Goal: Task Accomplishment & Management: Use online tool/utility

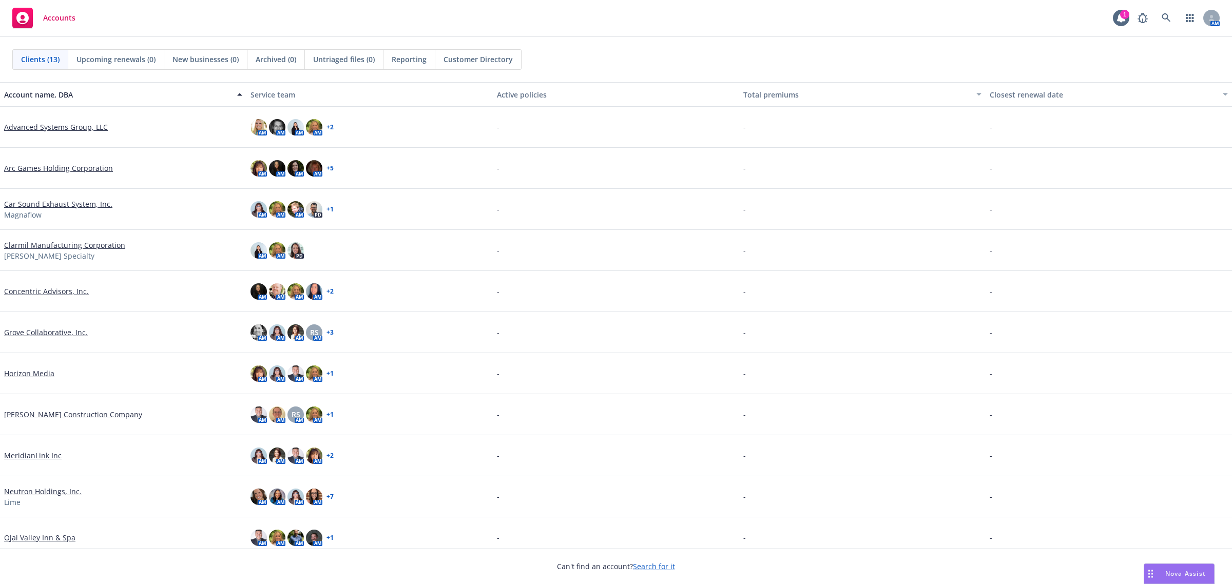
click at [47, 454] on link "MeridianLink Inc" at bounding box center [32, 455] width 57 height 11
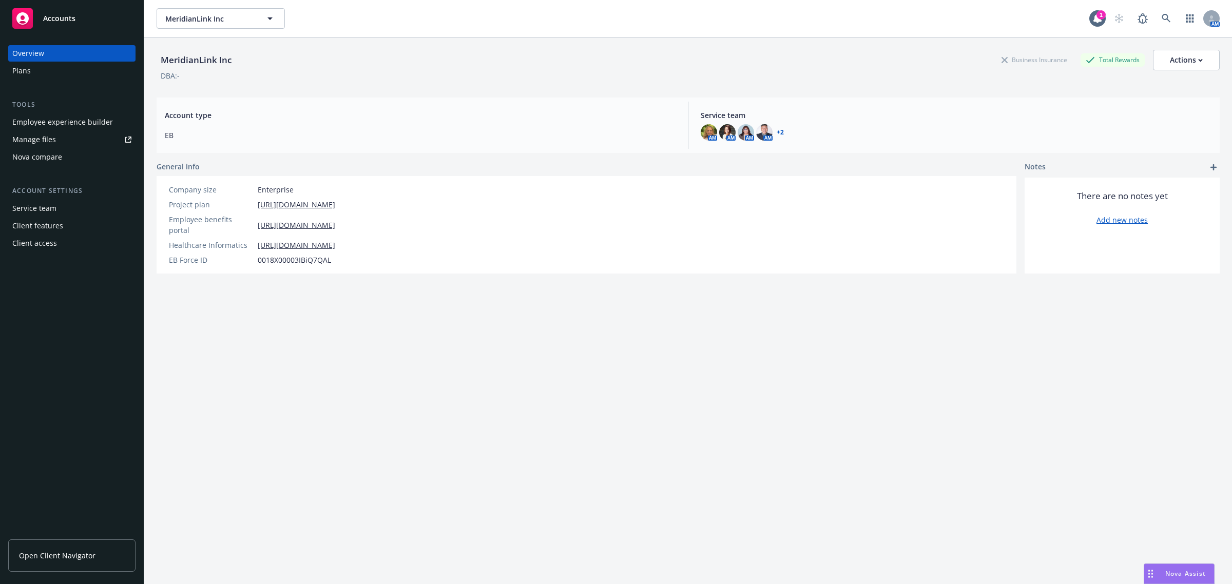
click at [50, 116] on div "Employee experience builder" at bounding box center [62, 122] width 101 height 16
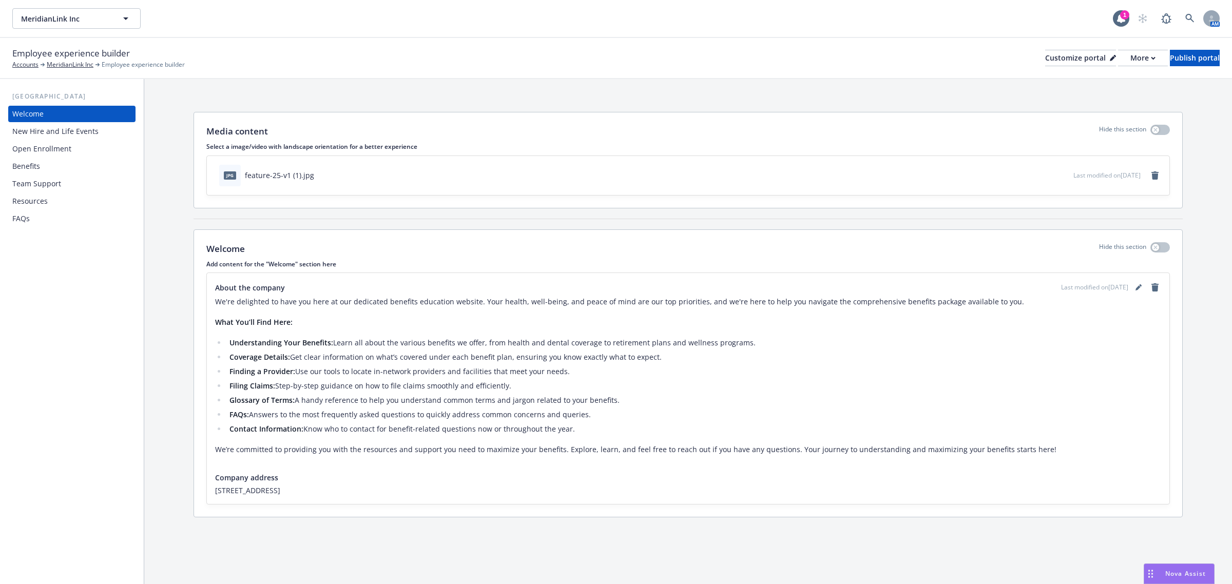
click at [65, 132] on div "New Hire and Life Events" at bounding box center [55, 131] width 86 height 16
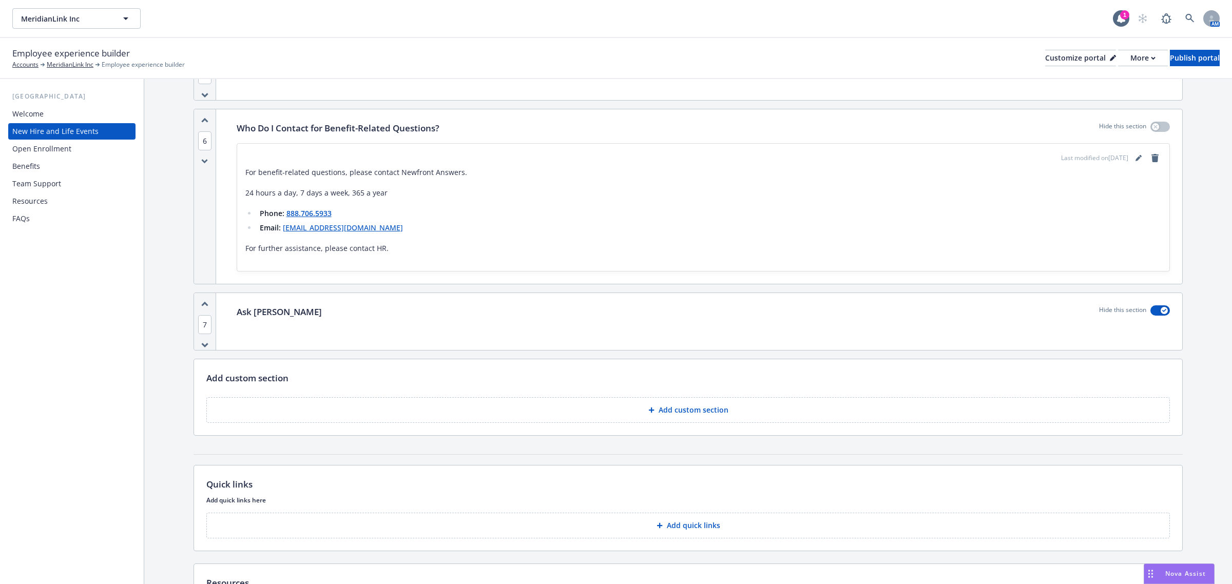
scroll to position [1441, 0]
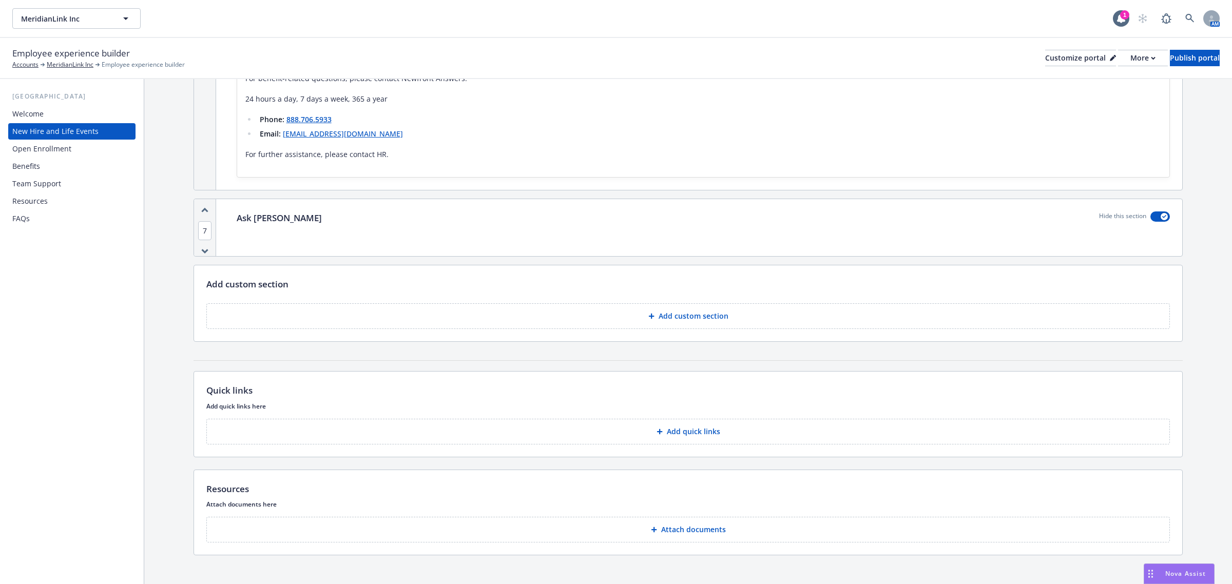
click at [67, 151] on div "Open Enrollment" at bounding box center [41, 149] width 59 height 16
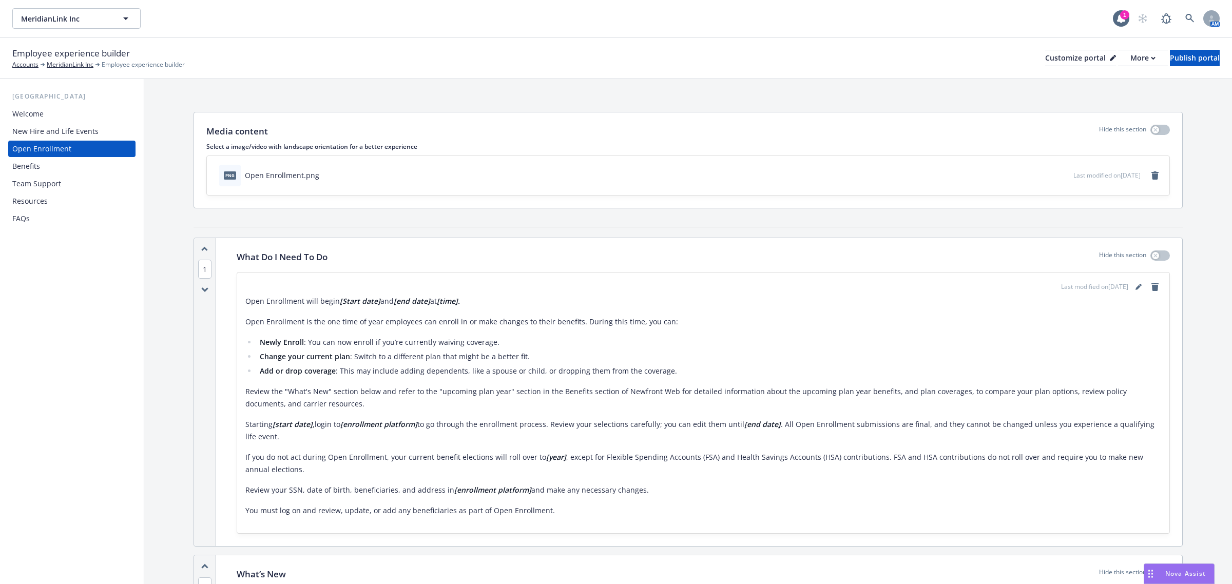
click at [73, 129] on div "New Hire and Life Events" at bounding box center [55, 131] width 86 height 16
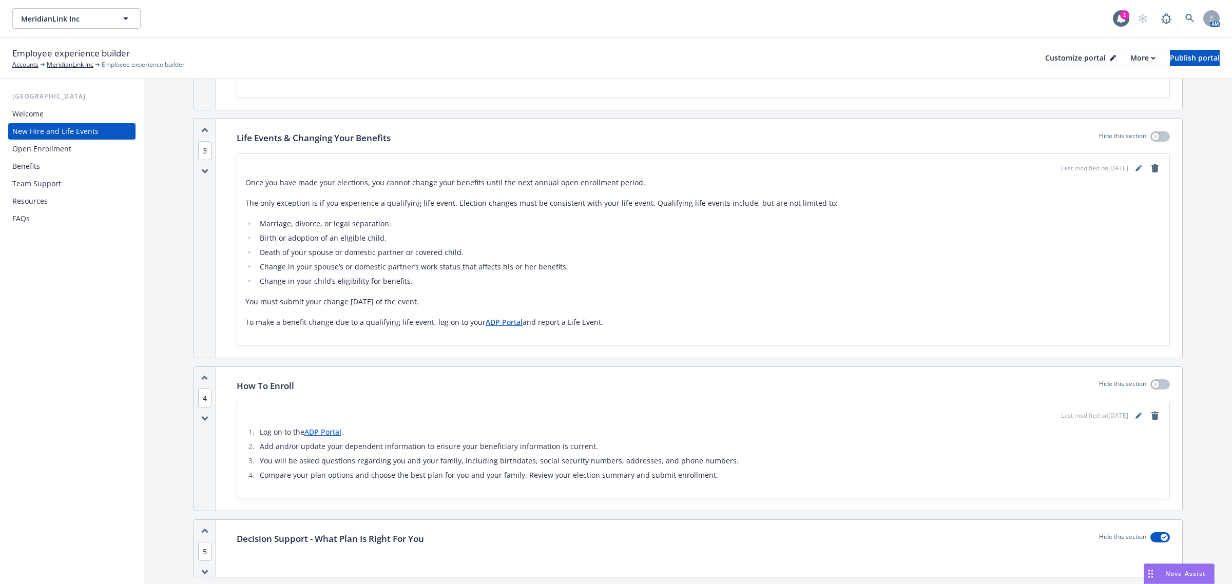
scroll to position [898, 0]
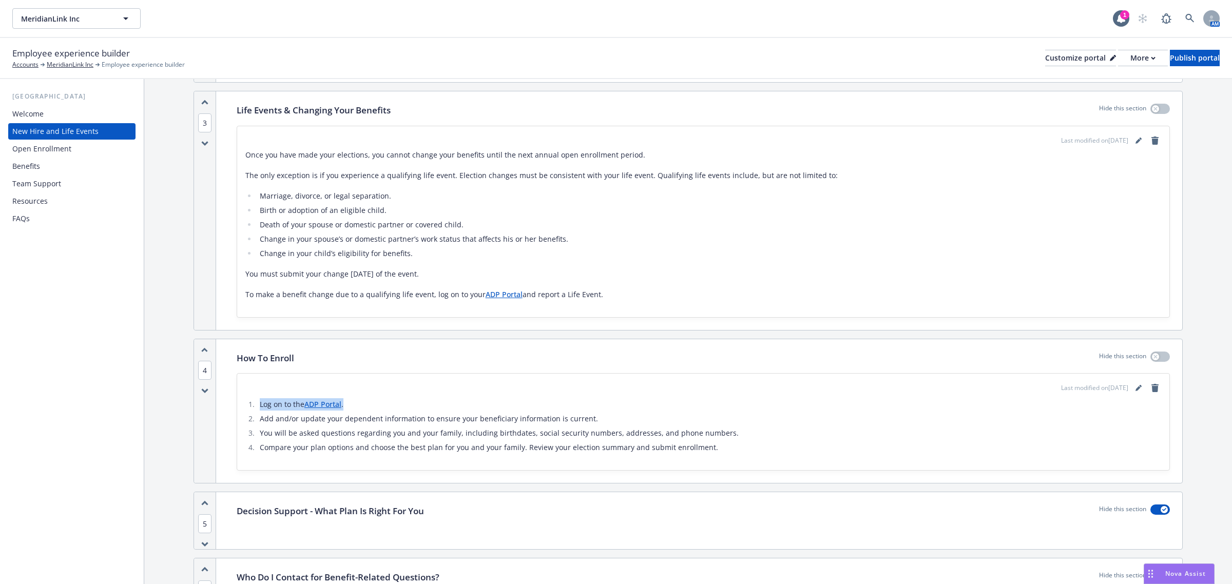
drag, startPoint x: 352, startPoint y: 393, endPoint x: 259, endPoint y: 395, distance: 92.9
click at [259, 398] on li "Log on to the ADP Portal ." at bounding box center [709, 404] width 904 height 12
copy li "Log on to the ADP Portal ."
click at [52, 148] on div "Open Enrollment" at bounding box center [41, 149] width 59 height 16
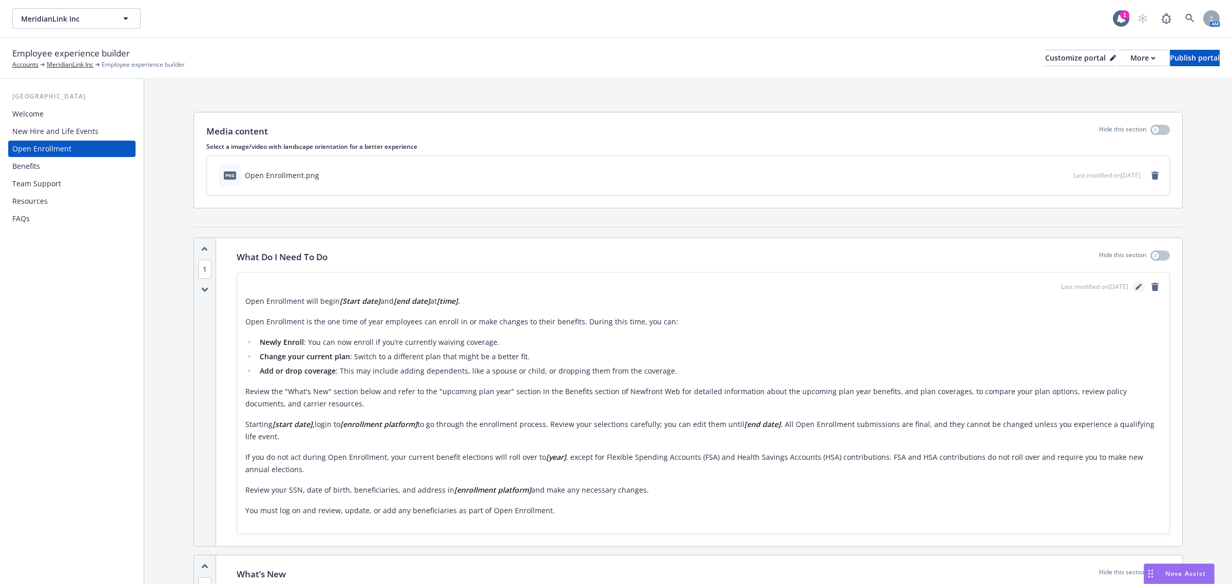
click at [1132, 283] on link "editPencil" at bounding box center [1138, 287] width 12 height 12
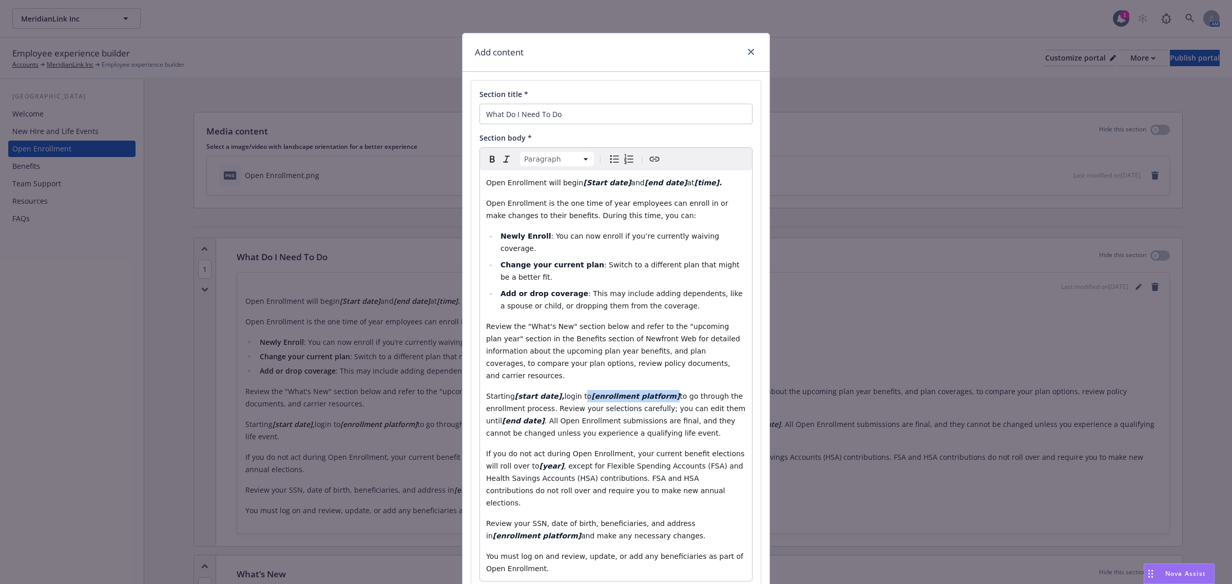
drag, startPoint x: 650, startPoint y: 371, endPoint x: 569, endPoint y: 374, distance: 81.7
click at [569, 390] on p "Starting [start date], login to [enrollment platform] to go through the enrollm…" at bounding box center [616, 414] width 260 height 49
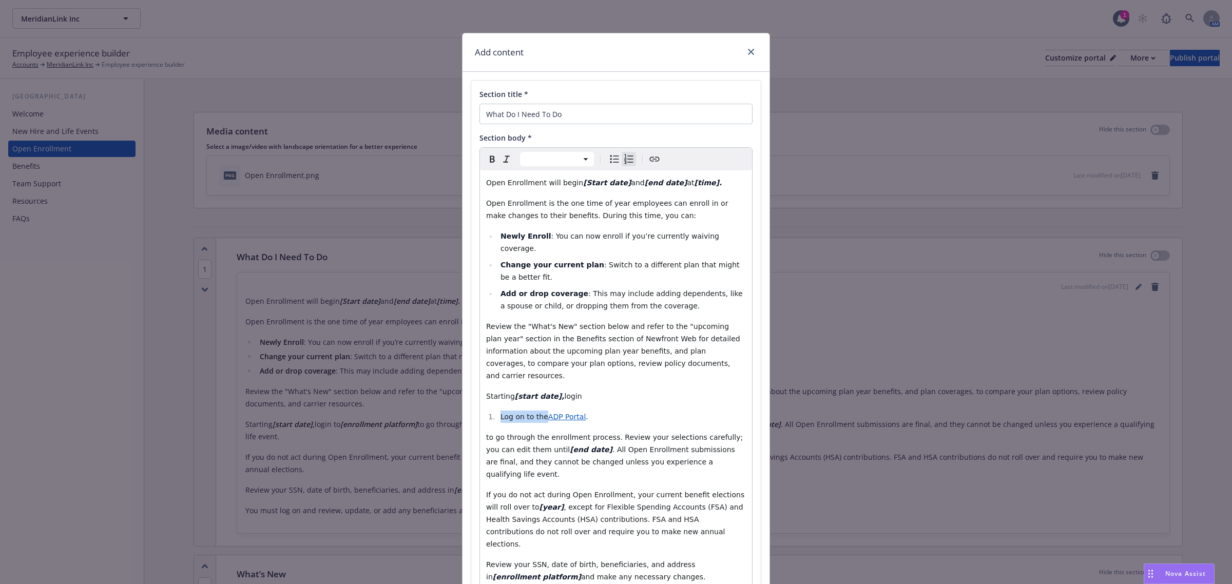
drag, startPoint x: 539, startPoint y: 393, endPoint x: 488, endPoint y: 398, distance: 51.6
click at [497, 411] on li "Log on to the ADP Portal ." at bounding box center [621, 417] width 248 height 12
select select "paragraph"
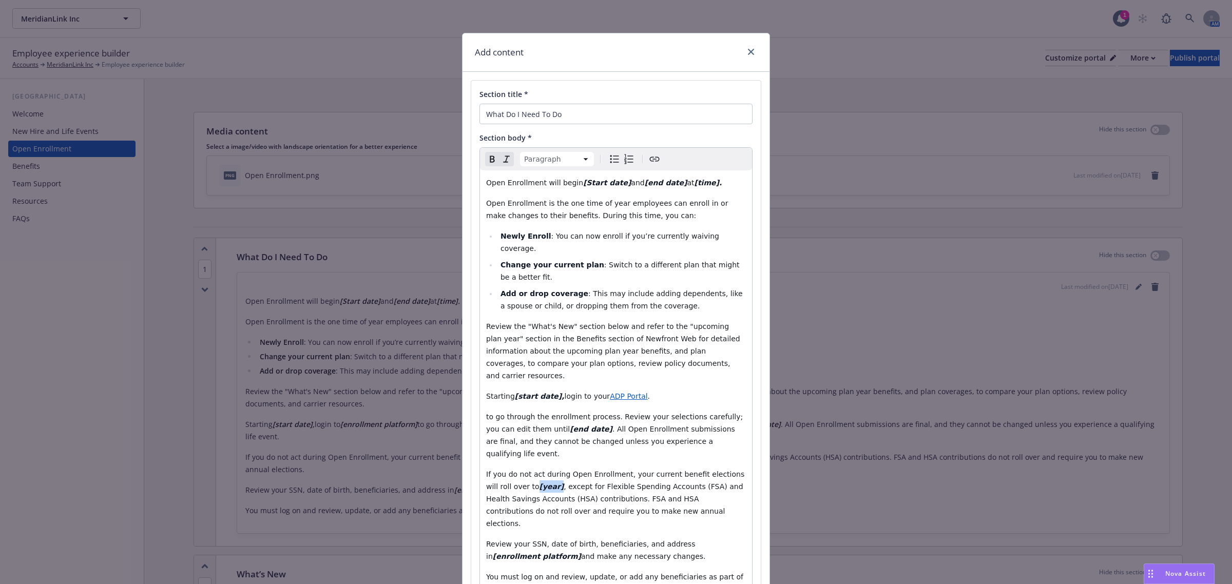
drag, startPoint x: 525, startPoint y: 449, endPoint x: 506, endPoint y: 451, distance: 19.1
click at [539, 483] on strong "[year]" at bounding box center [551, 487] width 25 height 8
drag, startPoint x: 666, startPoint y: 447, endPoint x: 578, endPoint y: 466, distance: 89.9
click at [578, 483] on span "2026, except for Flexible Spending Accounts (FSA) and Health Savings Accounts (…" at bounding box center [614, 505] width 256 height 45
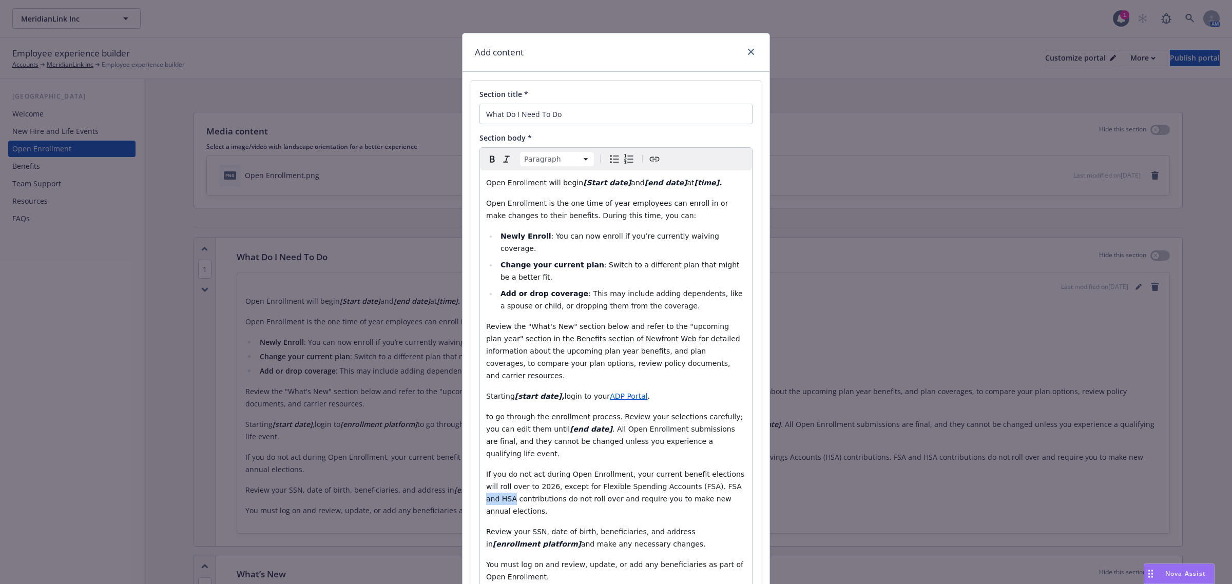
drag, startPoint x: 683, startPoint y: 448, endPoint x: 709, endPoint y: 450, distance: 25.7
click at [709, 483] on span "2026, except for Flexible Spending Accounts (FSA). FSA and HSA contributions do…" at bounding box center [615, 499] width 258 height 33
drag, startPoint x: 629, startPoint y: 372, endPoint x: 594, endPoint y: 375, distance: 35.0
click at [594, 390] on p "Starting [start date], login to your ADP Portal ." at bounding box center [616, 396] width 260 height 12
click at [610, 392] on span "ADP Portal" at bounding box center [628, 396] width 37 height 8
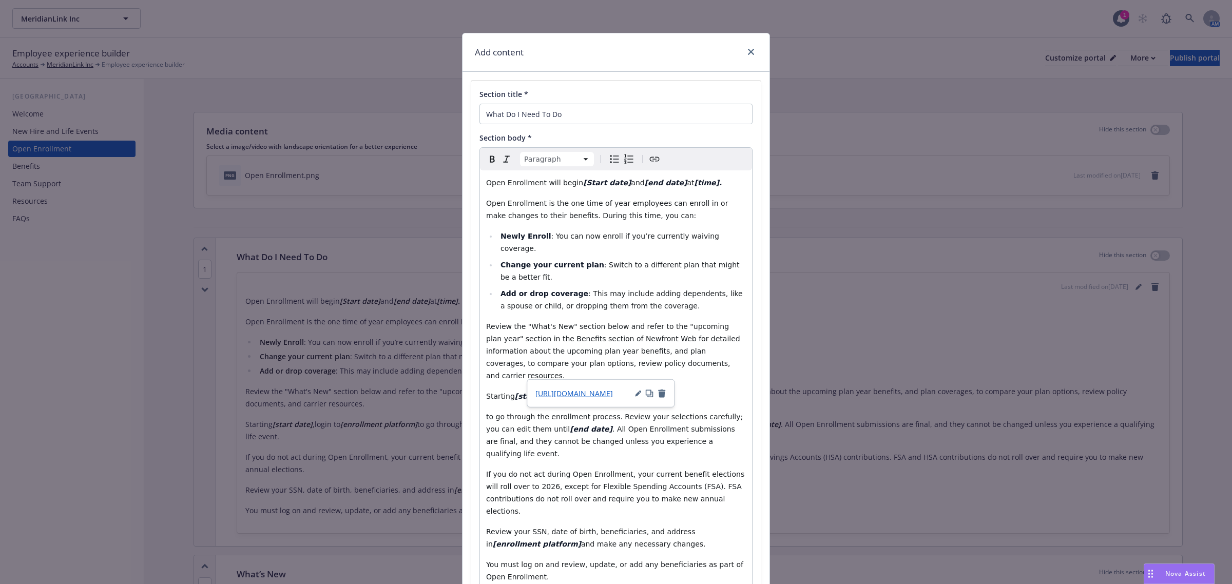
drag, startPoint x: 602, startPoint y: 375, endPoint x: 594, endPoint y: 375, distance: 7.7
click at [610, 392] on span "ADP Portal" at bounding box center [628, 396] width 37 height 8
copy span "ADP"
drag, startPoint x: 671, startPoint y: 480, endPoint x: 518, endPoint y: 497, distance: 153.4
click at [518, 526] on p "Review your SSN, date of birth, beneficiaries, and address in [enrollment platf…" at bounding box center [616, 538] width 260 height 25
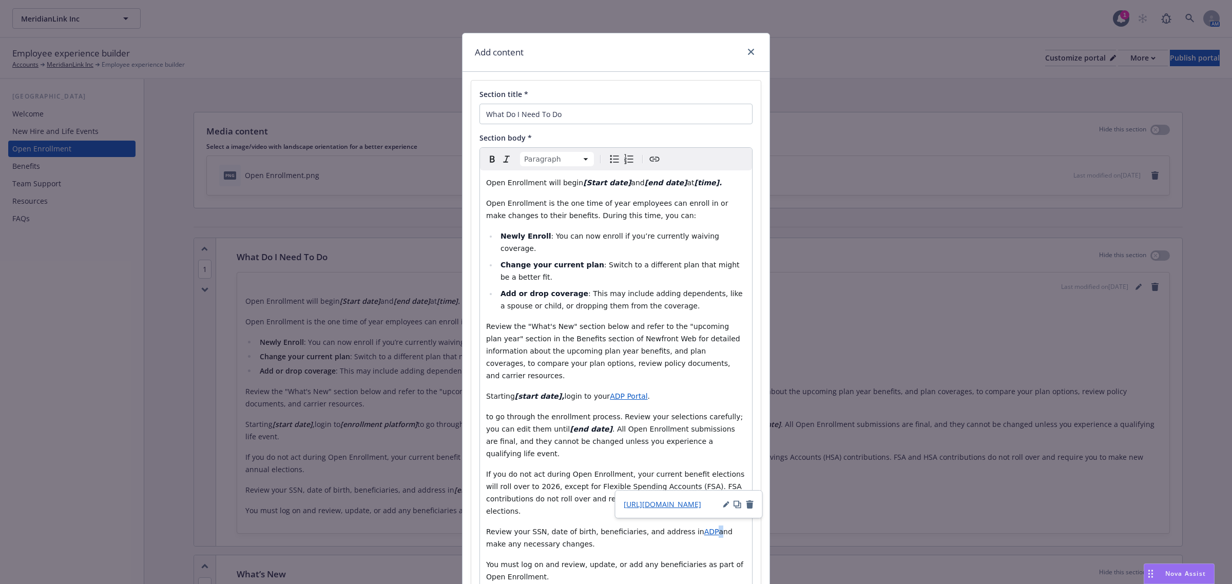
click at [686, 526] on p "Review your SSN, date of birth, beneficiaries, and address in ADP and make any …" at bounding box center [616, 538] width 260 height 25
click at [701, 526] on p "Review your SSN, date of birth, beneficiaries, and address in ADP and make any …" at bounding box center [616, 538] width 260 height 25
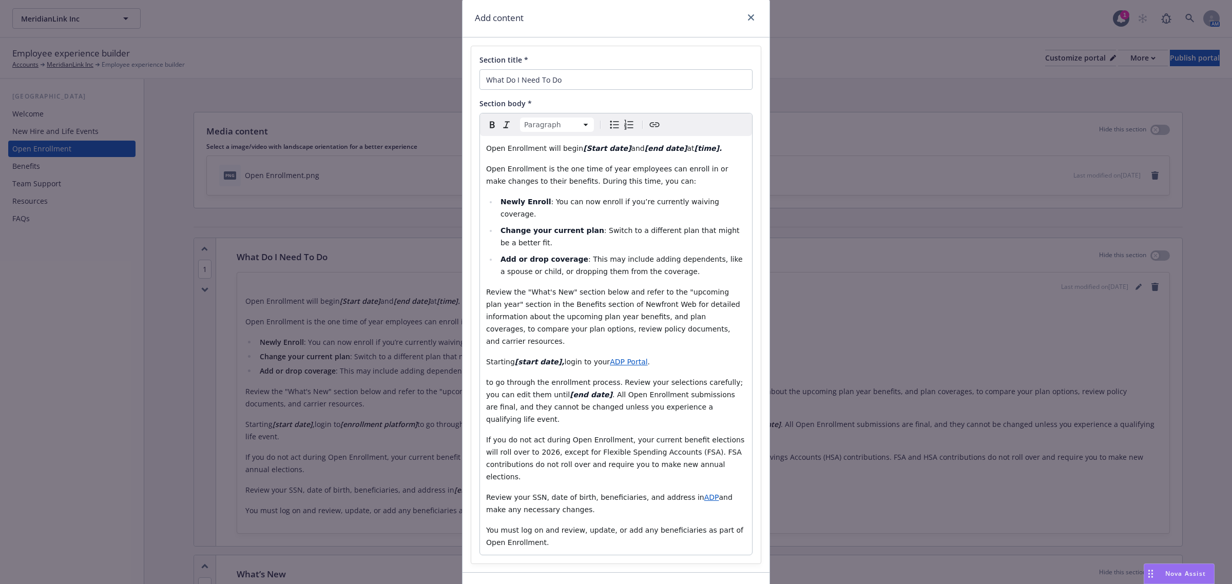
scroll to position [53, 0]
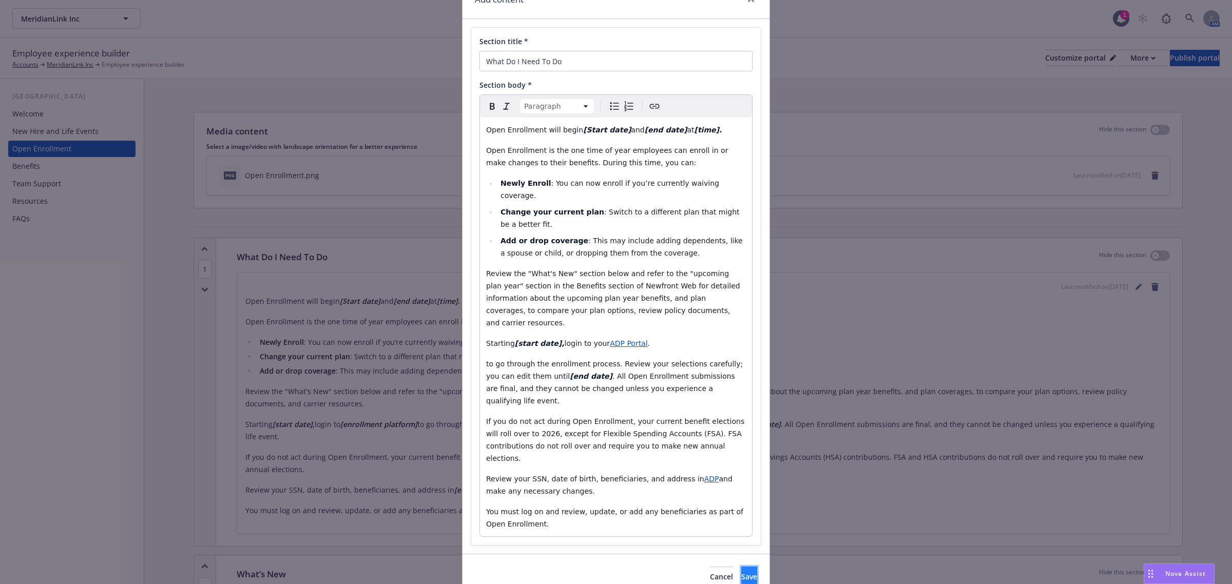
click at [741, 567] on button "Save" at bounding box center [749, 577] width 16 height 21
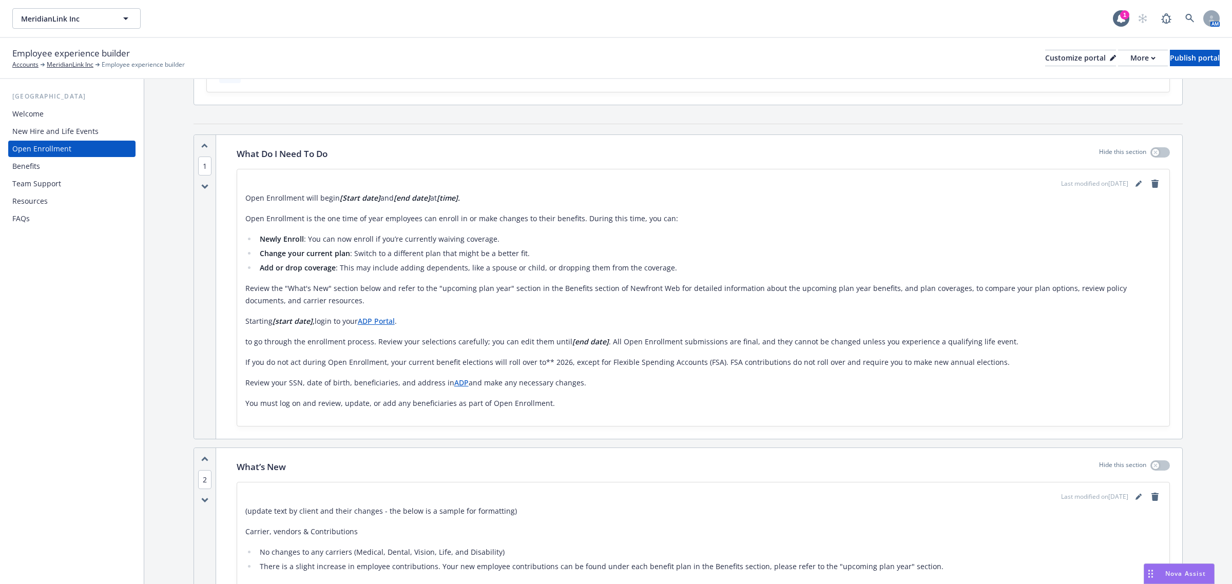
scroll to position [321, 0]
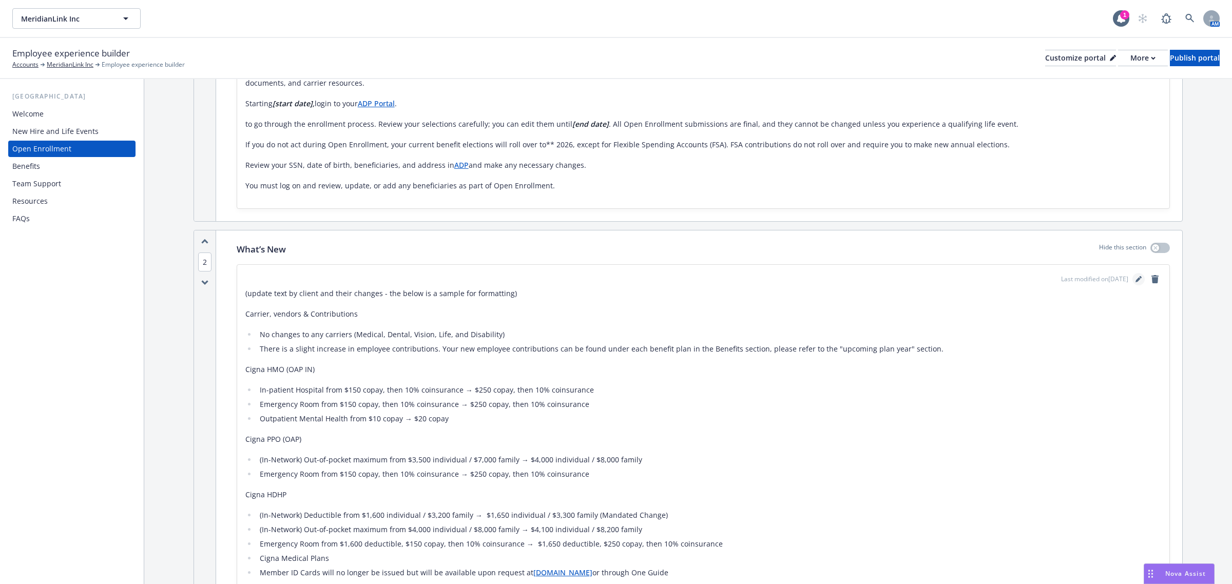
click at [1135, 282] on icon "editPencil" at bounding box center [1138, 279] width 6 height 6
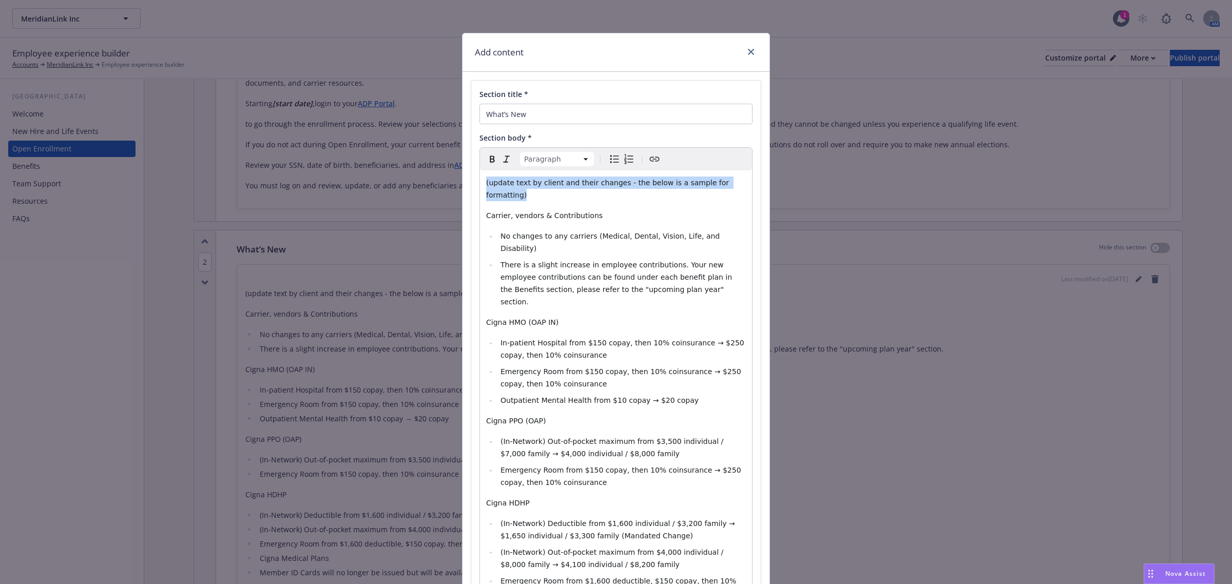
drag, startPoint x: 731, startPoint y: 185, endPoint x: 310, endPoint y: 181, distance: 422.0
click at [310, 181] on div "Add content Section title * What’s New Section body * Paragraph Paragraph Headi…" at bounding box center [616, 292] width 1232 height 584
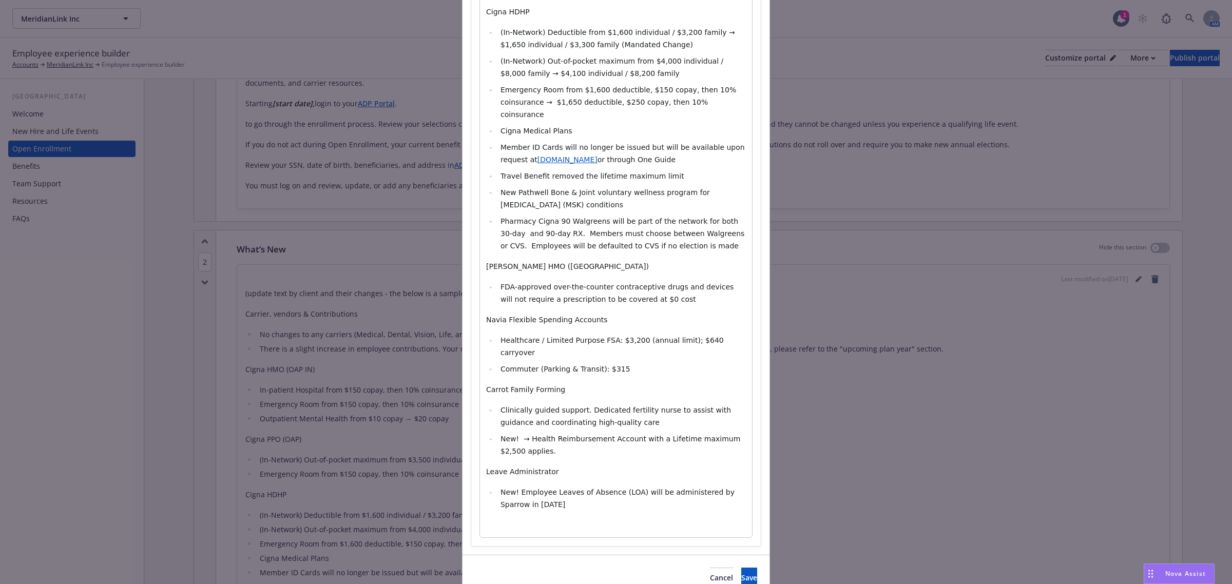
scroll to position [459, 0]
drag, startPoint x: 499, startPoint y: 281, endPoint x: 409, endPoint y: 281, distance: 90.9
click at [411, 281] on div "Add content Section title * What’s New Section body * Paragraph Paragraph Headi…" at bounding box center [616, 292] width 1232 height 584
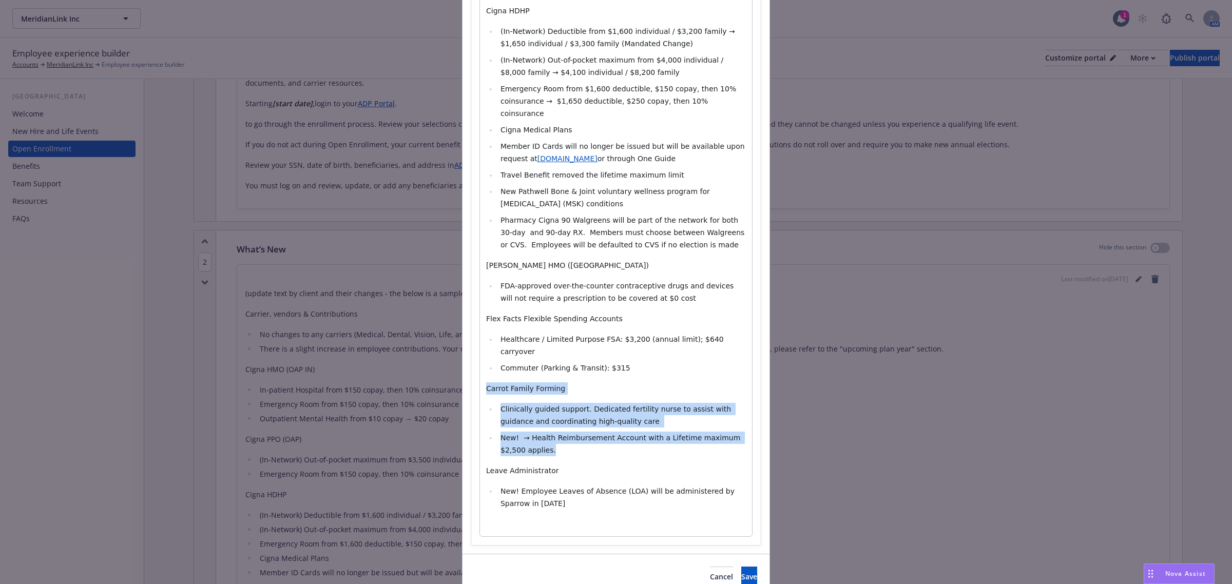
drag, startPoint x: 550, startPoint y: 406, endPoint x: 454, endPoint y: 340, distance: 116.3
click at [454, 340] on div "Add content Section title * What’s New Section body * Paragraph Heading 1 Headi…" at bounding box center [616, 292] width 1232 height 584
select select "paragraph"
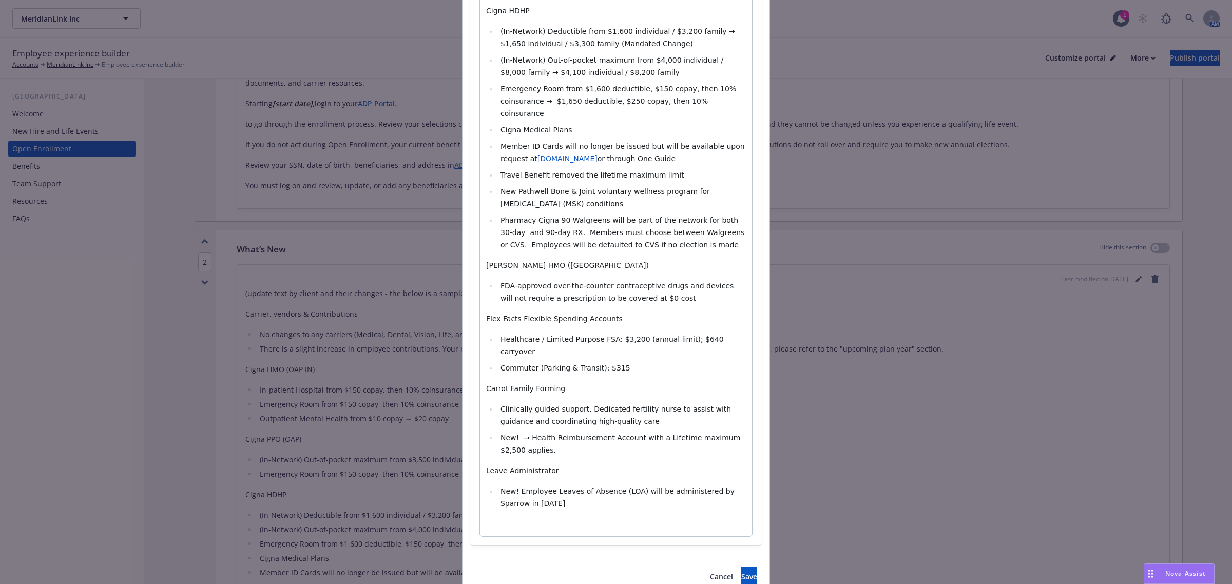
scroll to position [398, 0]
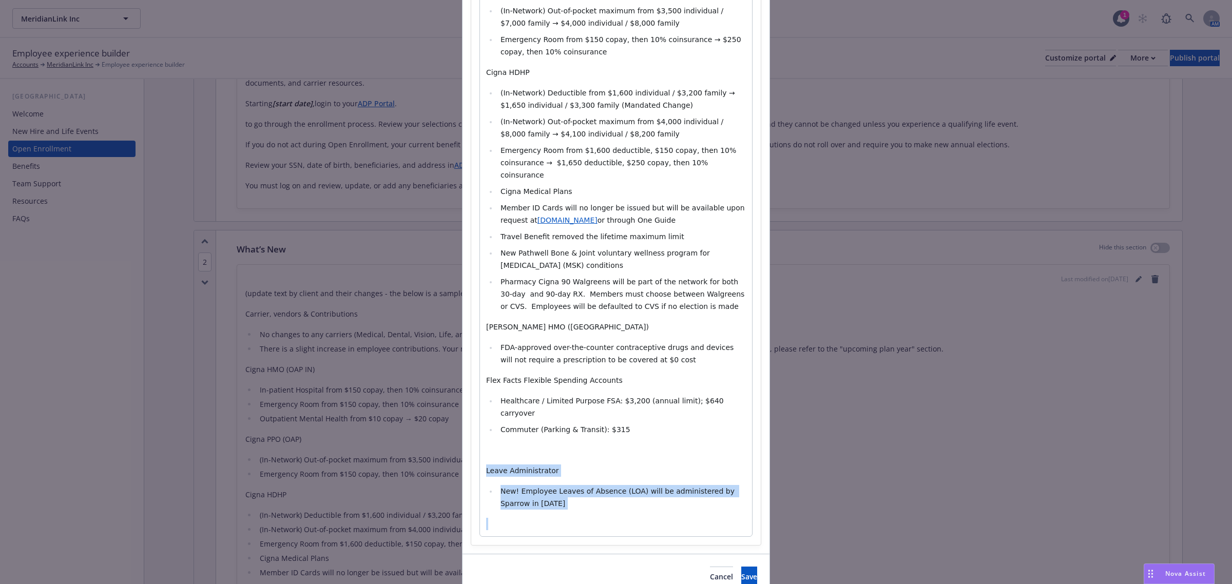
drag, startPoint x: 557, startPoint y: 458, endPoint x: 460, endPoint y: 409, distance: 109.0
click at [462, 409] on div "Section title * What’s New Section body * Paragraph Paragraph Heading 1 Heading…" at bounding box center [615, 114] width 307 height 880
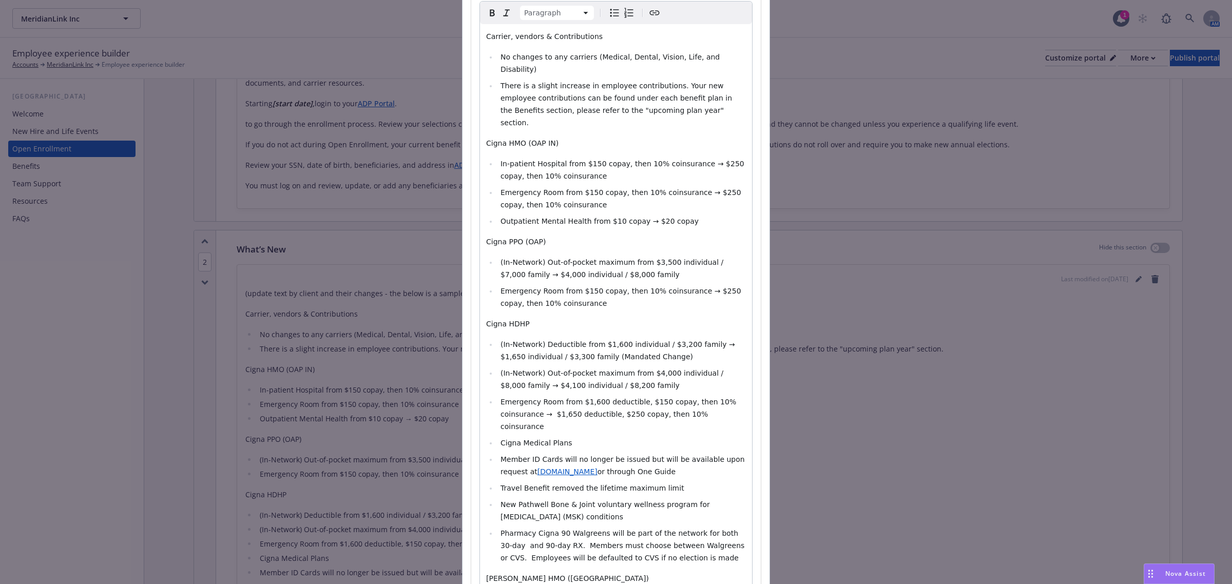
scroll to position [67, 0]
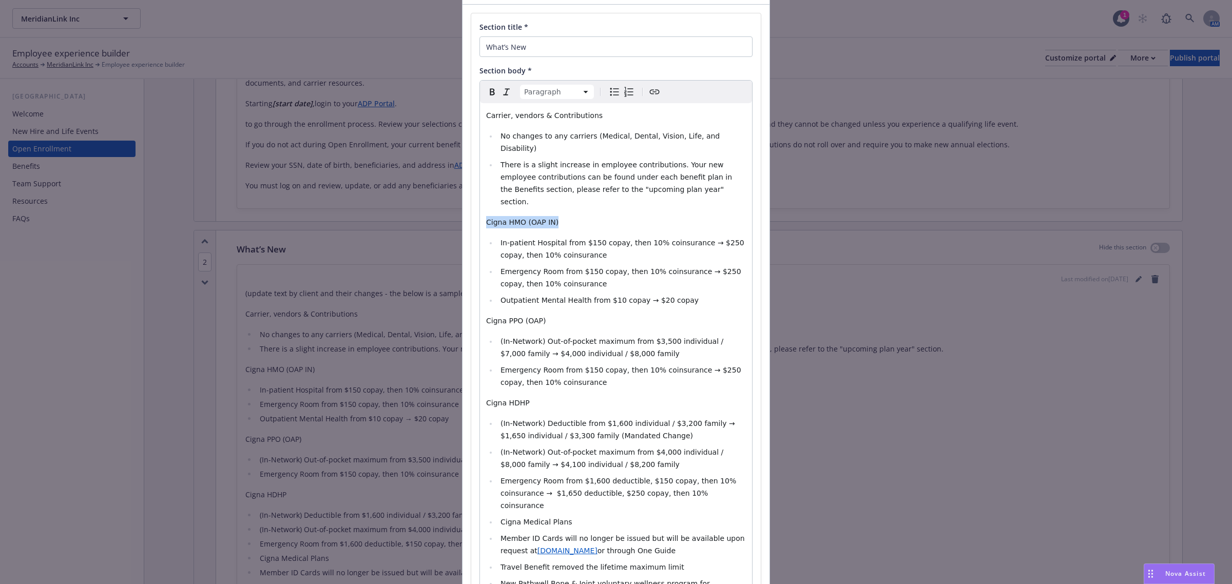
drag, startPoint x: 548, startPoint y: 194, endPoint x: 401, endPoint y: 185, distance: 147.1
click at [401, 185] on div "Add content Section title * What’s New Section body * Paragraph Paragraph Headi…" at bounding box center [616, 292] width 1232 height 584
drag, startPoint x: 512, startPoint y: 196, endPoint x: 499, endPoint y: 198, distance: 13.0
click at [499, 216] on p "UHC Full" at bounding box center [616, 222] width 260 height 12
drag, startPoint x: 552, startPoint y: 295, endPoint x: 478, endPoint y: 294, distance: 73.9
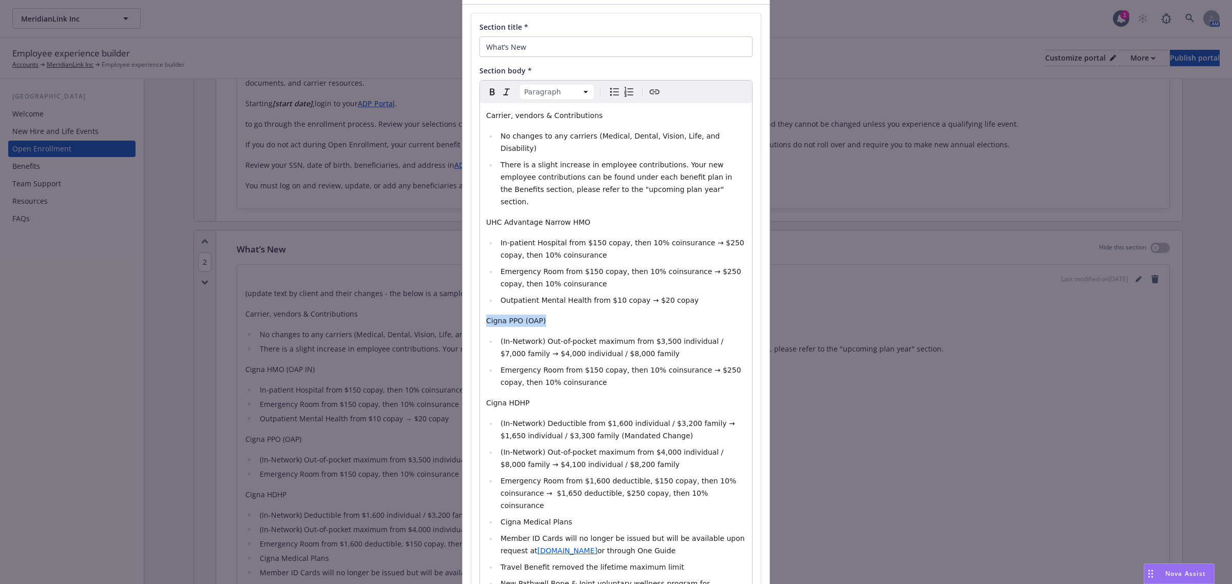
click at [480, 294] on div "Carrier, vendors & Contributions No changes to any carriers (Medical, Dental, V…" at bounding box center [616, 448] width 272 height 690
drag, startPoint x: 582, startPoint y: 377, endPoint x: 466, endPoint y: 380, distance: 115.5
click at [471, 380] on div "Section title * What’s New Section body * Paragraph Paragraph Heading 1 Heading…" at bounding box center [616, 407] width 290 height 788
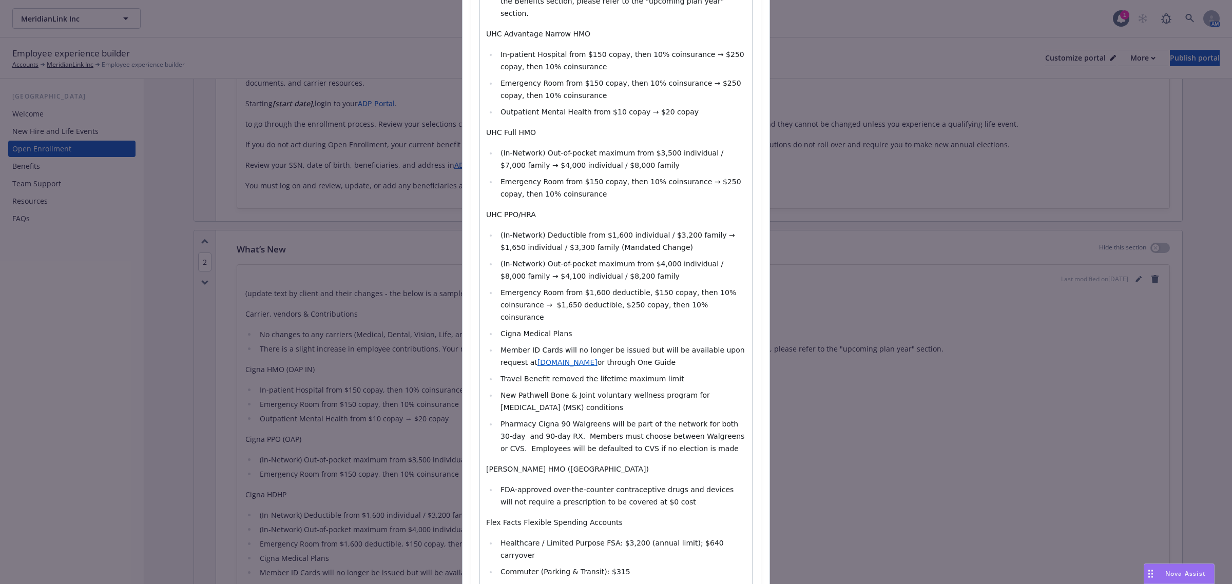
scroll to position [260, 0]
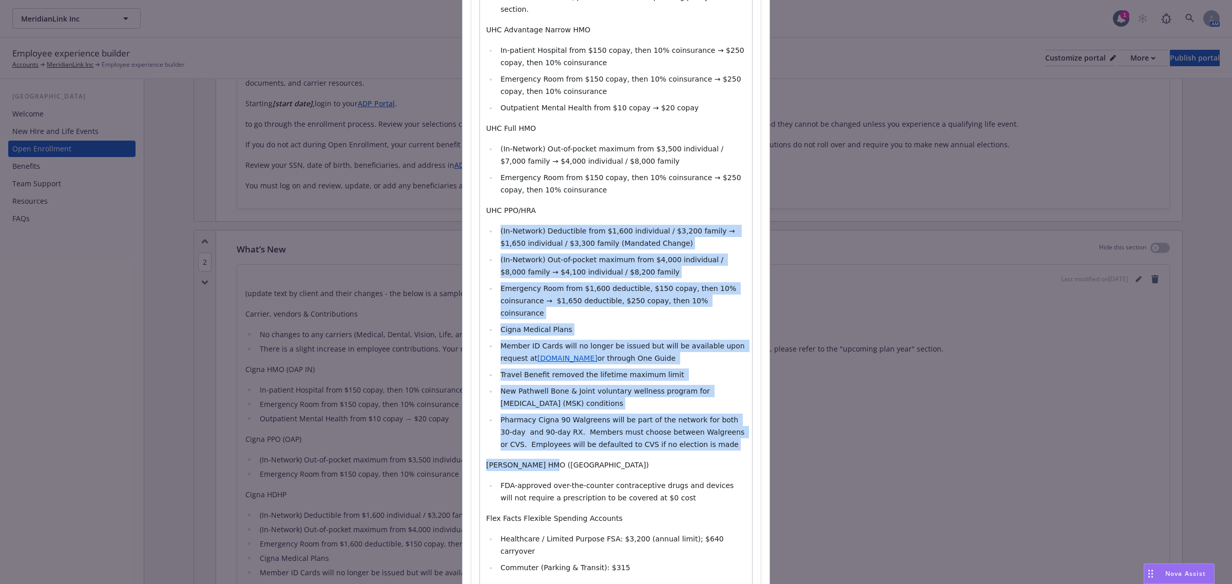
drag, startPoint x: 704, startPoint y: 414, endPoint x: 419, endPoint y: 206, distance: 352.7
click at [419, 206] on div "Add content Section title * What’s New Section body * Paragraph Paragraph Headi…" at bounding box center [616, 292] width 1232 height 584
click at [688, 419] on div "Carrier, vendors & Contributions No changes to any carriers (Medical, Dental, V…" at bounding box center [616, 256] width 272 height 690
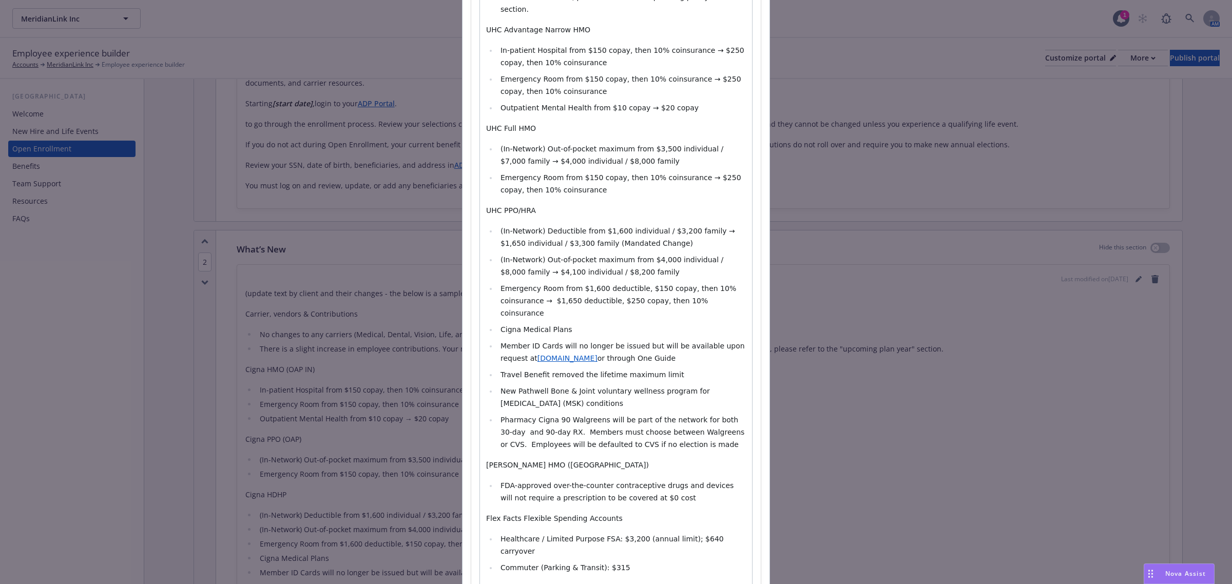
drag, startPoint x: 682, startPoint y: 411, endPoint x: 465, endPoint y: 260, distance: 263.7
click at [465, 260] on div "Section title * What’s New Section body * Paragraph Heading 1 Heading 2 Heading…" at bounding box center [615, 215] width 307 height 806
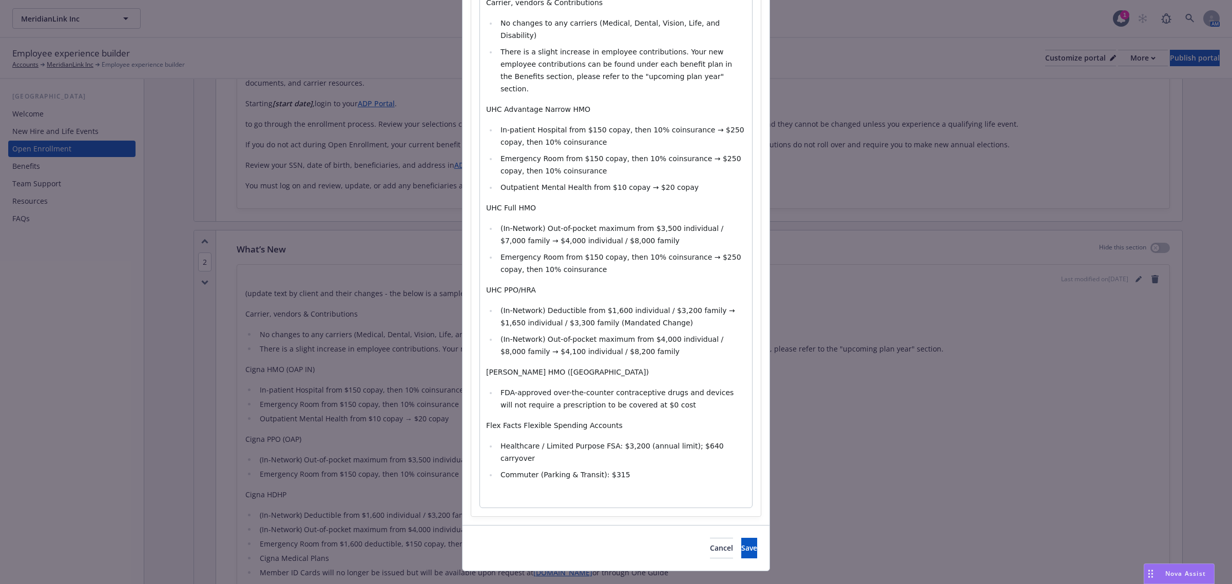
scroll to position [164, 0]
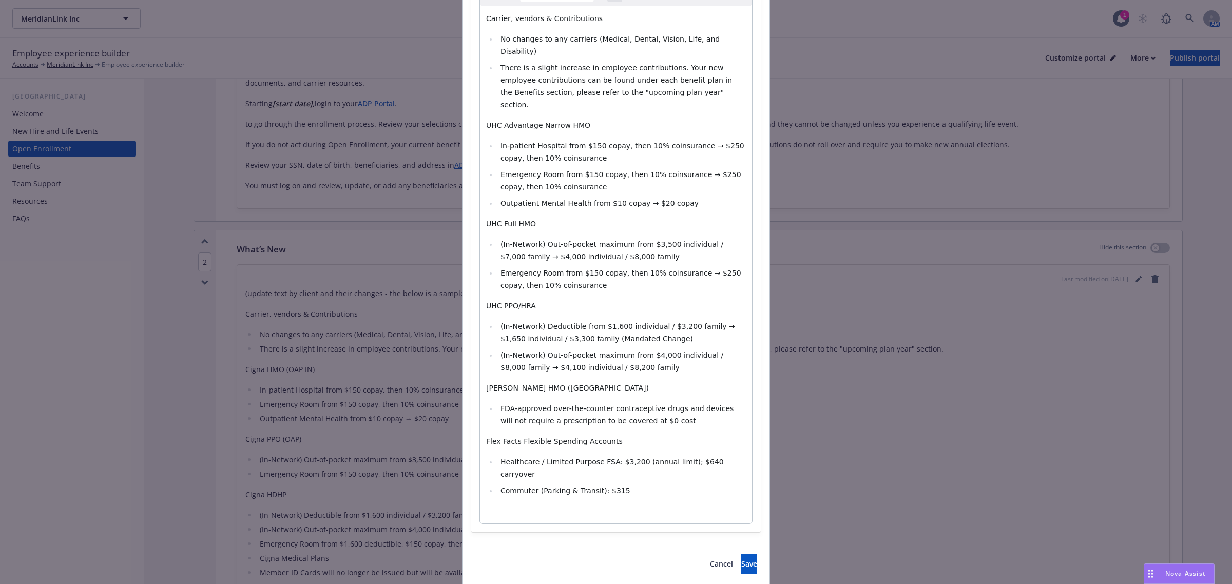
select select "paragraph"
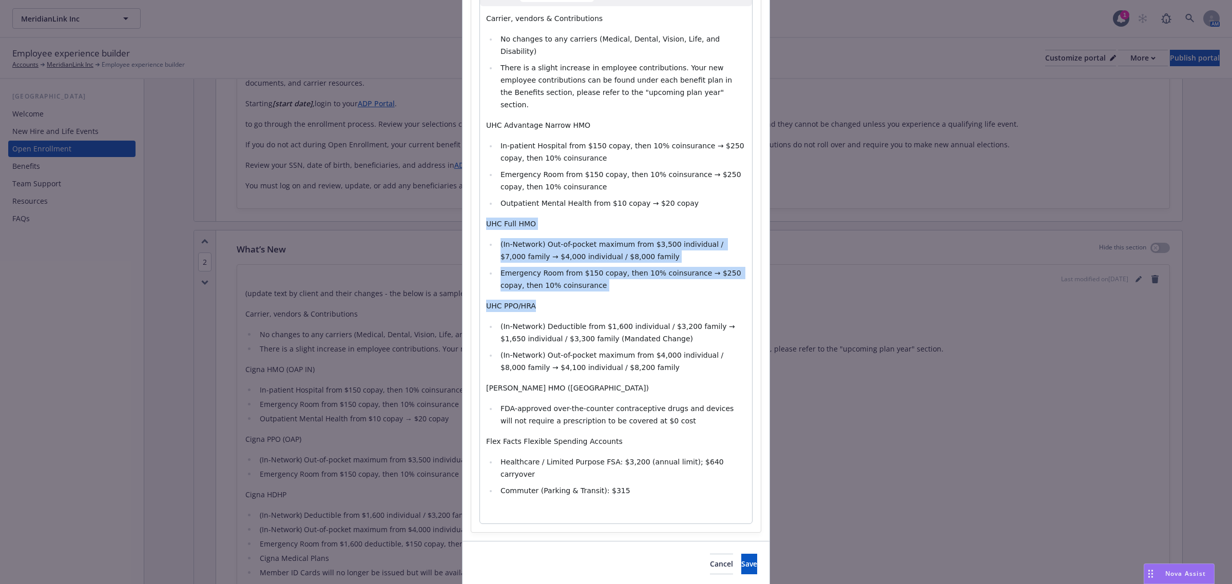
drag, startPoint x: 586, startPoint y: 268, endPoint x: 467, endPoint y: 195, distance: 139.5
click at [471, 195] on div "Section title * What’s New Section body * Paragraph Paragraph Heading 1 Heading…" at bounding box center [616, 224] width 290 height 616
click at [577, 267] on li "Emergency Room from $150 copay, then 10% coinsurance → $250 copay, then 10% coi…" at bounding box center [621, 279] width 248 height 25
drag, startPoint x: 577, startPoint y: 259, endPoint x: 459, endPoint y: 203, distance: 130.6
click at [462, 203] on div "Section title * What’s New Section body * Paragraph Heading 1 Heading 2 Heading…" at bounding box center [615, 224] width 307 height 633
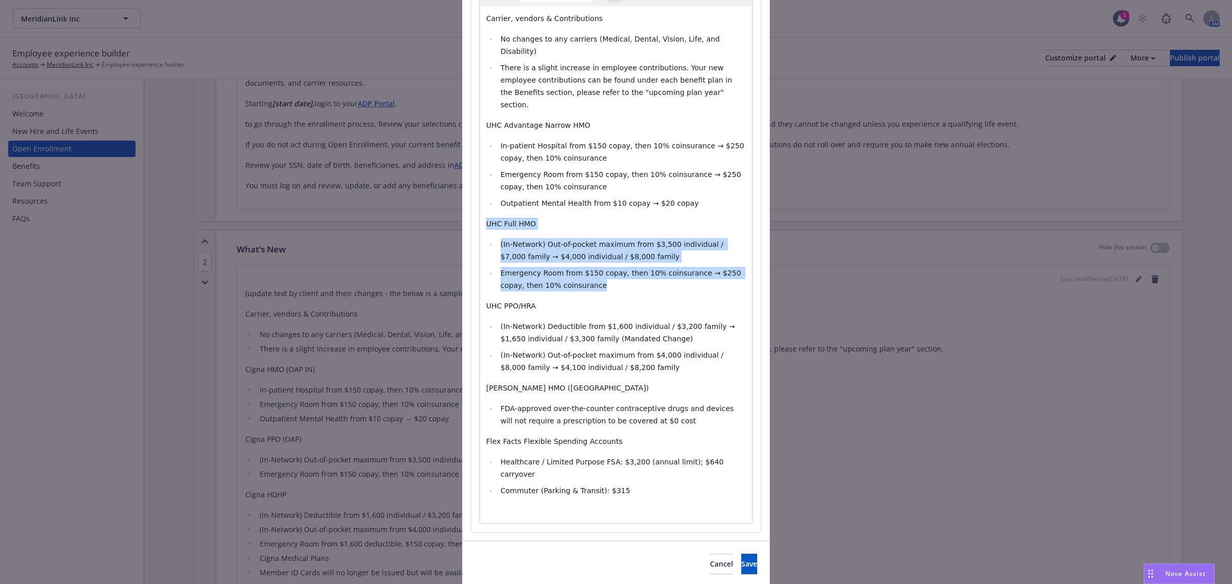
copy div "UHC Full HMO (In-Network) Out-of-pocket maximum from $3,500 individual / $7,000…"
click at [573, 267] on li "Emergency Room from $150 copay, then 10% coinsurance → $250 copay, then 10% coi…" at bounding box center [621, 279] width 248 height 25
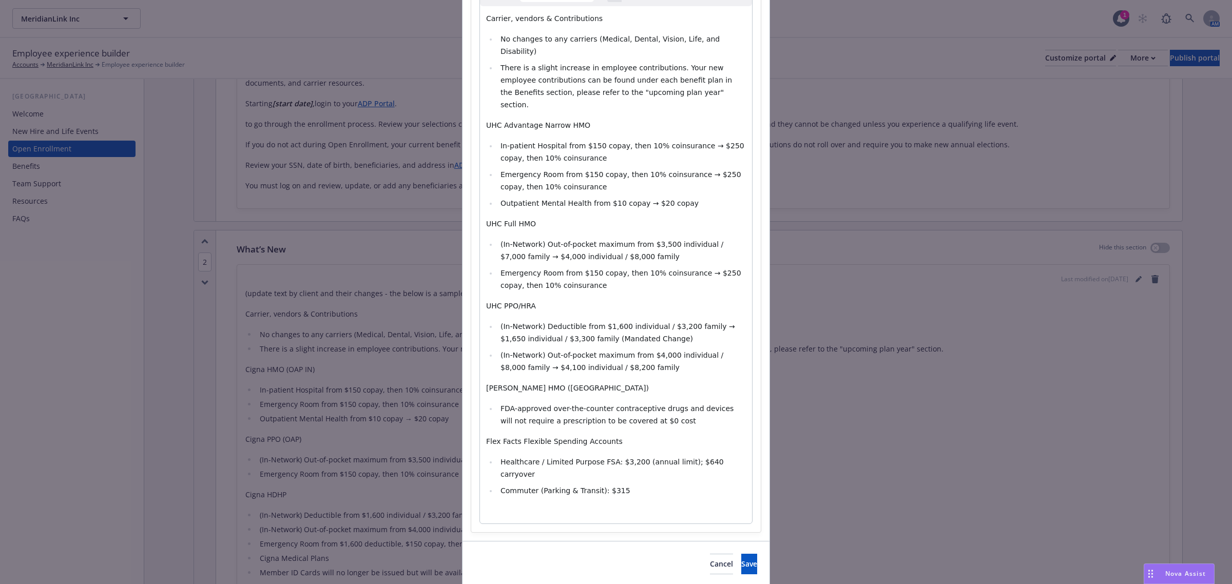
click at [653, 349] on li "(In-Network) Out-of-pocket maximum from $4,000 individual / $8,000 family​ → $4…" at bounding box center [621, 361] width 248 height 25
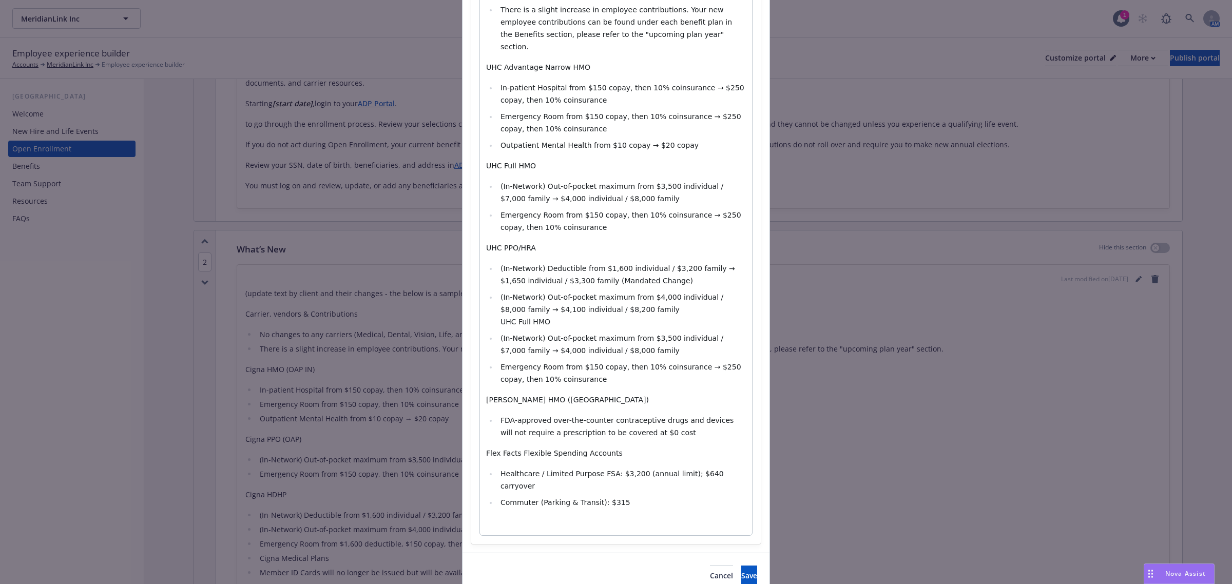
scroll to position [234, 0]
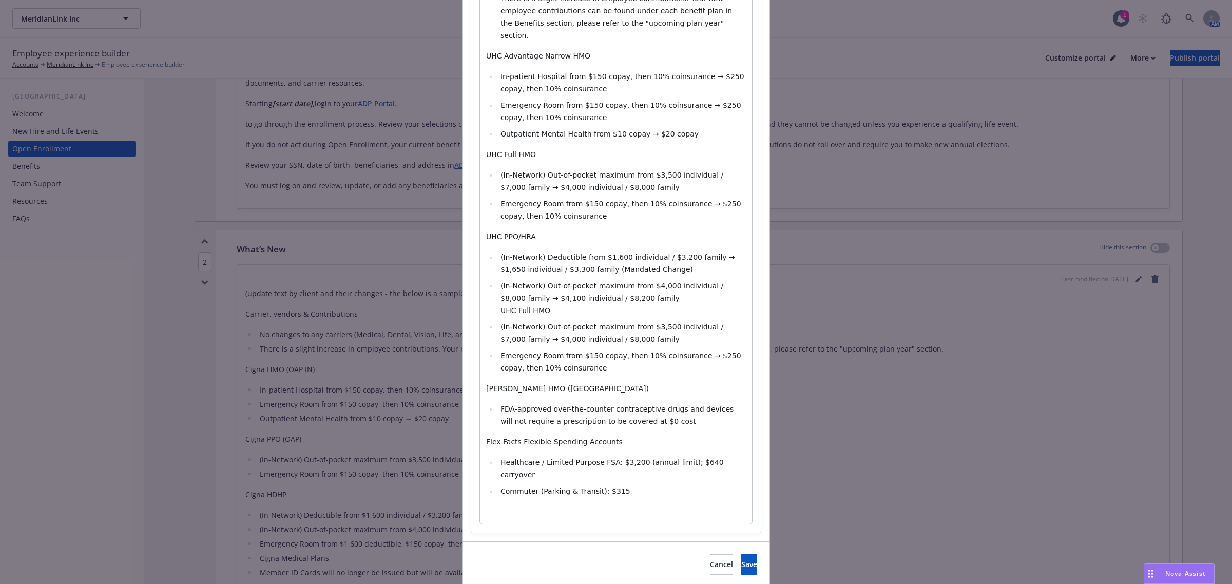
click at [497, 285] on li "(In-Network) Out-of-pocket maximum from $4,000 individual / $8,000 family​ → $4…" at bounding box center [621, 298] width 248 height 37
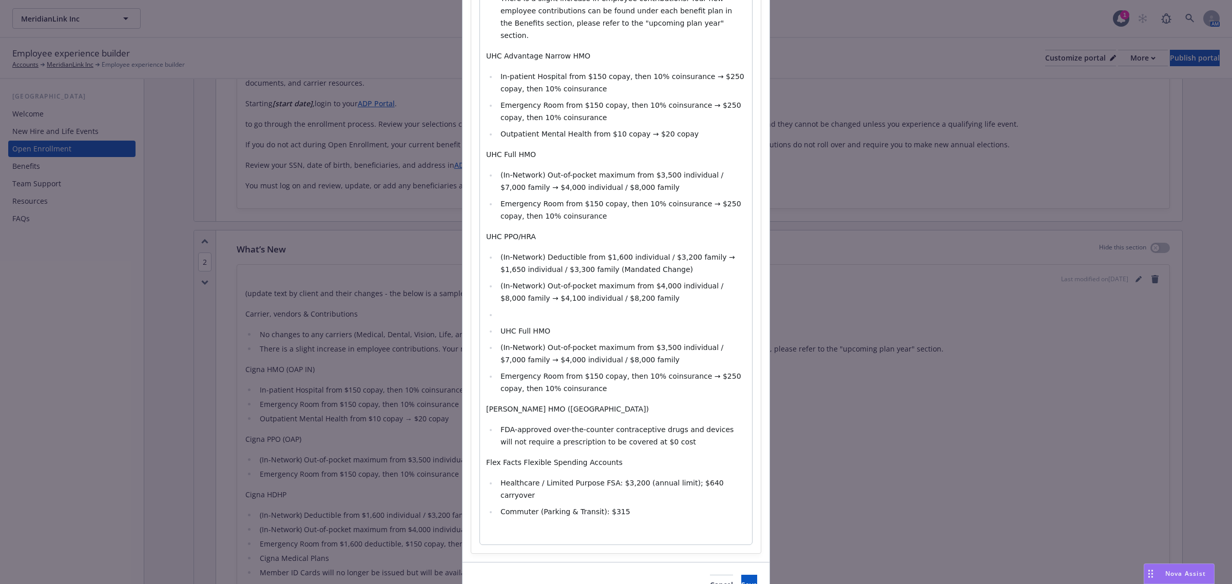
drag, startPoint x: 497, startPoint y: 298, endPoint x: 480, endPoint y: 298, distance: 16.4
click at [480, 298] on div "Carrier, vendors & Contributions No changes to any carriers (Medical, Dental, V…" at bounding box center [616, 241] width 272 height 608
click at [498, 308] on li "editable markdown" at bounding box center [621, 314] width 248 height 12
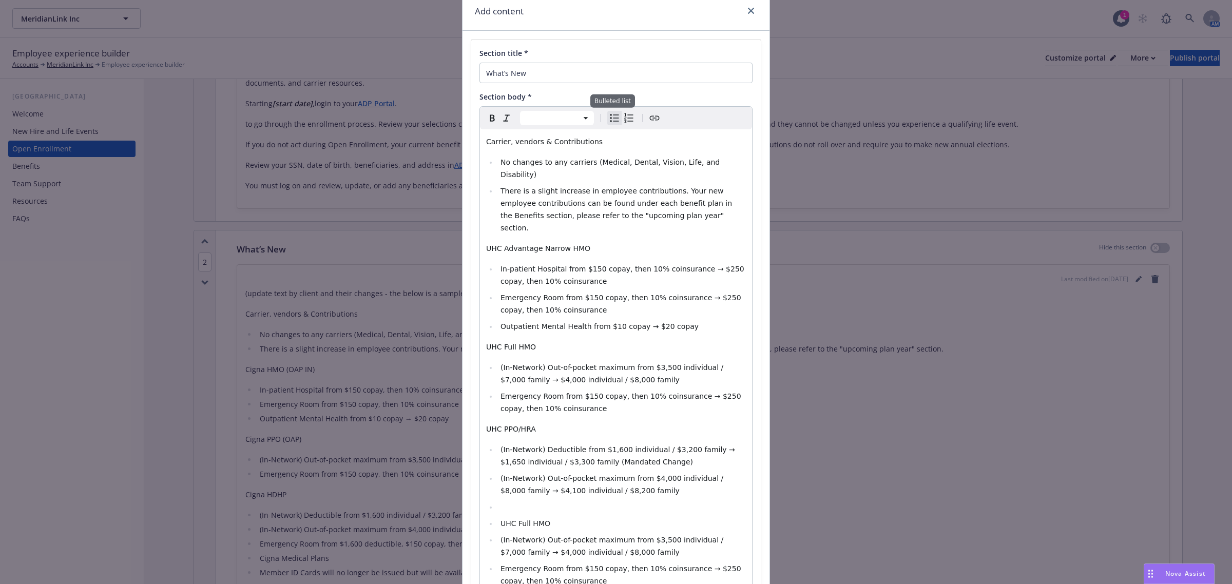
click at [611, 113] on icon "Bulleted list" at bounding box center [614, 118] width 12 height 12
select select "paragraph"
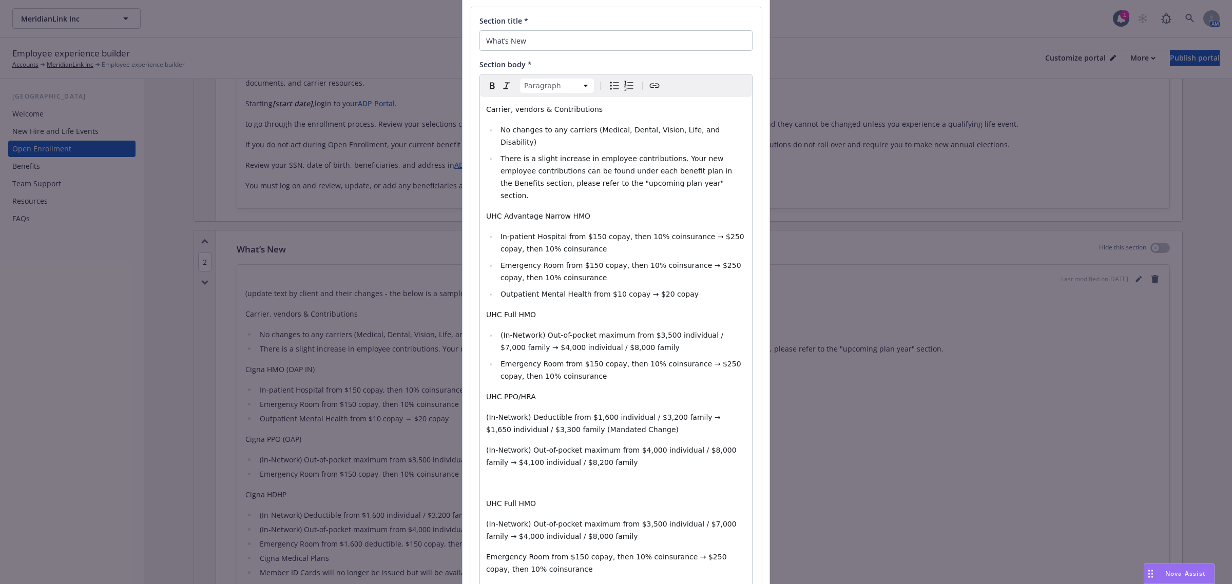
scroll to position [105, 0]
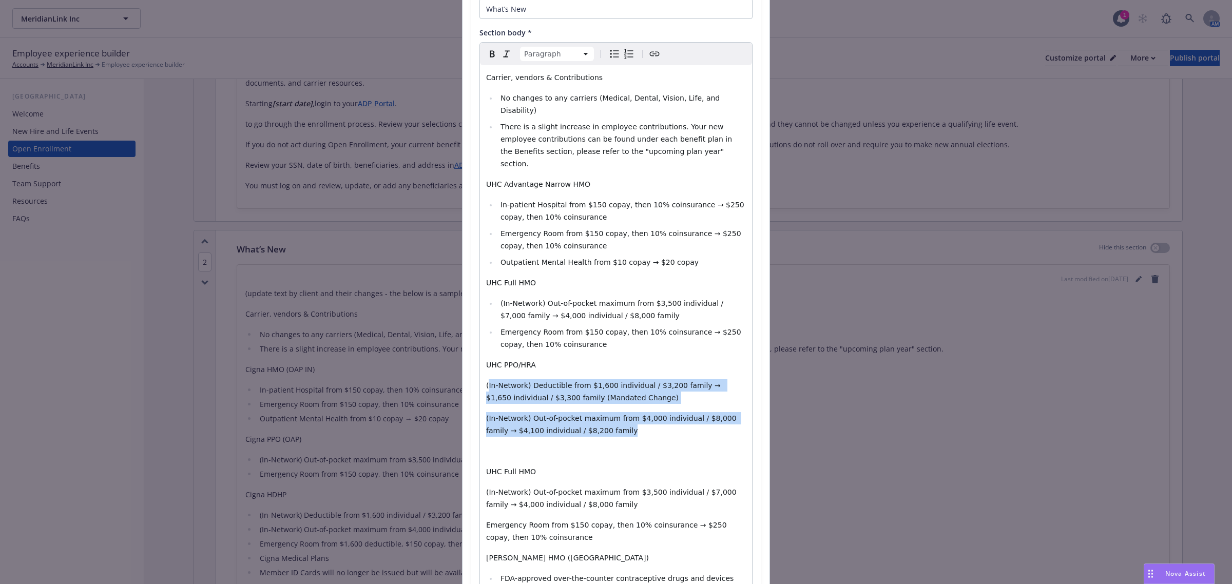
drag, startPoint x: 483, startPoint y: 360, endPoint x: 609, endPoint y: 402, distance: 133.1
click at [609, 402] on div "Carrier, vendors & Contributions No changes to any carriers (Medical, Dental, V…" at bounding box center [616, 379] width 272 height 628
click at [609, 50] on icon "Bulleted list" at bounding box center [614, 54] width 12 height 12
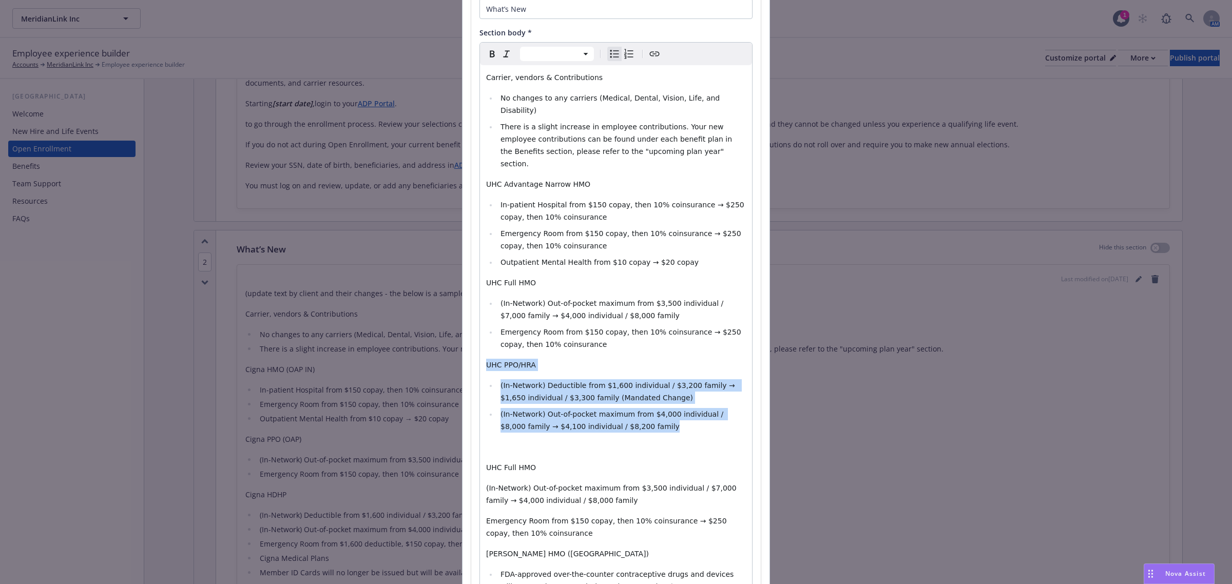
select select "paragraph"
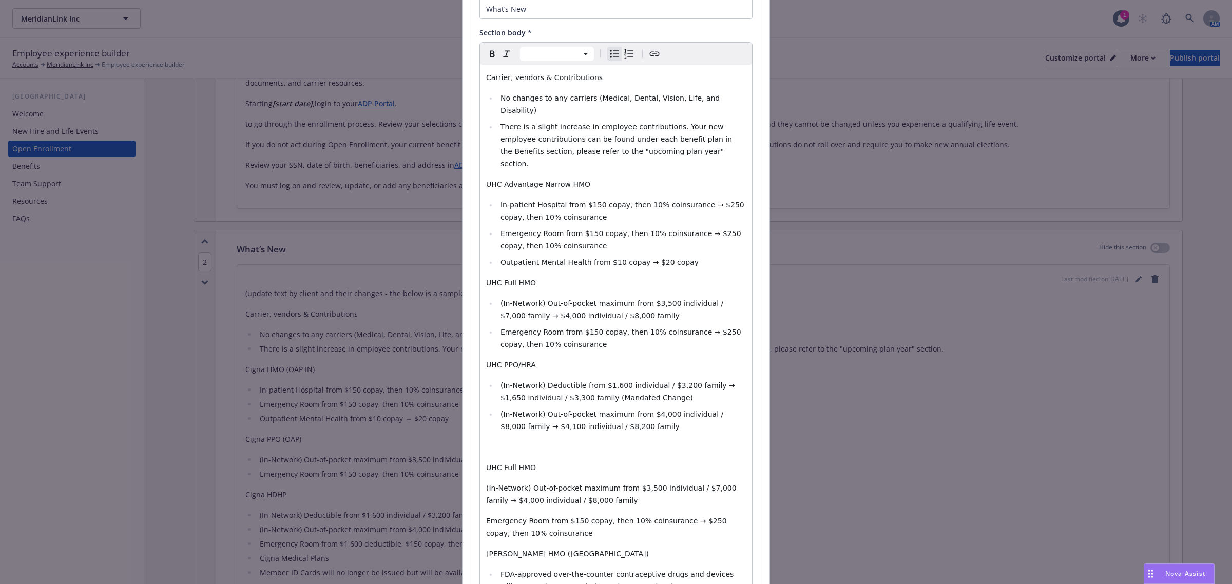
click at [493, 441] on p "editable markdown" at bounding box center [616, 447] width 260 height 12
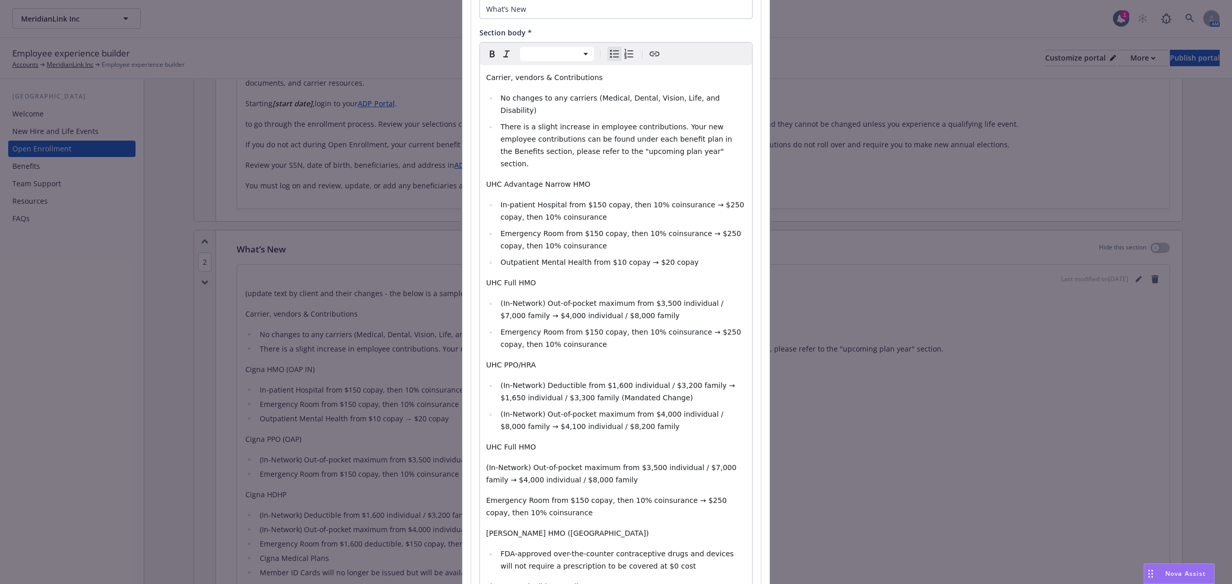
select select "paragraph"
drag, startPoint x: 537, startPoint y: 425, endPoint x: 454, endPoint y: 419, distance: 83.3
click at [454, 419] on div "Add content Section title * What’s New Section body * Paragraph Paragraph Headi…" at bounding box center [616, 292] width 1232 height 584
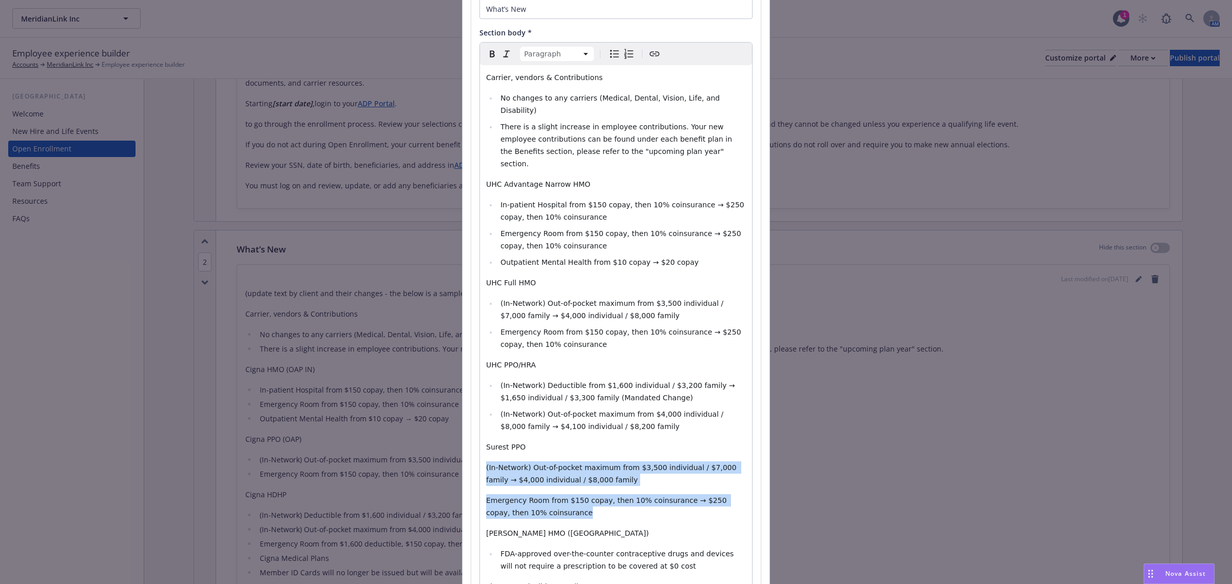
drag, startPoint x: 481, startPoint y: 445, endPoint x: 560, endPoint y: 490, distance: 91.3
click at [560, 490] on div "Carrier, vendors & Contributions No changes to any carriers (Medical, Dental, V…" at bounding box center [616, 367] width 272 height 604
click at [608, 57] on icon "Bulleted list" at bounding box center [614, 54] width 12 height 12
select select
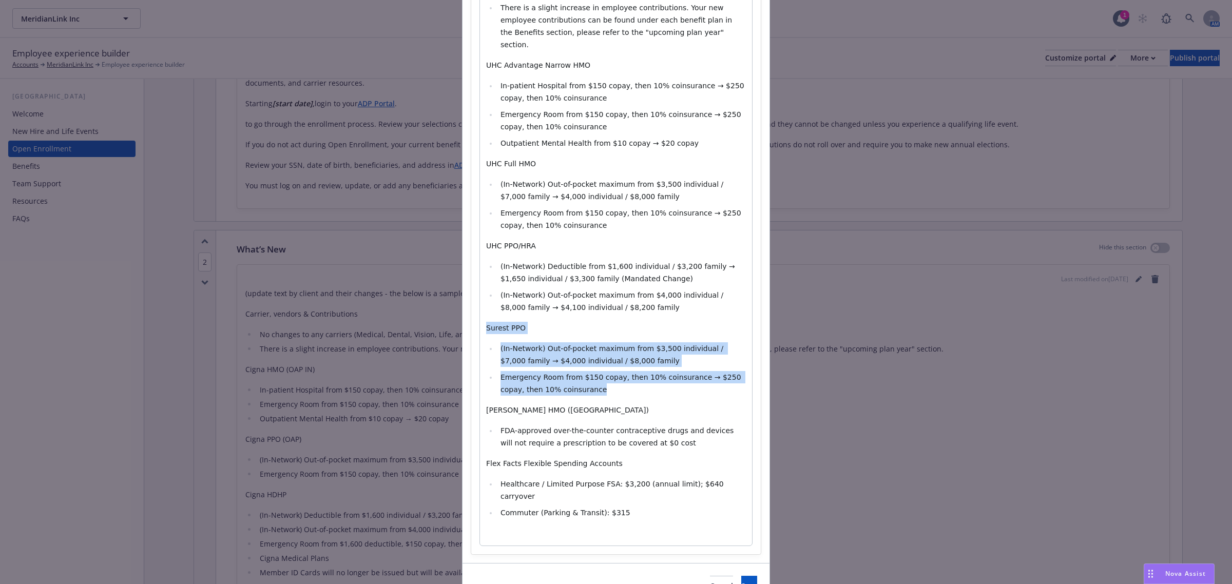
scroll to position [234, 0]
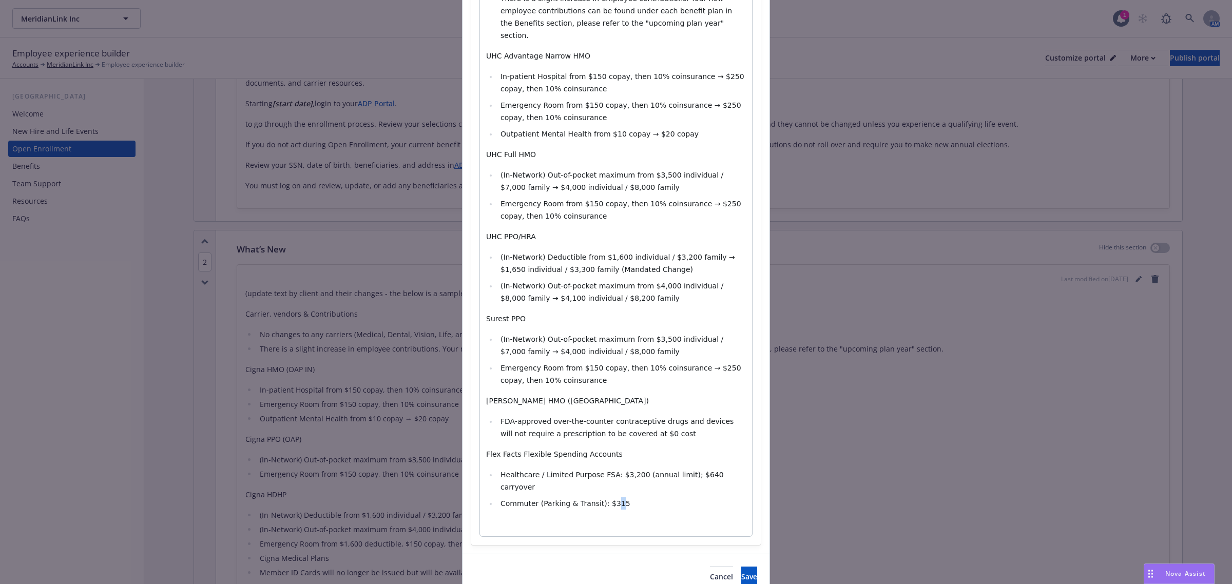
click at [606, 499] on span "Commuter (Parking & Transit): $315" at bounding box center [565, 503] width 130 height 8
click at [741, 572] on span "Save" at bounding box center [749, 577] width 16 height 10
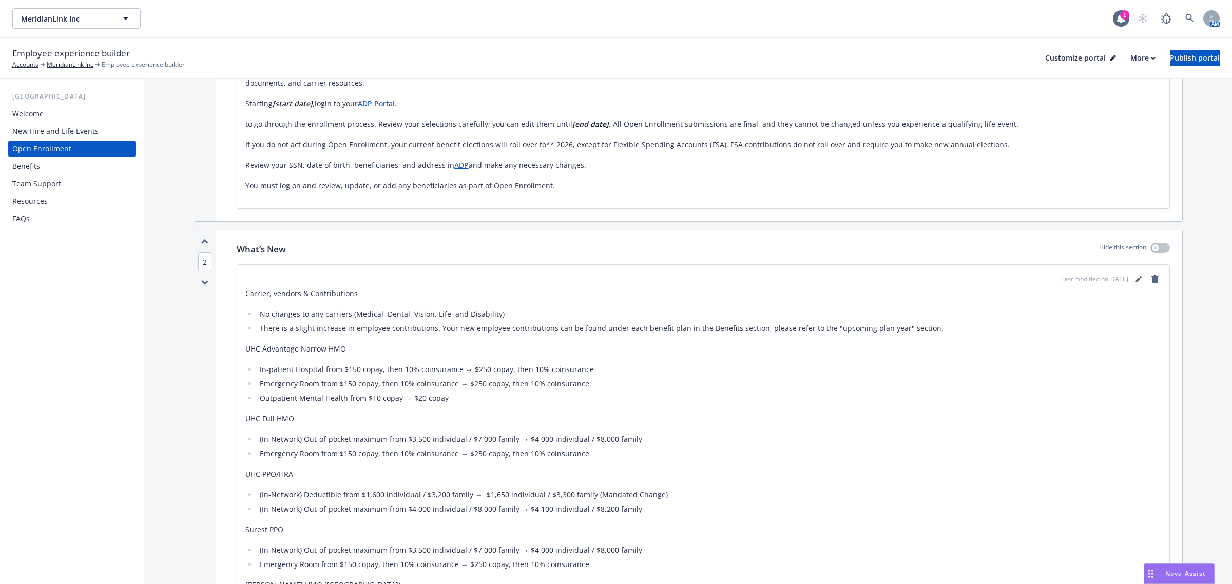
click at [75, 163] on div "Benefits" at bounding box center [71, 166] width 119 height 16
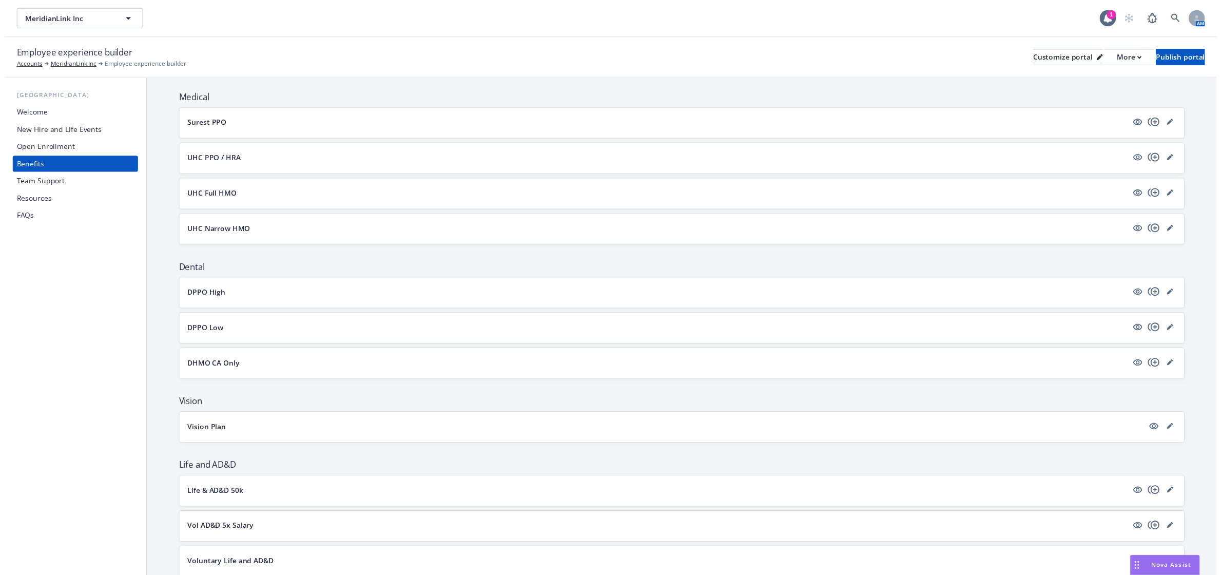
scroll to position [192, 0]
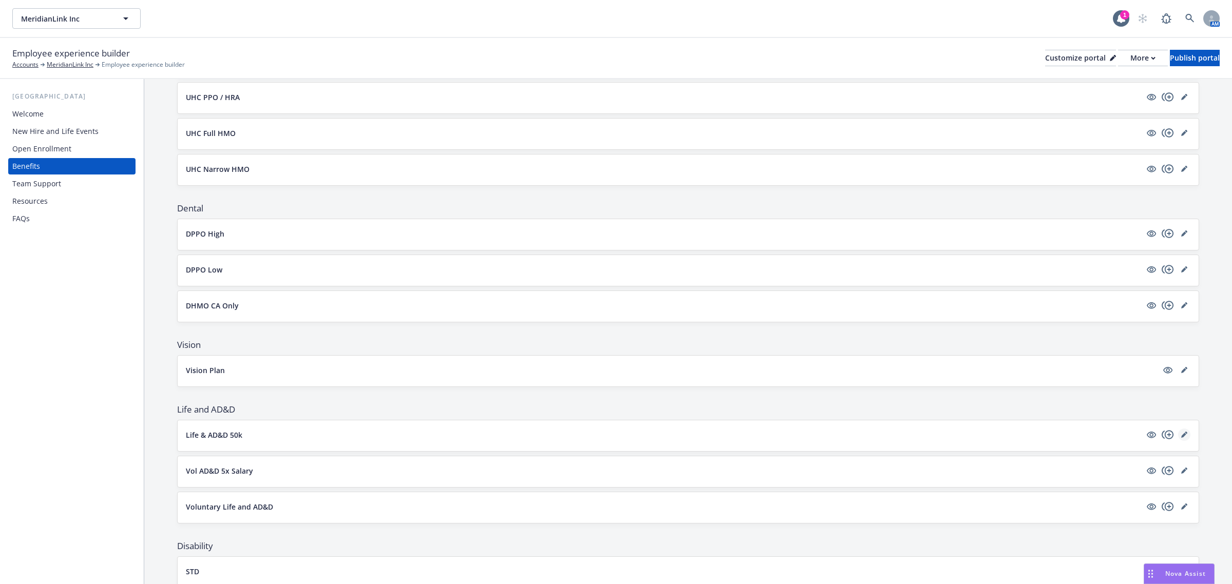
click at [1181, 436] on icon "editPencil" at bounding box center [1184, 435] width 6 height 6
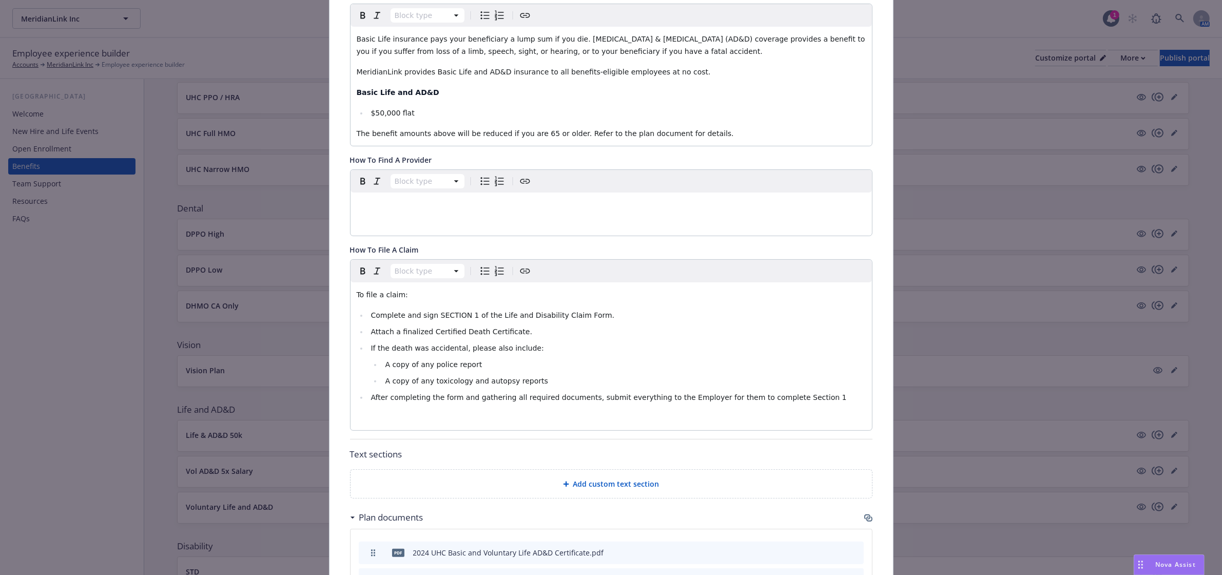
scroll to position [159, 0]
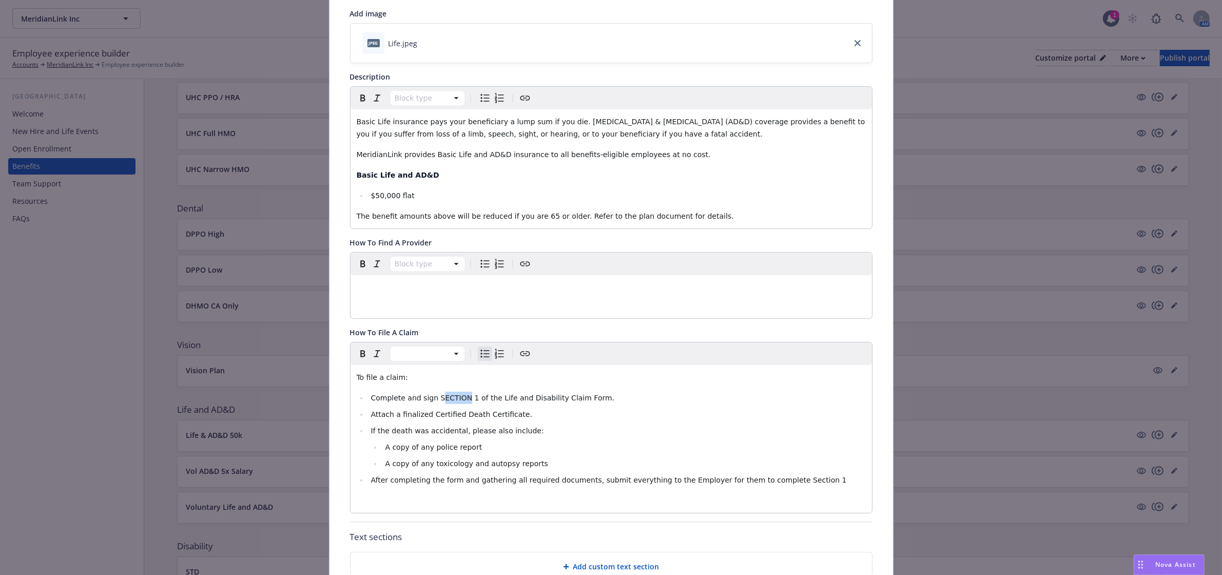
drag, startPoint x: 454, startPoint y: 401, endPoint x: 433, endPoint y: 398, distance: 21.9
click at [433, 398] on span "Complete and sign SECTION 1 of the Life and Disability Claim Form." at bounding box center [493, 398] width 244 height 8
click at [573, 399] on span "Complete and sign Section 1 of the Life and Disability Claim Form." at bounding box center [490, 398] width 239 height 8
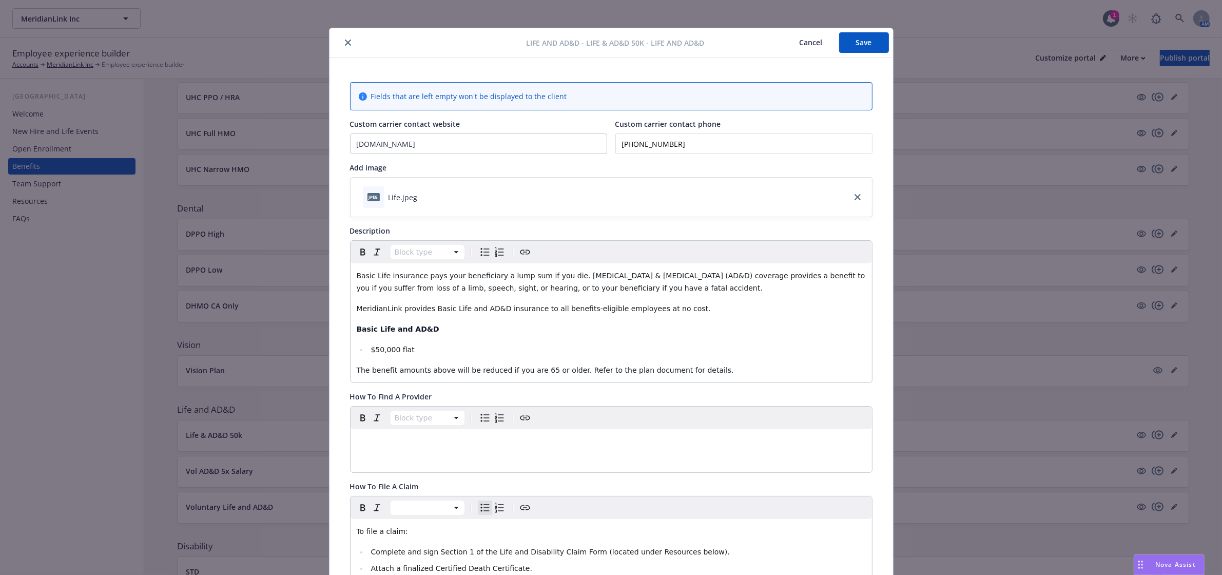
scroll to position [0, 0]
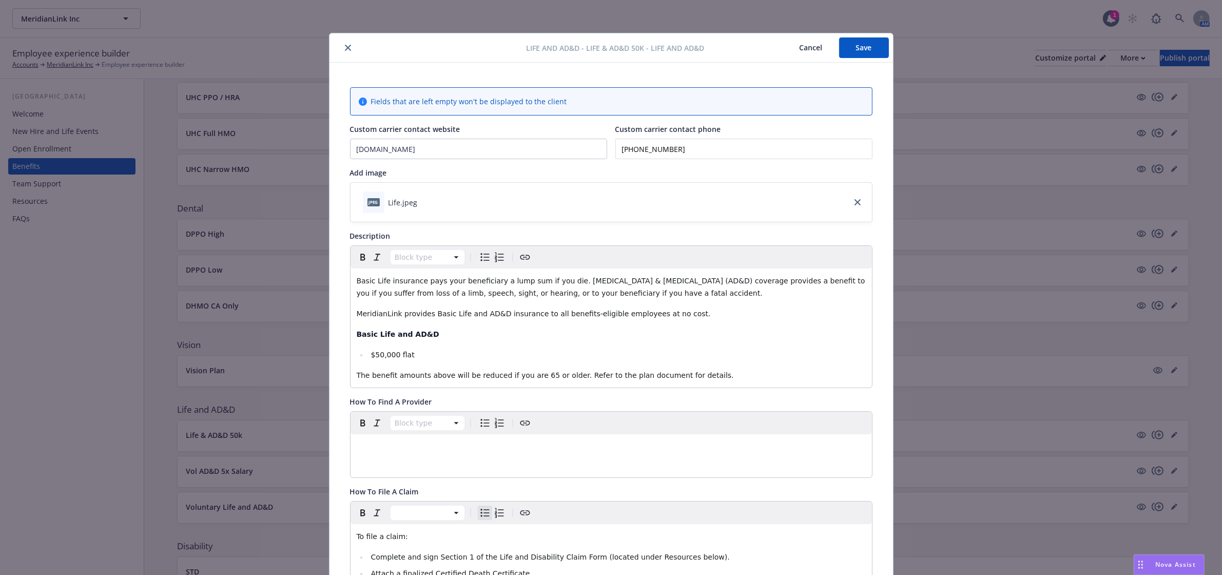
click at [869, 45] on button "Save" at bounding box center [864, 47] width 50 height 21
click at [870, 40] on button "Save" at bounding box center [864, 47] width 50 height 21
click at [843, 50] on button "Save" at bounding box center [864, 47] width 50 height 21
click at [342, 46] on button "close" at bounding box center [348, 48] width 12 height 12
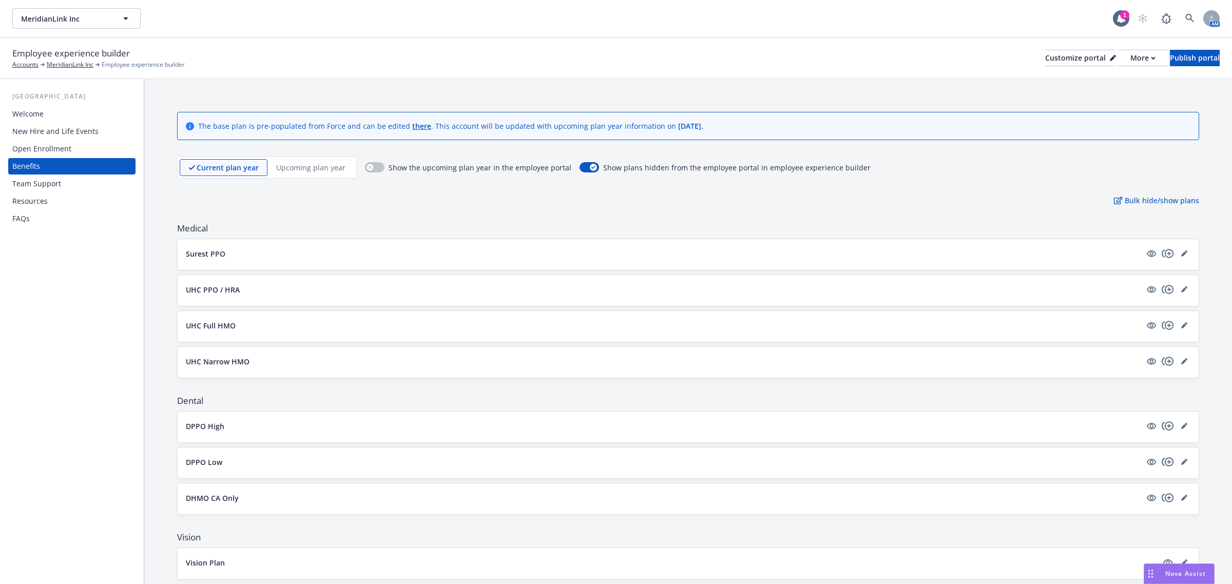
click at [308, 157] on div "Current plan year Upcoming plan year" at bounding box center [267, 168] width 180 height 22
click at [307, 165] on p "Upcoming plan year" at bounding box center [310, 167] width 69 height 11
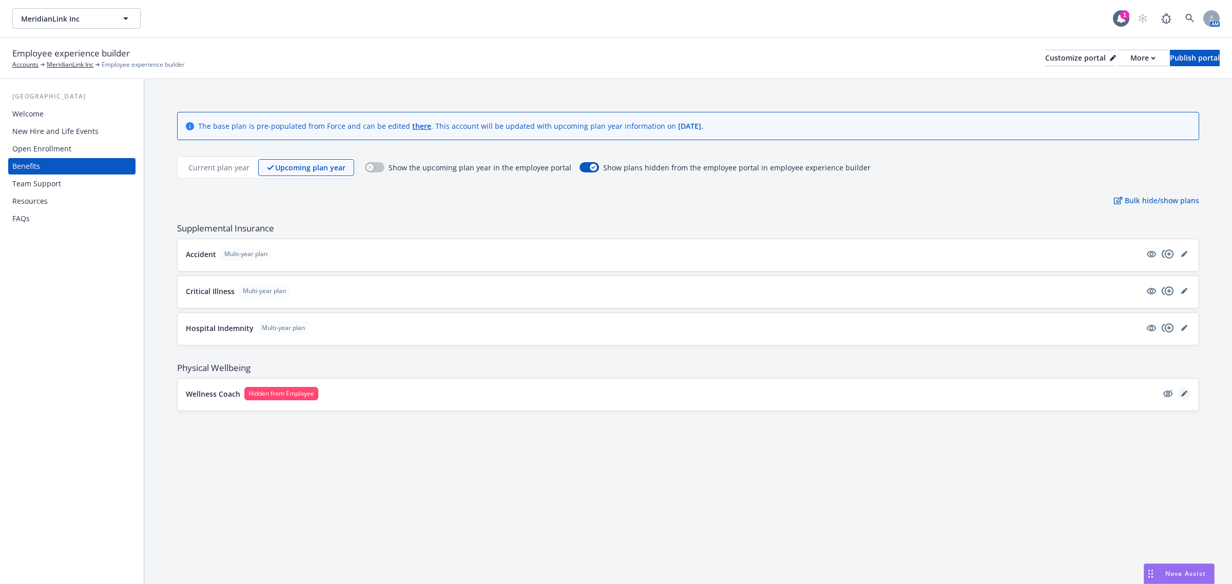
click at [1182, 397] on icon "editPencil" at bounding box center [1183, 394] width 5 height 5
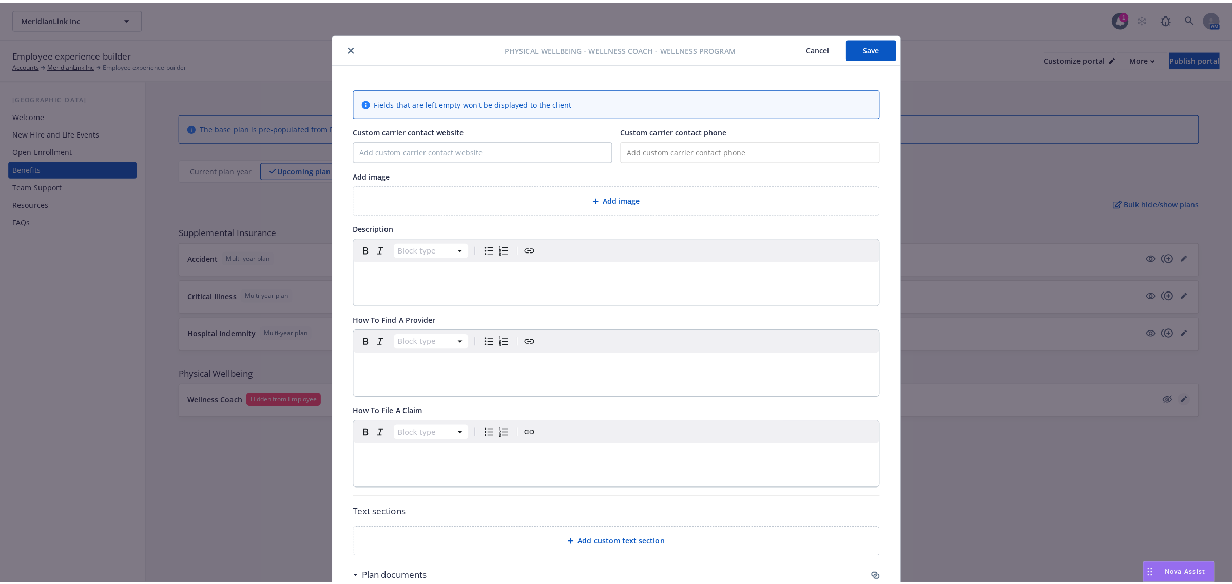
scroll to position [31, 0]
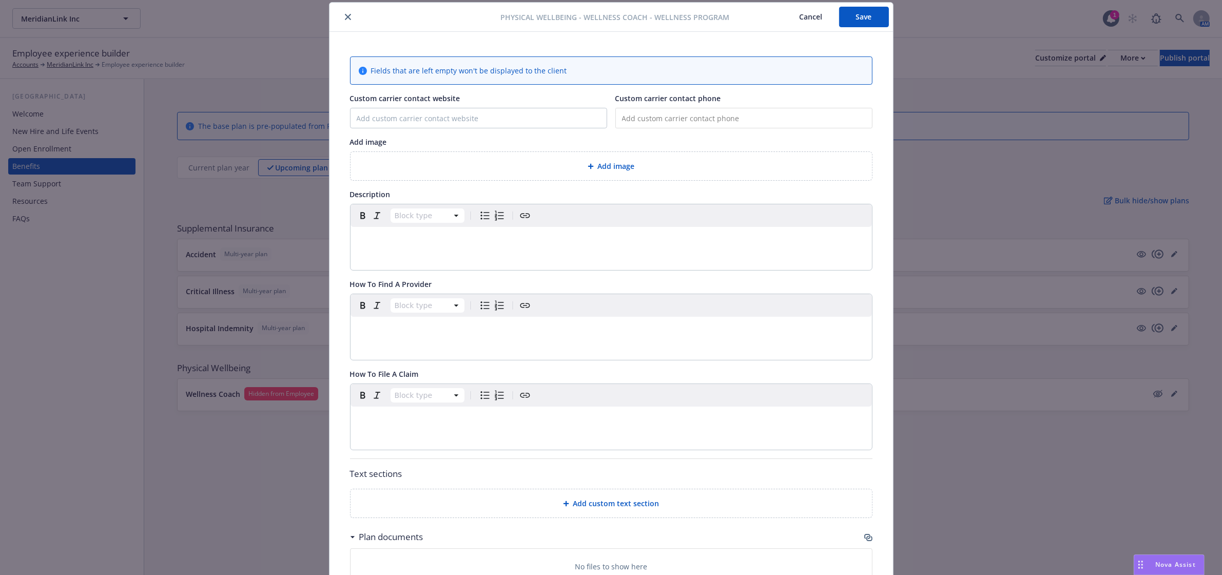
click at [345, 17] on icon "close" at bounding box center [348, 17] width 6 height 6
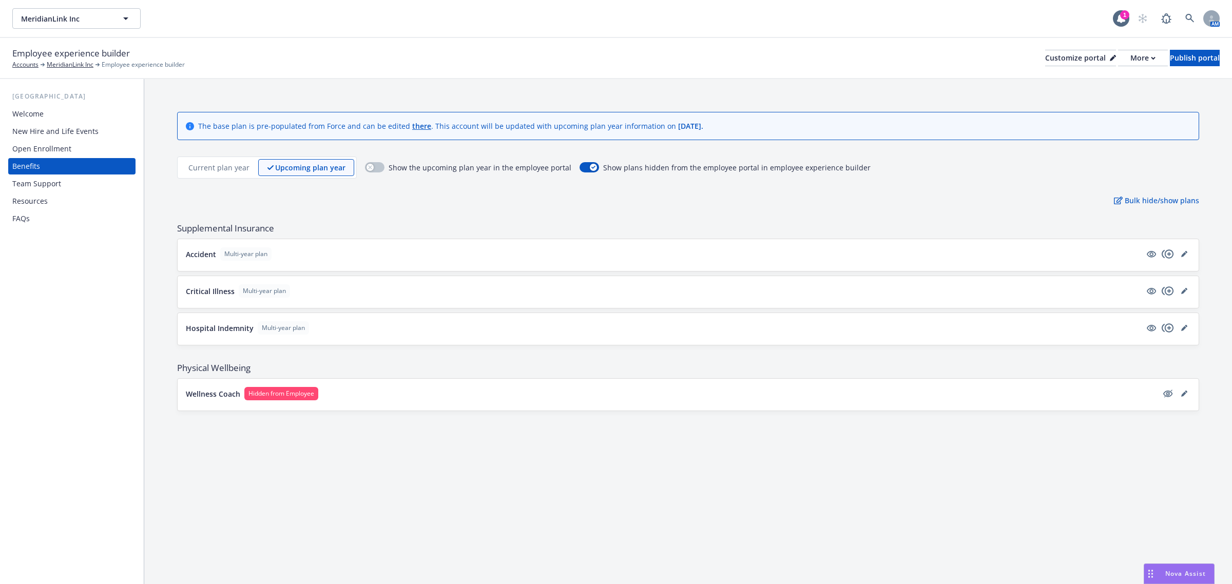
click at [208, 165] on p "Current plan year" at bounding box center [218, 167] width 61 height 11
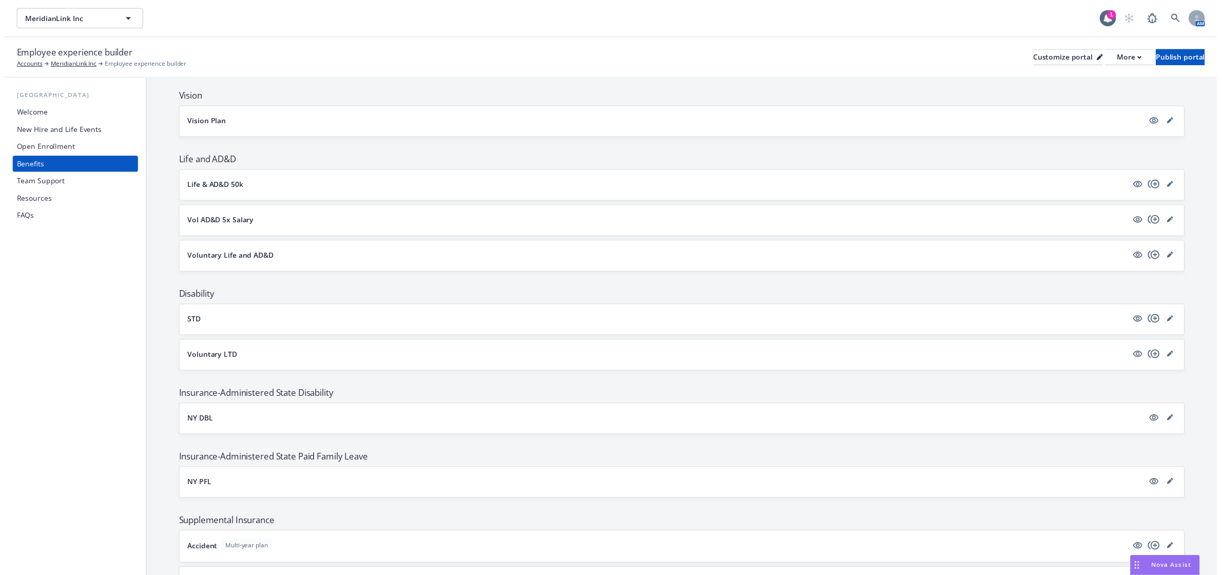
scroll to position [449, 0]
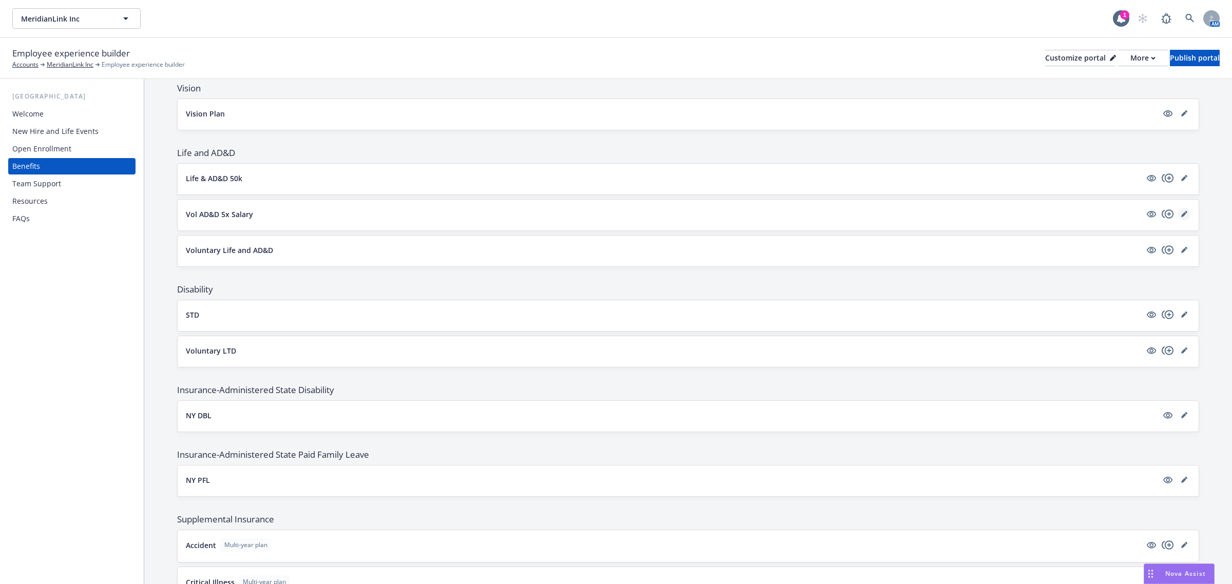
click at [1181, 217] on icon "editPencil" at bounding box center [1184, 214] width 6 height 6
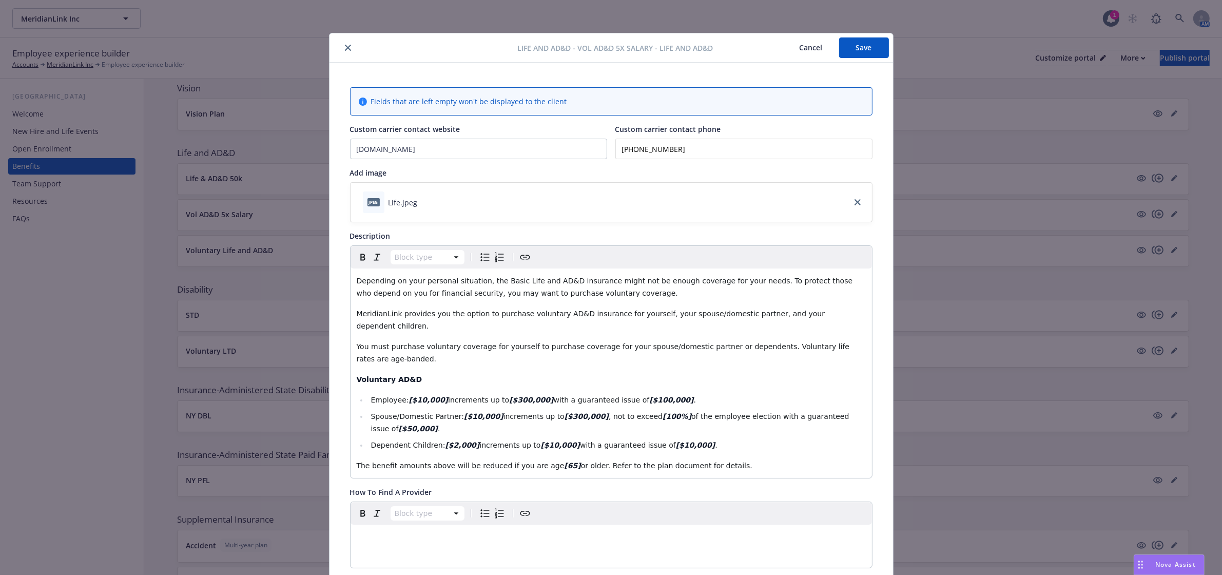
scroll to position [31, 0]
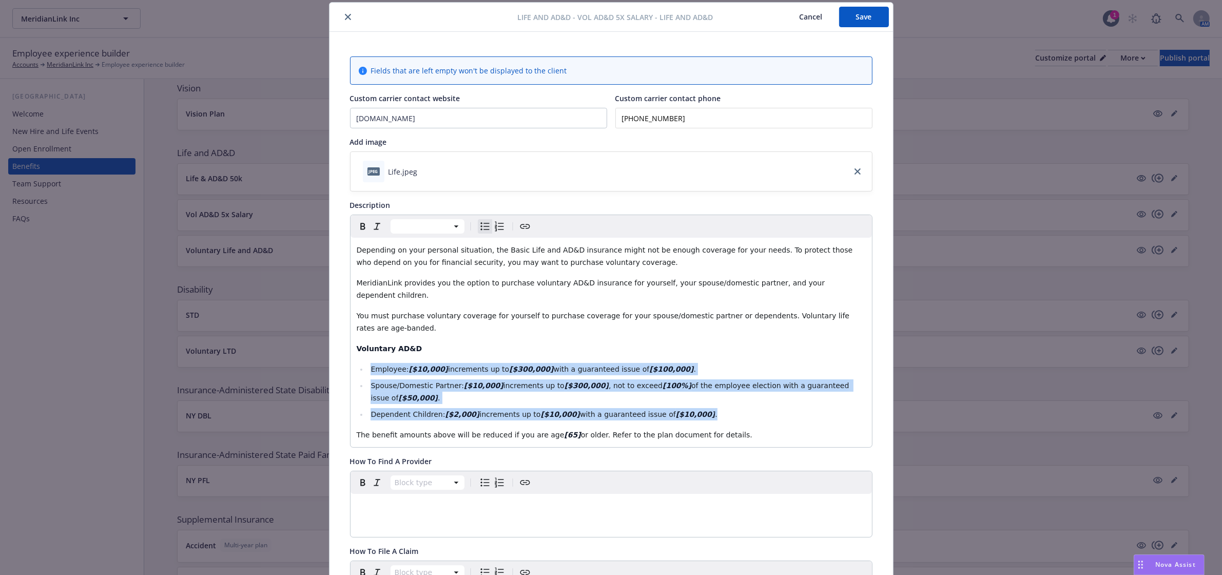
drag, startPoint x: 686, startPoint y: 380, endPoint x: 333, endPoint y: 344, distance: 355.5
click at [333, 344] on div "Fields that are left empty won't be displayed to the client Custom carrier cont…" at bounding box center [612, 526] width 564 height 988
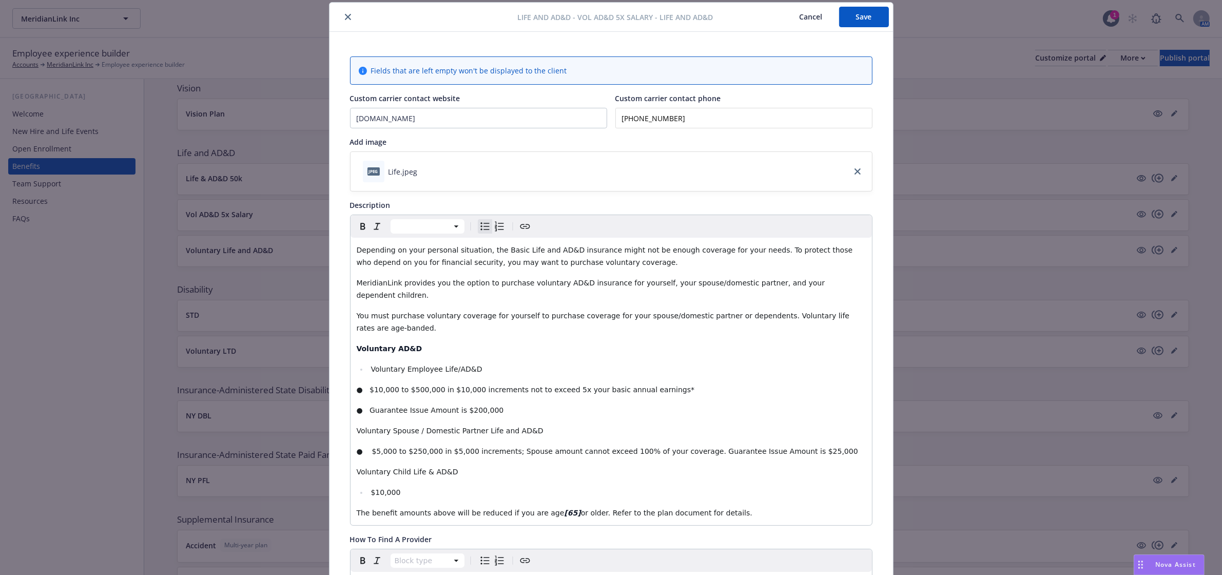
drag, startPoint x: 497, startPoint y: 348, endPoint x: 358, endPoint y: 338, distance: 139.5
click at [358, 338] on div "Depending on your personal situation, the Basic Life and AD&D insurance might n…" at bounding box center [612, 381] width 522 height 287
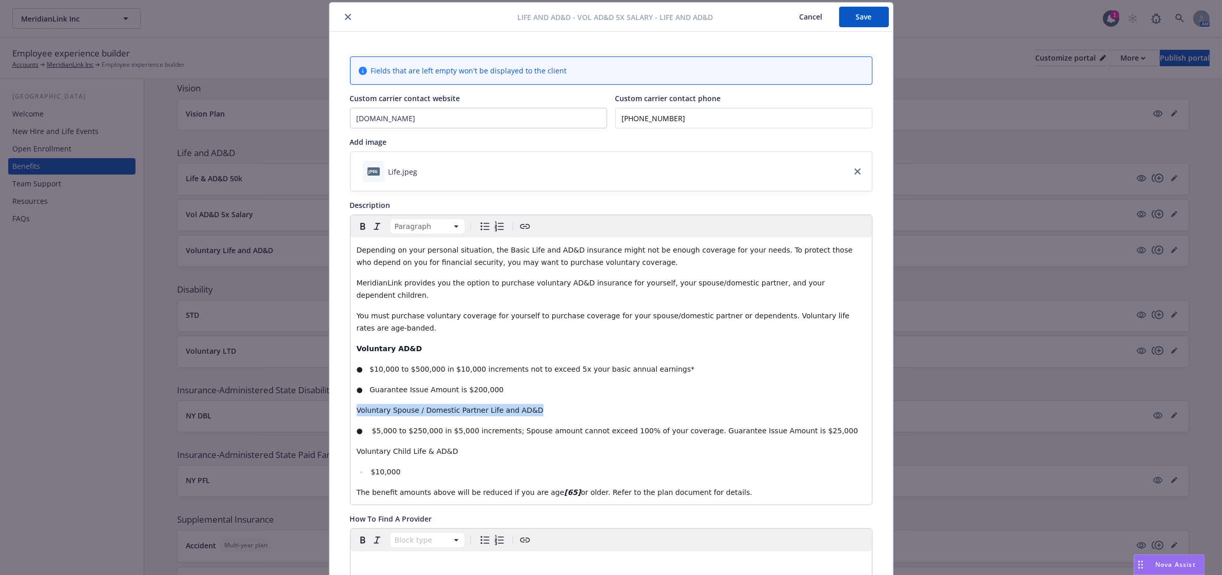
drag, startPoint x: 524, startPoint y: 385, endPoint x: 339, endPoint y: 378, distance: 185.4
click at [339, 378] on div "Fields that are left empty won't be displayed to the client Custom carrier cont…" at bounding box center [612, 555] width 564 height 1046
click at [360, 226] on icon "Bold" at bounding box center [362, 226] width 5 height 7
drag, startPoint x: 444, startPoint y: 430, endPoint x: 324, endPoint y: 426, distance: 119.7
click at [330, 426] on div "Fields that are left empty won't be displayed to the client Custom carrier cont…" at bounding box center [612, 555] width 564 height 1046
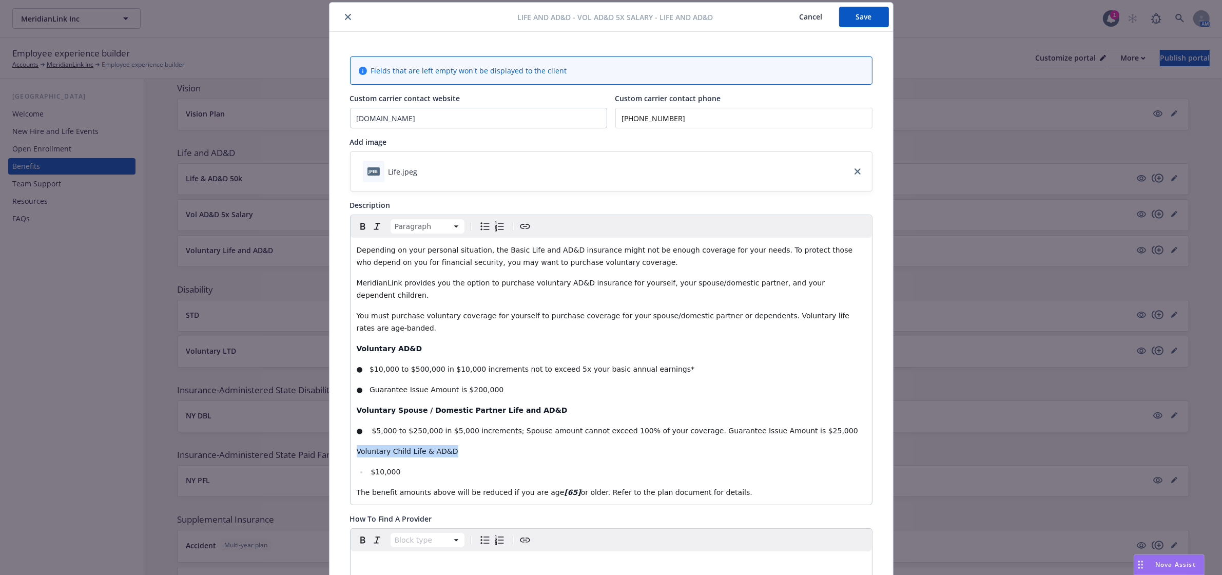
click at [357, 227] on icon "Bold" at bounding box center [363, 226] width 12 height 12
click at [378, 445] on p "Voluntary Child Life & AD&D" at bounding box center [611, 451] width 509 height 12
click at [385, 344] on strong "Voluntary AD&D" at bounding box center [390, 348] width 66 height 8
drag, startPoint x: 549, startPoint y: 464, endPoint x: 534, endPoint y: 464, distance: 14.9
click at [534, 486] on p "The benefit amounts above will be reduced if you are age [65] or older. Refer t…" at bounding box center [611, 492] width 509 height 12
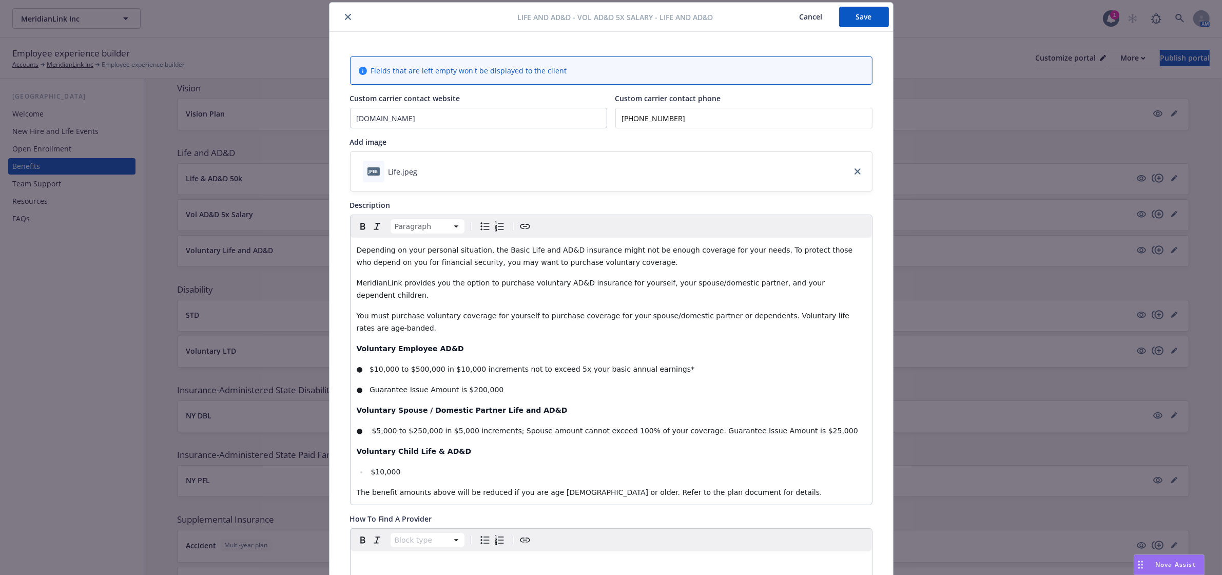
click at [371, 468] on span "$10,000" at bounding box center [386, 472] width 30 height 8
click at [512, 286] on span "MeridianLink provides you the option to purchase voluntary AD&D insurance for y…" at bounding box center [592, 289] width 471 height 21
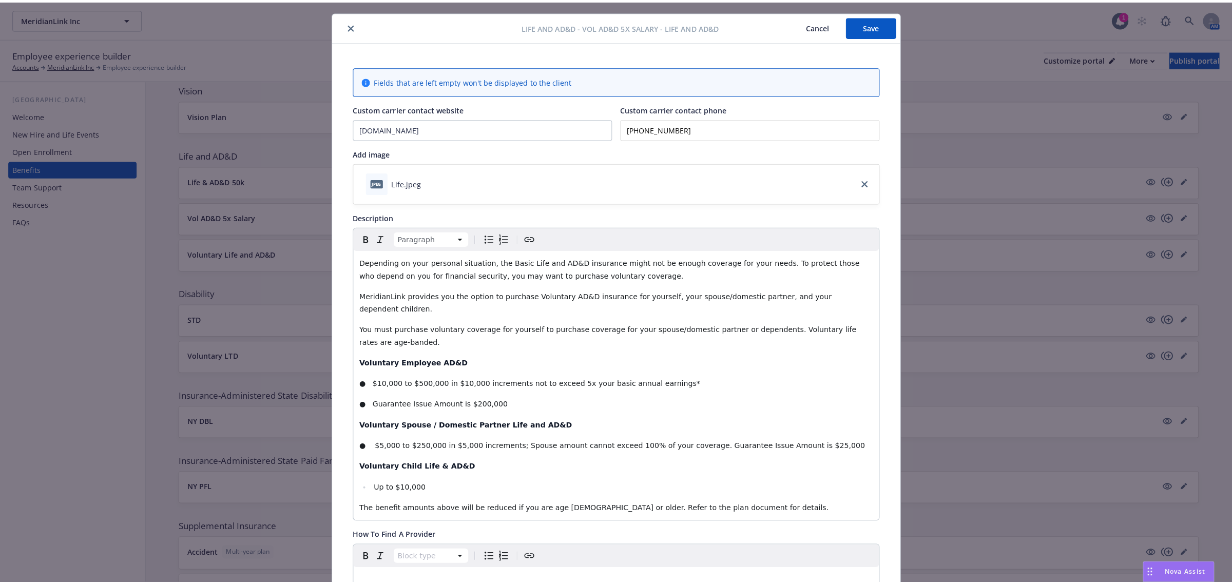
scroll to position [0, 0]
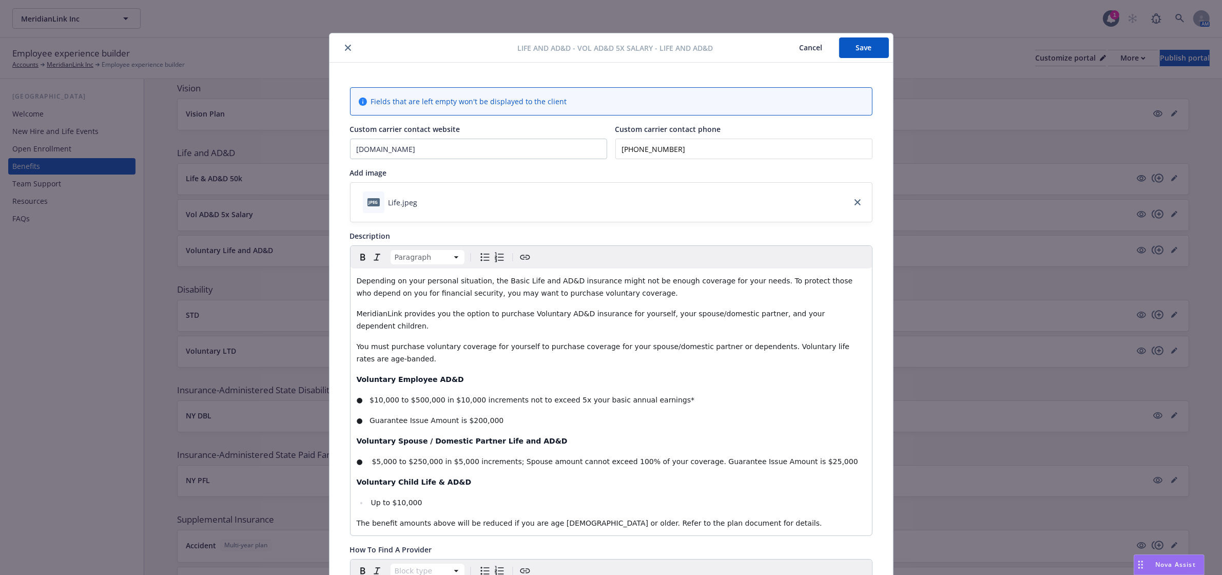
click at [868, 42] on button "Save" at bounding box center [864, 47] width 50 height 21
click at [345, 45] on icon "close" at bounding box center [348, 48] width 6 height 6
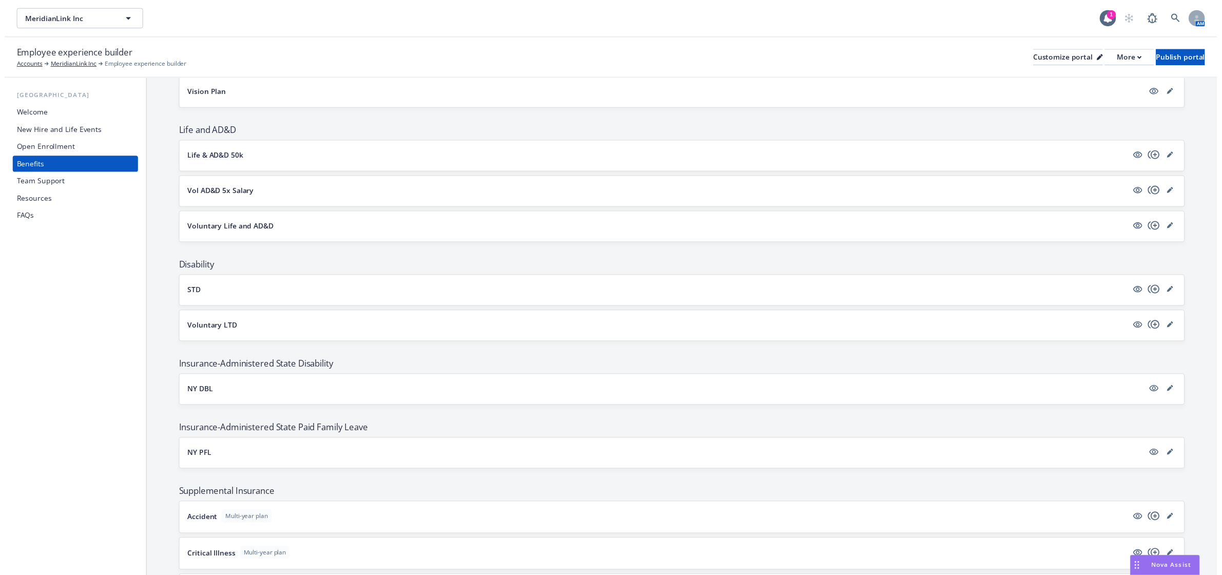
scroll to position [448, 0]
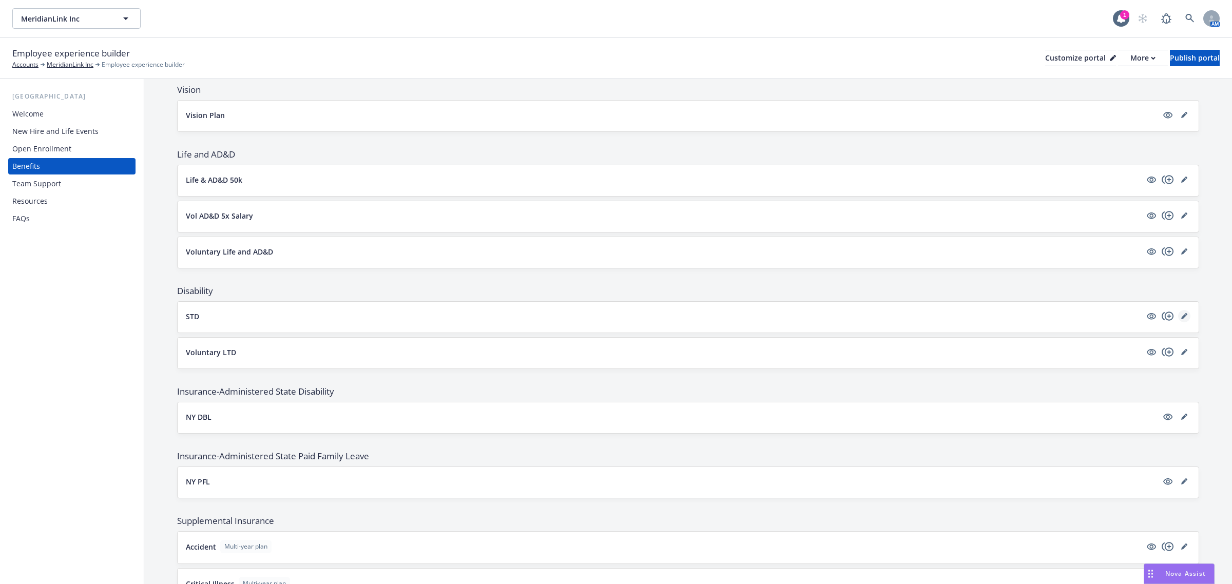
click at [1181, 319] on icon "editPencil" at bounding box center [1184, 316] width 6 height 6
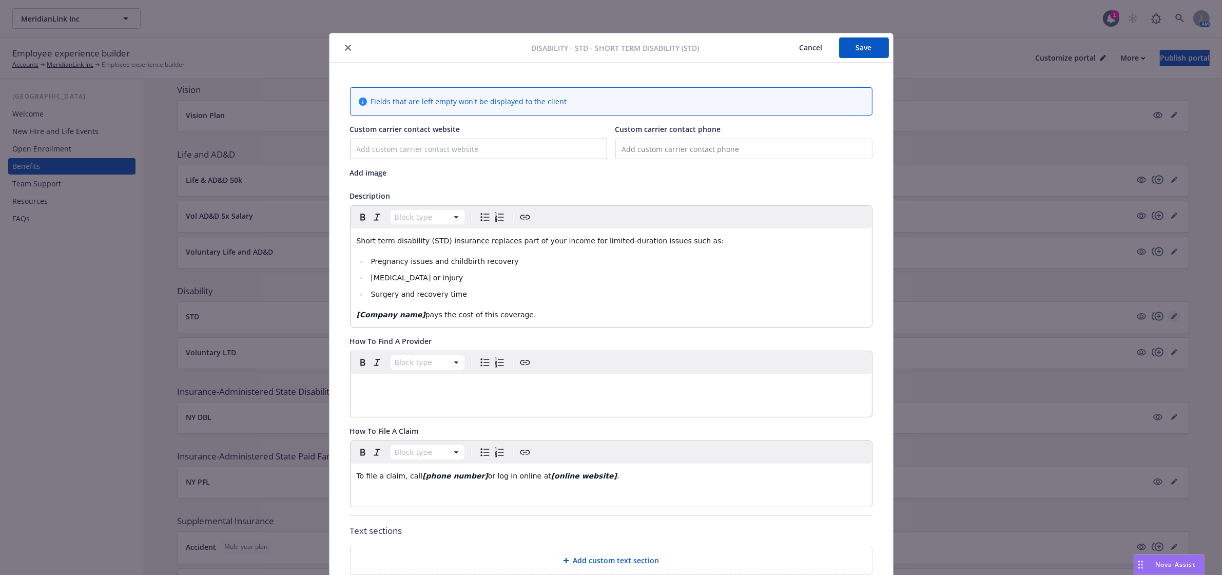
scroll to position [31, 0]
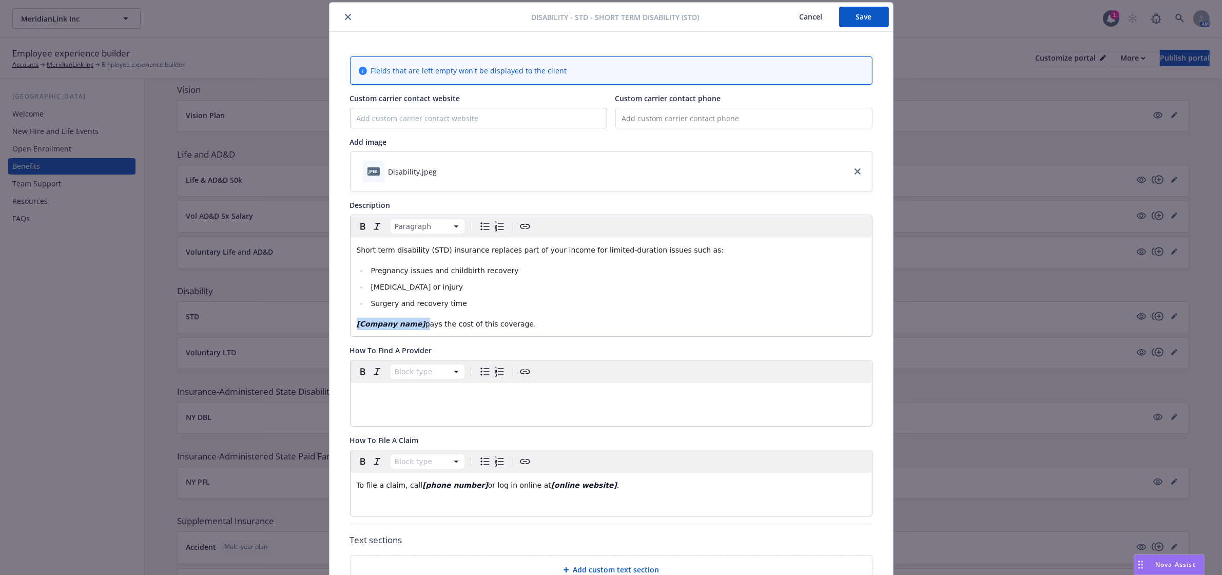
drag, startPoint x: 411, startPoint y: 324, endPoint x: 212, endPoint y: 332, distance: 199.3
click at [211, 333] on div "Disability - STD - Short Term Disability (STD) Cancel Save Fields that are left…" at bounding box center [611, 287] width 1222 height 575
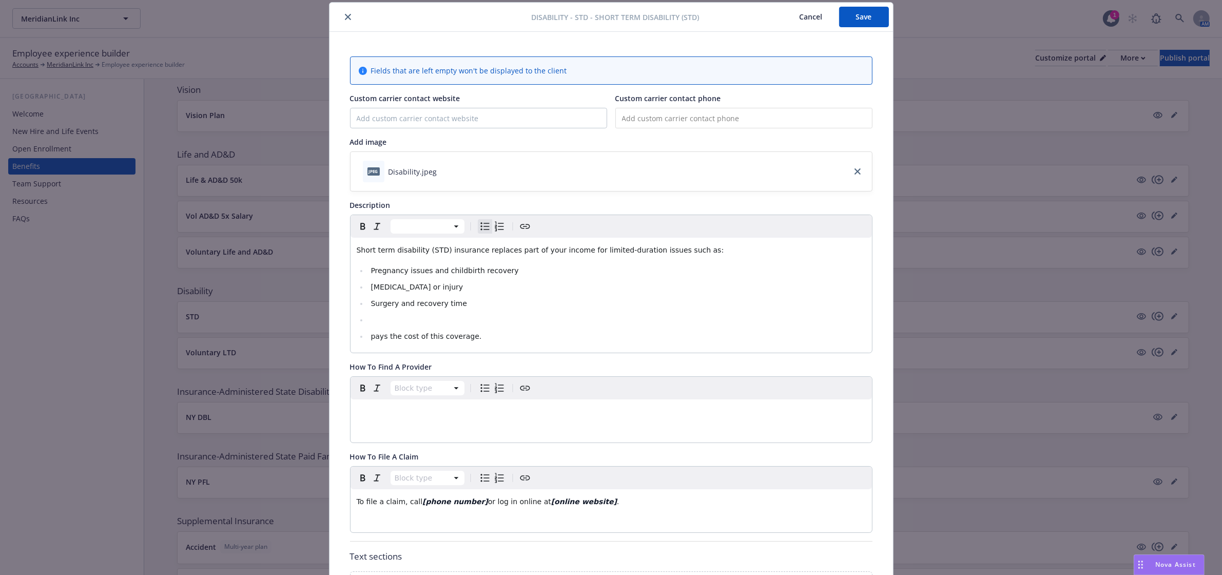
click at [480, 229] on icon "Bulleted list" at bounding box center [485, 226] width 12 height 12
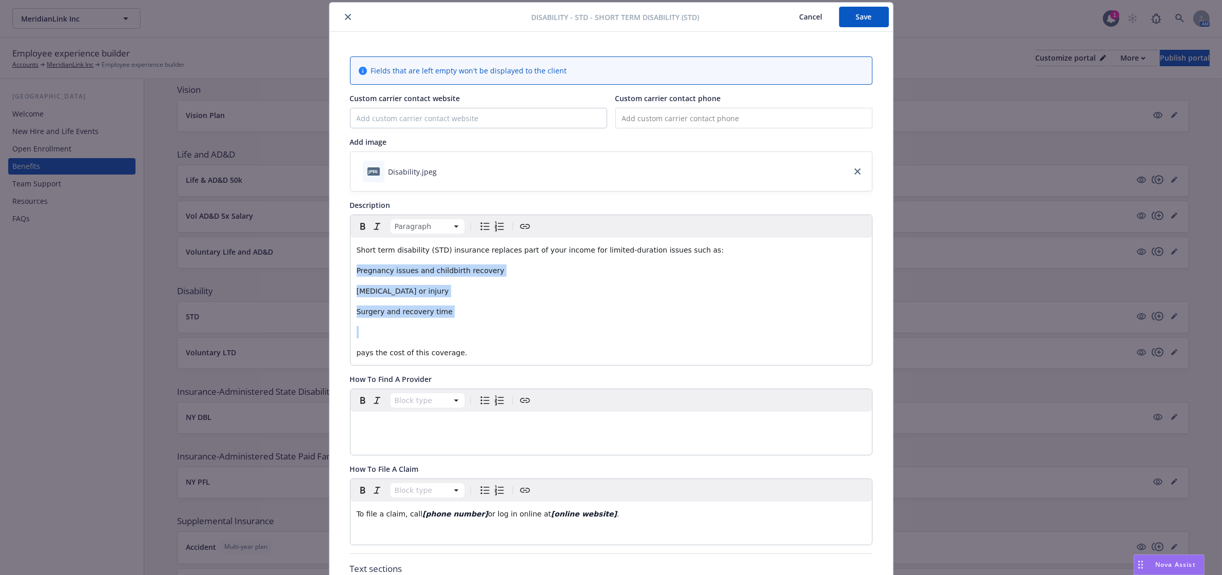
drag, startPoint x: 414, startPoint y: 323, endPoint x: 329, endPoint y: 267, distance: 101.8
click at [330, 267] on div "Fields that are left empty won't be displayed to the client Custom carrier cont…" at bounding box center [612, 432] width 564 height 800
click at [480, 227] on icon "Bulleted list" at bounding box center [484, 226] width 9 height 8
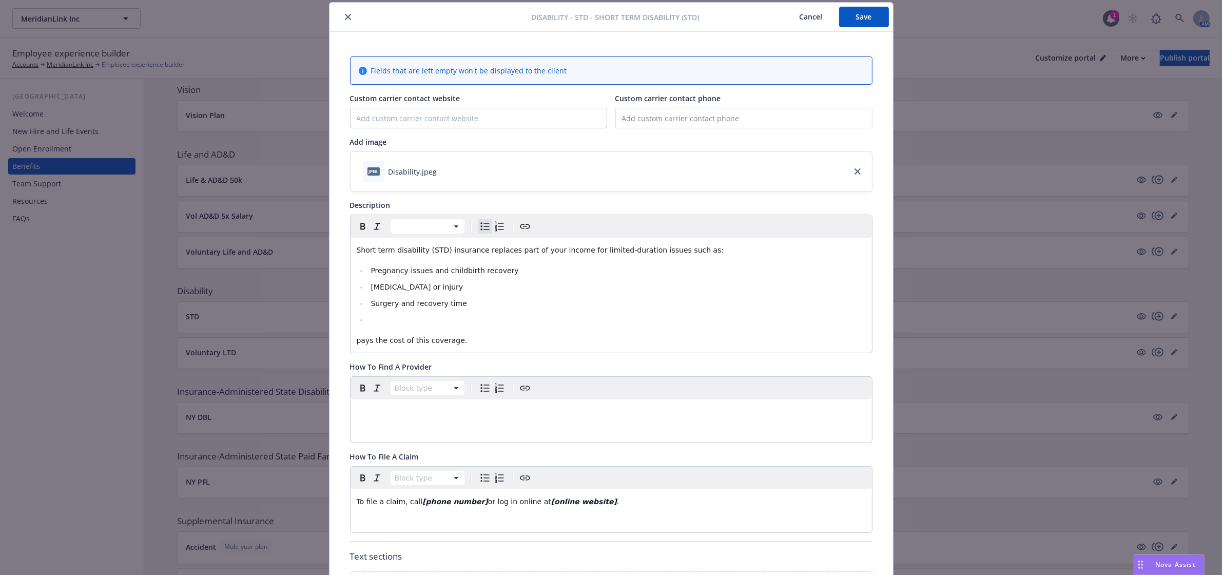
click at [374, 323] on li "editable markdown" at bounding box center [617, 320] width 498 height 12
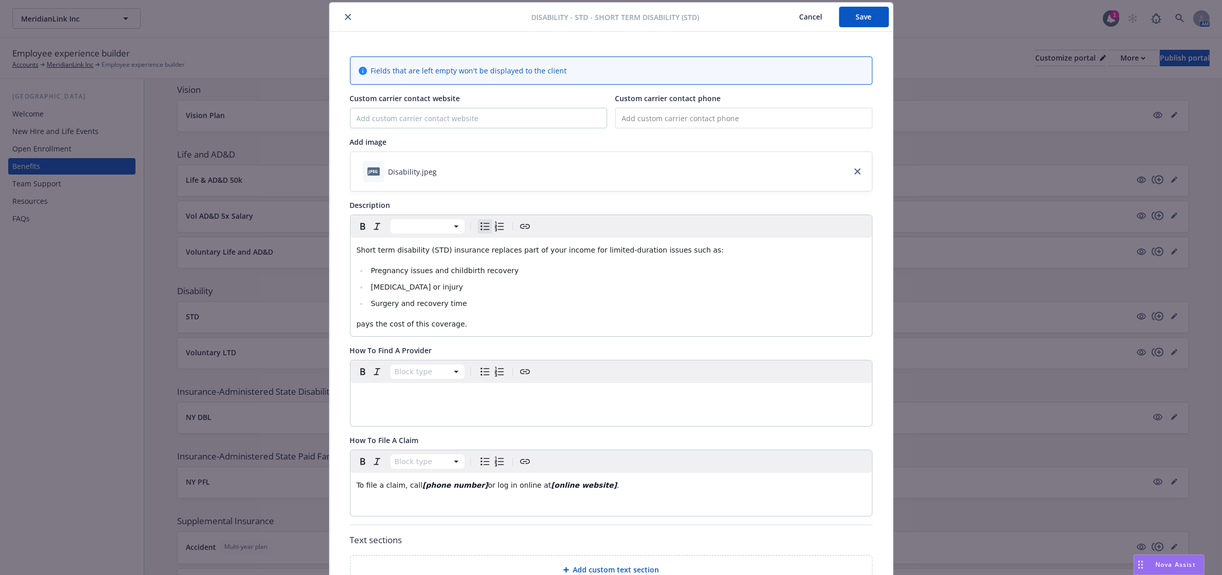
click at [351, 324] on div "Short term disability (STD) insurance replaces part of your income for limited-…" at bounding box center [612, 287] width 522 height 99
click at [372, 252] on span "Short term disability (STD) insurance replaces part of your income for limited-…" at bounding box center [541, 250] width 368 height 8
click at [389, 250] on span "Short Term disability (STD) insurance replaces part of your income for limited-…" at bounding box center [541, 250] width 368 height 8
click at [561, 253] on span "Short Term Disability (STD) insurance replaces part of your income for limited-…" at bounding box center [541, 250] width 369 height 8
drag, startPoint x: 689, startPoint y: 261, endPoint x: 626, endPoint y: 253, distance: 63.7
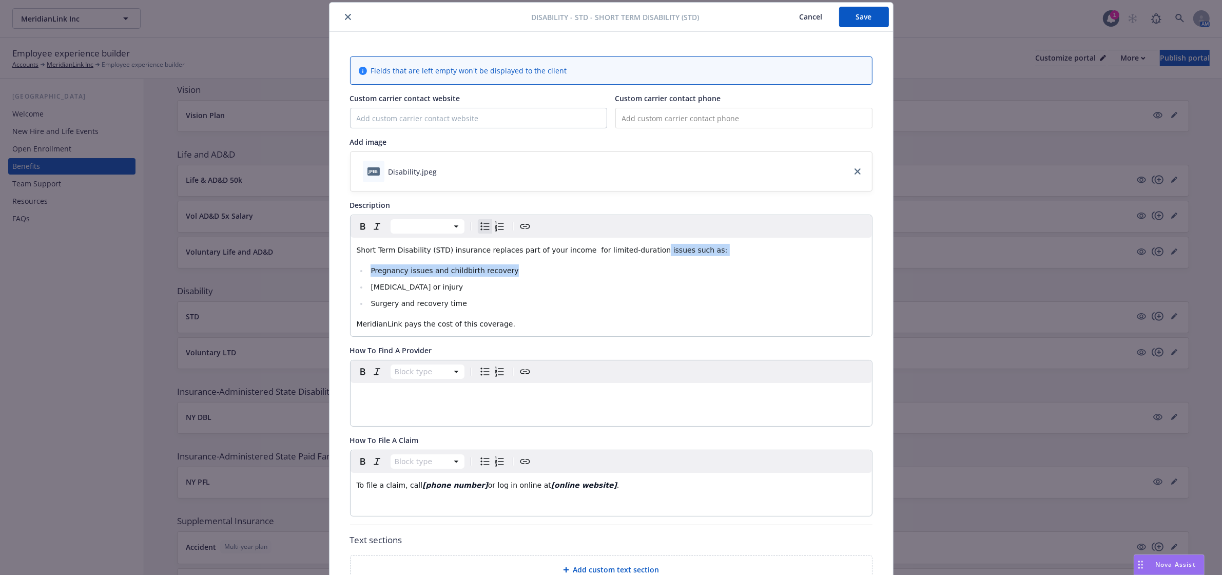
click at [626, 253] on div "Short Term Disability (STD) insurance replaces part of your income for limited-…" at bounding box center [612, 287] width 522 height 99
click at [626, 253] on span "Short Term Disability (STD) insurance replaces part of your income for limited-…" at bounding box center [542, 250] width 371 height 8
drag, startPoint x: 678, startPoint y: 253, endPoint x: 627, endPoint y: 250, distance: 50.9
click at [627, 250] on p "Short Term Disability (STD) insurance replaces part of your income for limited-…" at bounding box center [611, 250] width 509 height 12
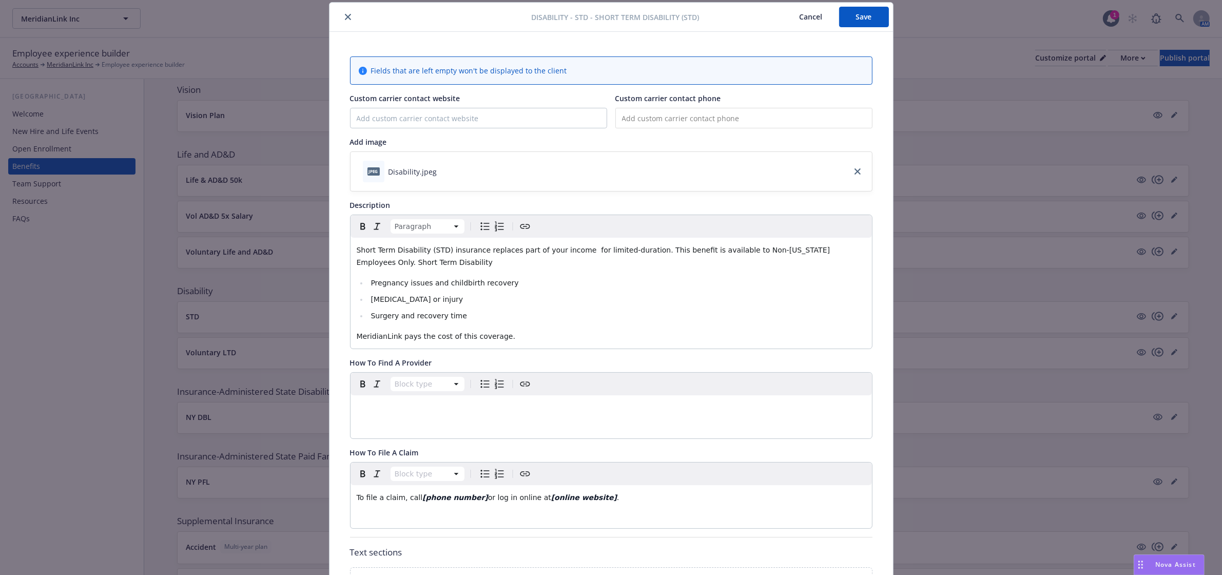
click at [416, 256] on p "Short Term Disability (STD) insurance replaces part of your income for limited-…" at bounding box center [611, 256] width 509 height 25
drag, startPoint x: 412, startPoint y: 262, endPoint x: 402, endPoint y: 259, distance: 10.7
click at [402, 259] on p "Short Term Disability (STD) insurance replaces part of your income for limited-…" at bounding box center [611, 256] width 509 height 25
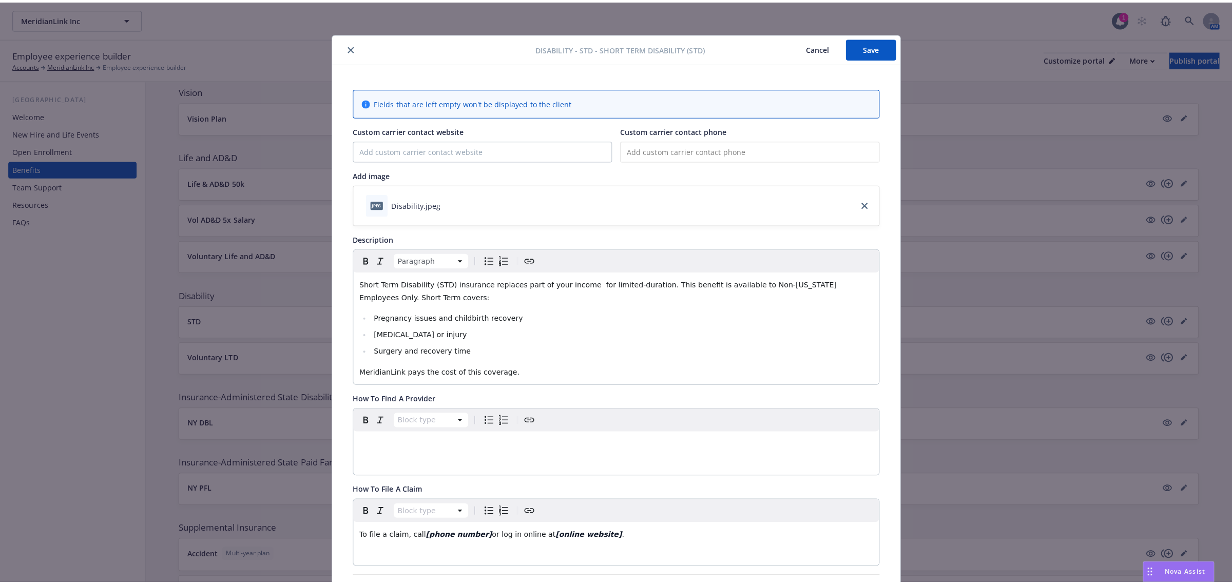
scroll to position [0, 0]
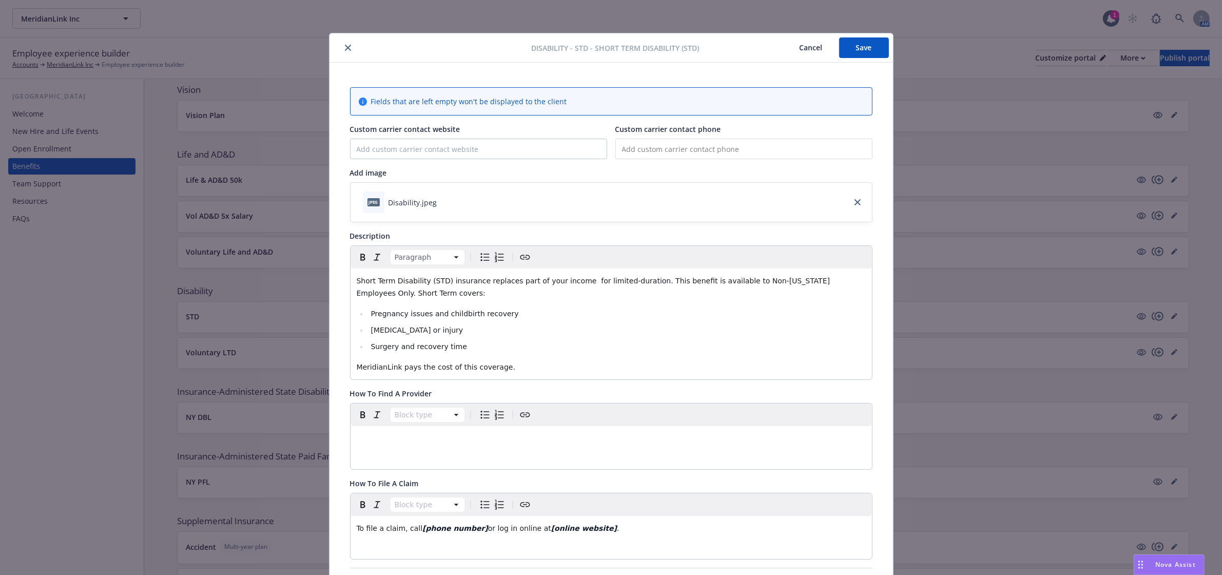
click at [853, 44] on button "Save" at bounding box center [864, 47] width 50 height 21
click at [843, 52] on button "Save" at bounding box center [864, 47] width 50 height 21
click at [336, 47] on div at bounding box center [433, 48] width 198 height 12
click at [342, 43] on button "close" at bounding box center [348, 48] width 12 height 12
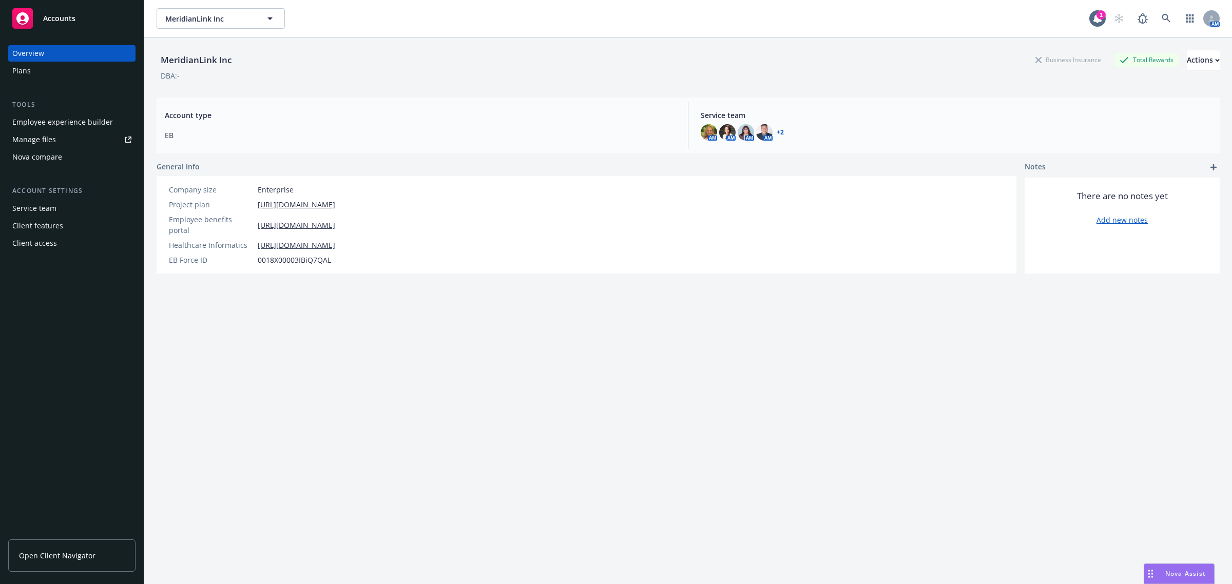
click at [214, 21] on span "MeridianLink Inc" at bounding box center [209, 18] width 89 height 11
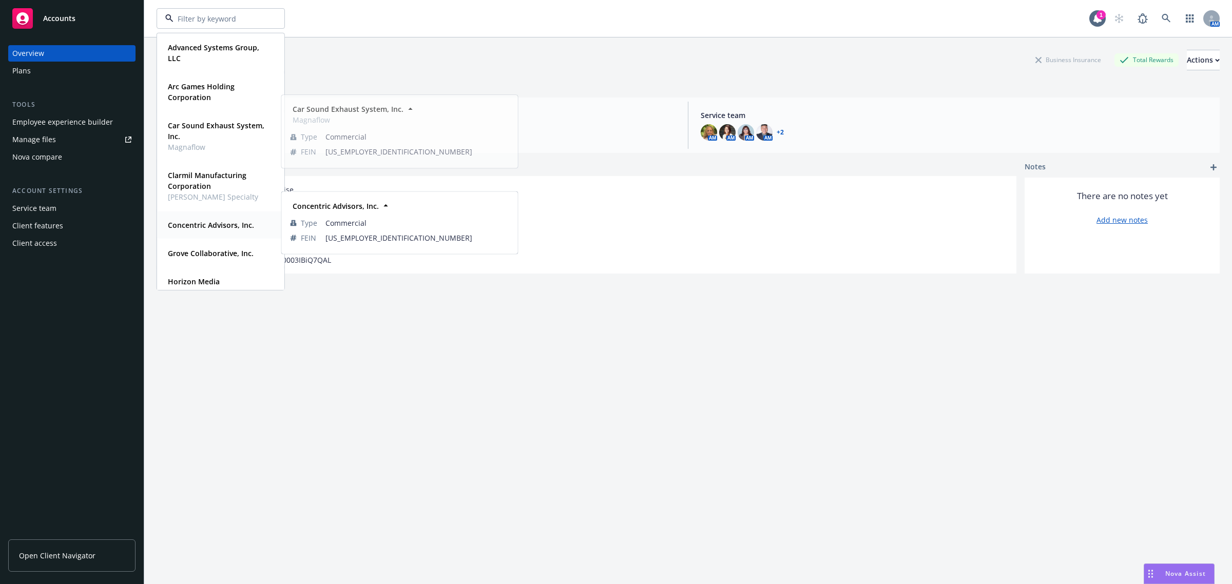
scroll to position [197, 0]
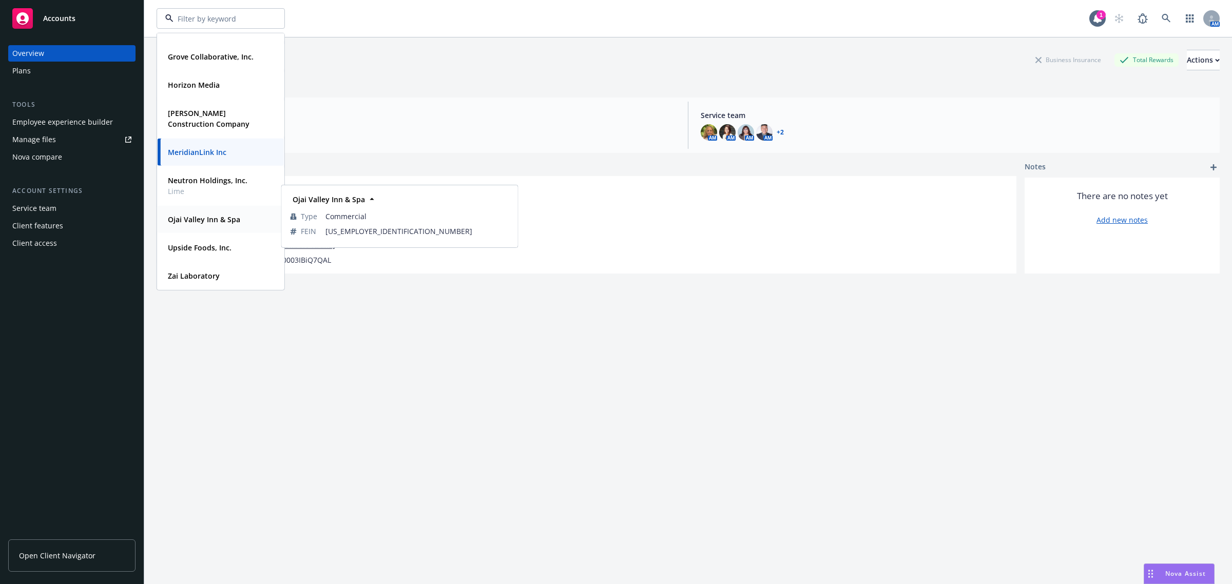
click at [198, 215] on strong "Ojai Valley Inn & Spa" at bounding box center [204, 220] width 72 height 10
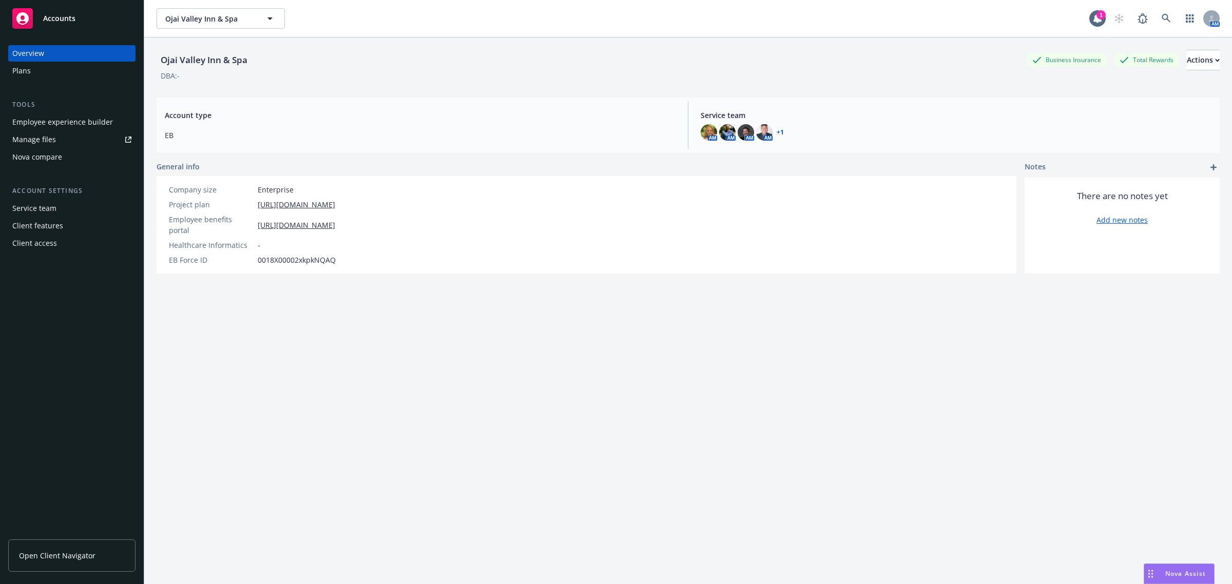
click at [58, 150] on div "Nova compare" at bounding box center [37, 157] width 50 height 16
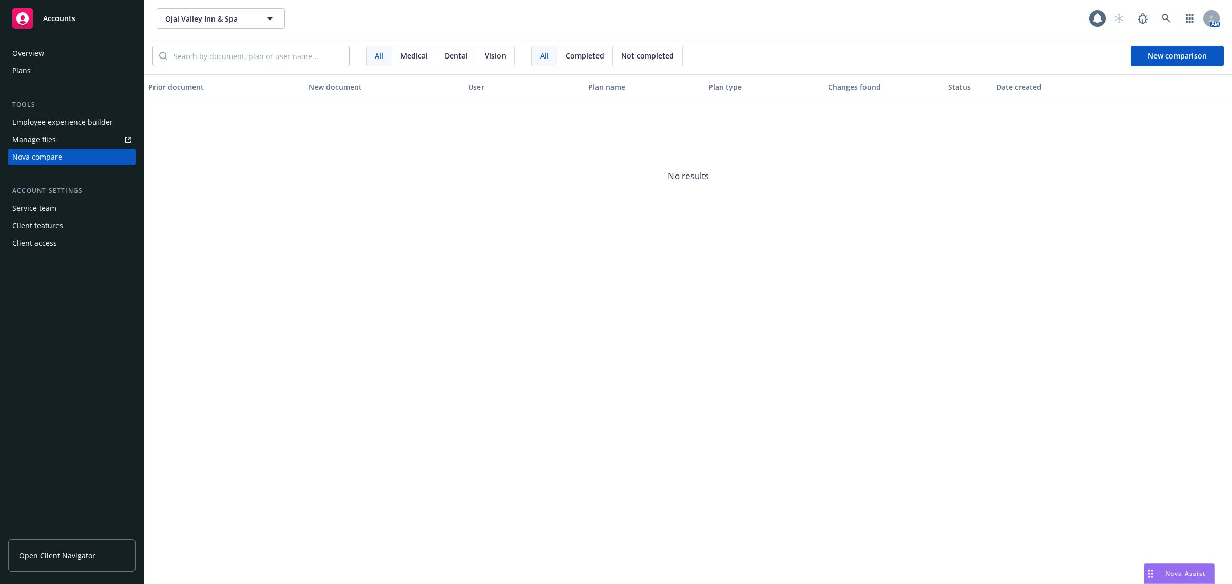
click at [59, 144] on link "Manage files" at bounding box center [71, 139] width 127 height 16
click at [93, 139] on link "Manage files" at bounding box center [71, 139] width 127 height 16
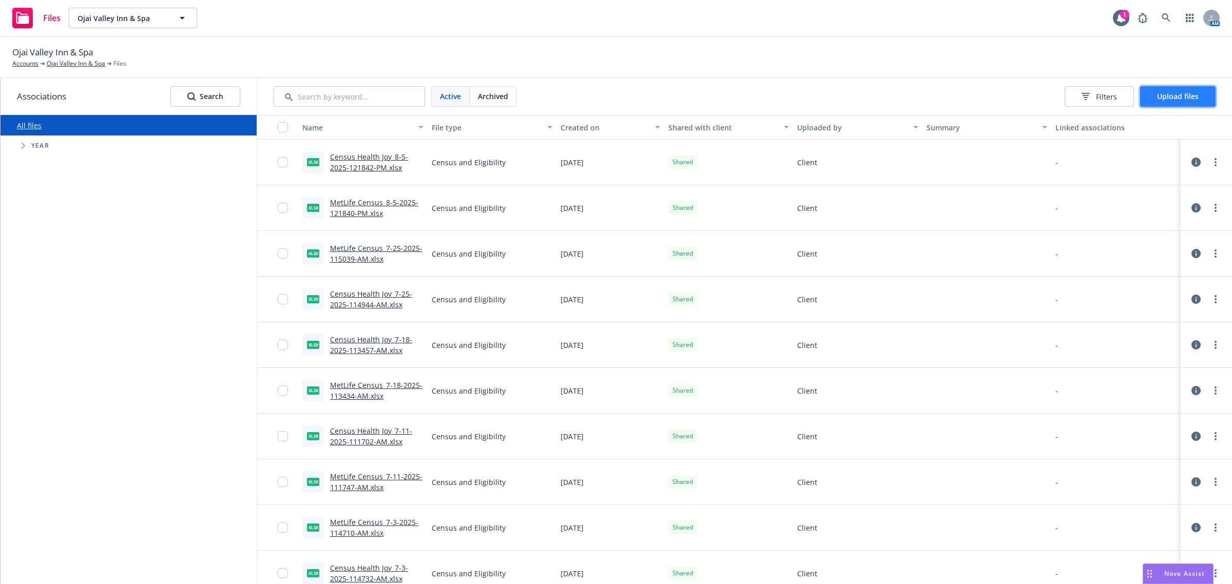
click at [1172, 89] on button "Upload files" at bounding box center [1177, 96] width 75 height 21
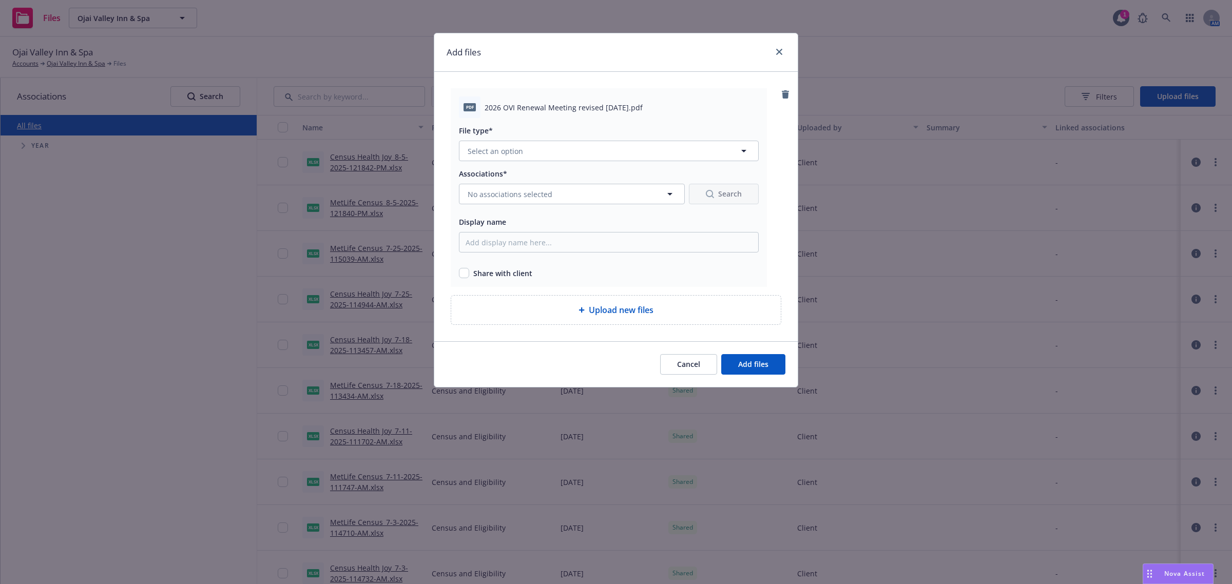
click at [472, 272] on div "Share with client" at bounding box center [609, 273] width 300 height 11
click at [461, 273] on input "checkbox" at bounding box center [464, 273] width 10 height 10
checkbox input "true"
click at [495, 149] on span "Select an option" at bounding box center [495, 151] width 55 height 11
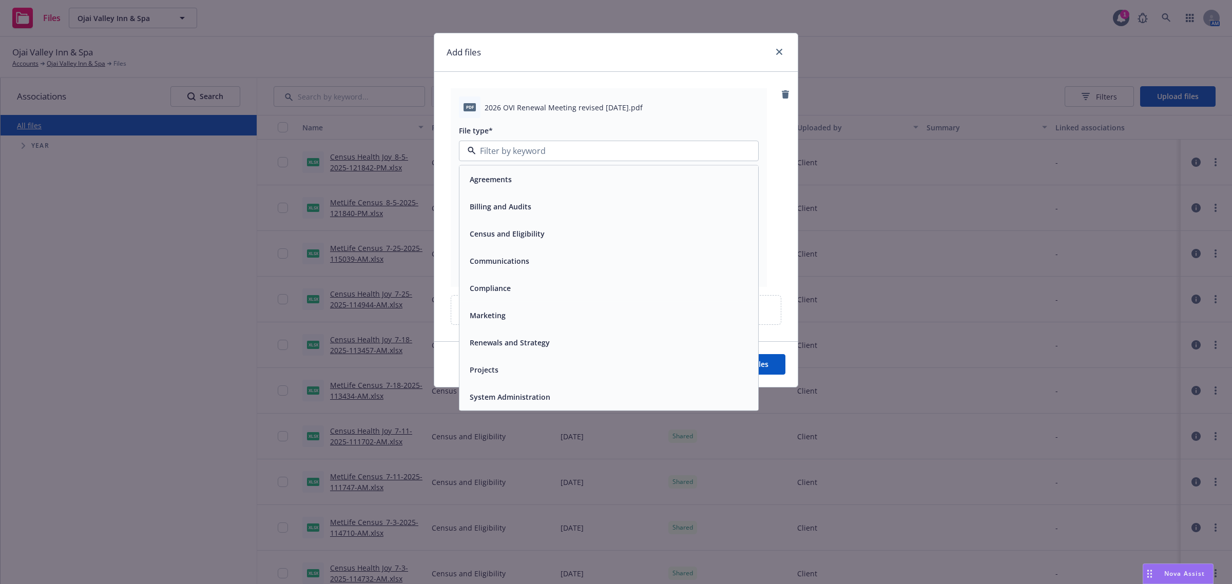
click at [496, 258] on span "Communications" at bounding box center [500, 261] width 60 height 11
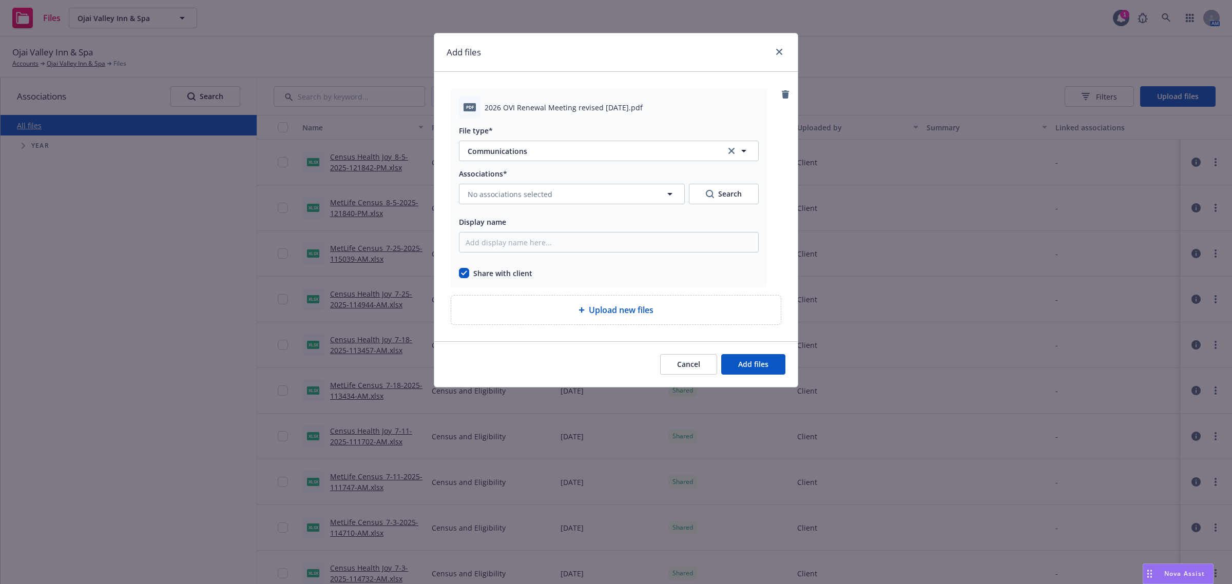
type input "Communications"
click at [517, 132] on div "File type*" at bounding box center [609, 130] width 300 height 12
click at [516, 148] on span "Communications" at bounding box center [589, 151] width 243 height 11
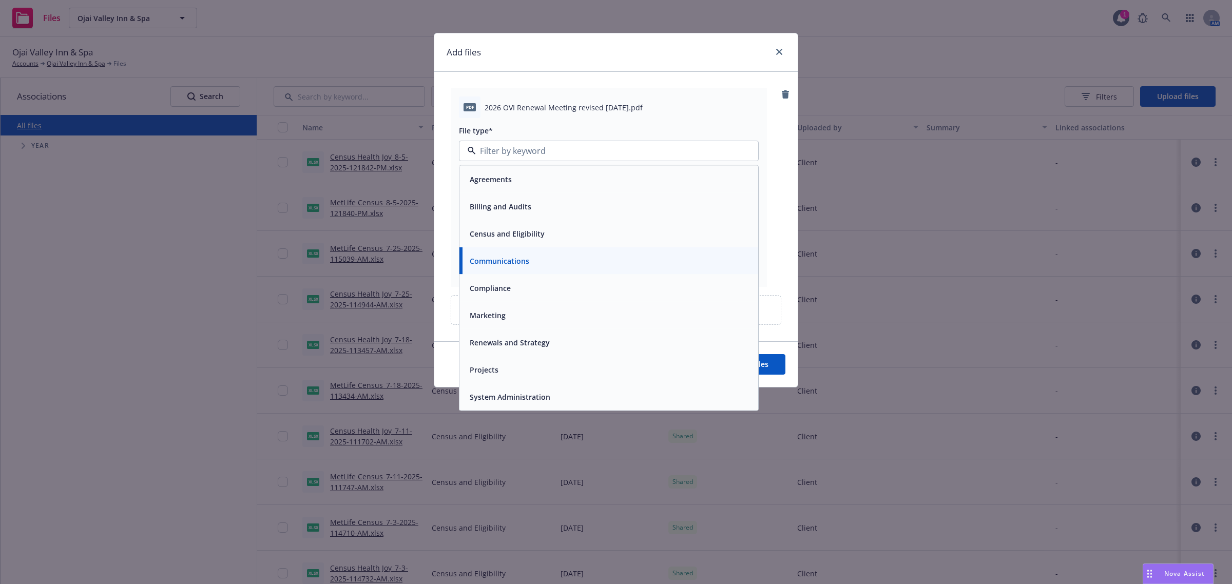
click at [500, 345] on span "Renewals and Strategy" at bounding box center [510, 342] width 80 height 11
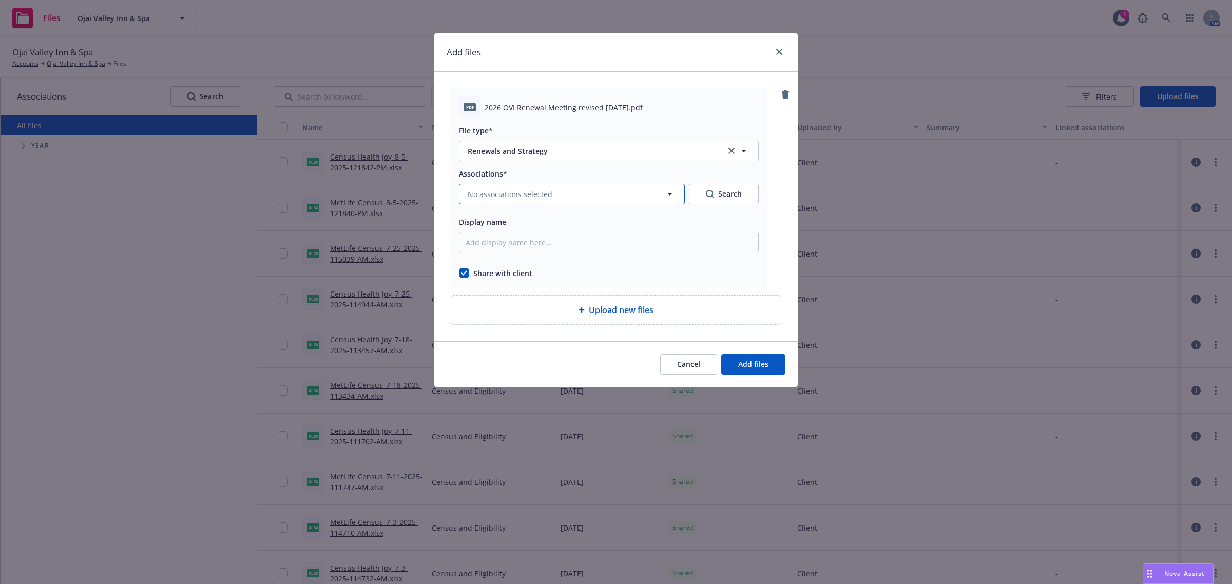
click at [498, 195] on span "No associations selected" at bounding box center [510, 194] width 85 height 11
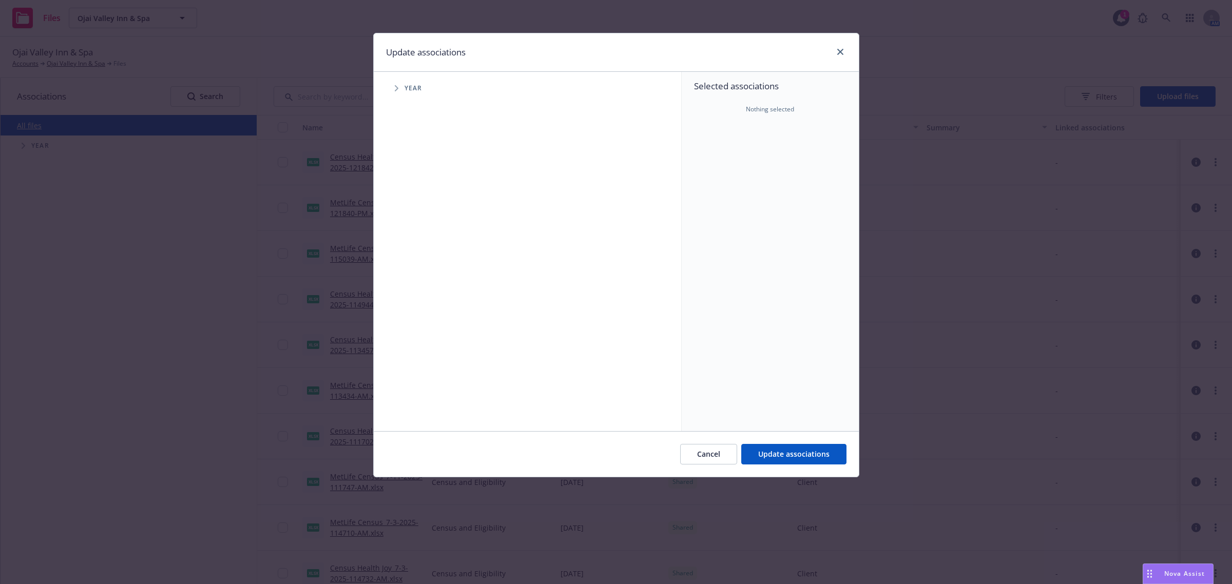
click at [398, 88] on icon "Tree Example" at bounding box center [397, 88] width 4 height 6
click at [421, 252] on input "Tree Example" at bounding box center [422, 252] width 10 height 10
checkbox input "true"
click at [760, 457] on span "Update associations" at bounding box center [793, 454] width 71 height 10
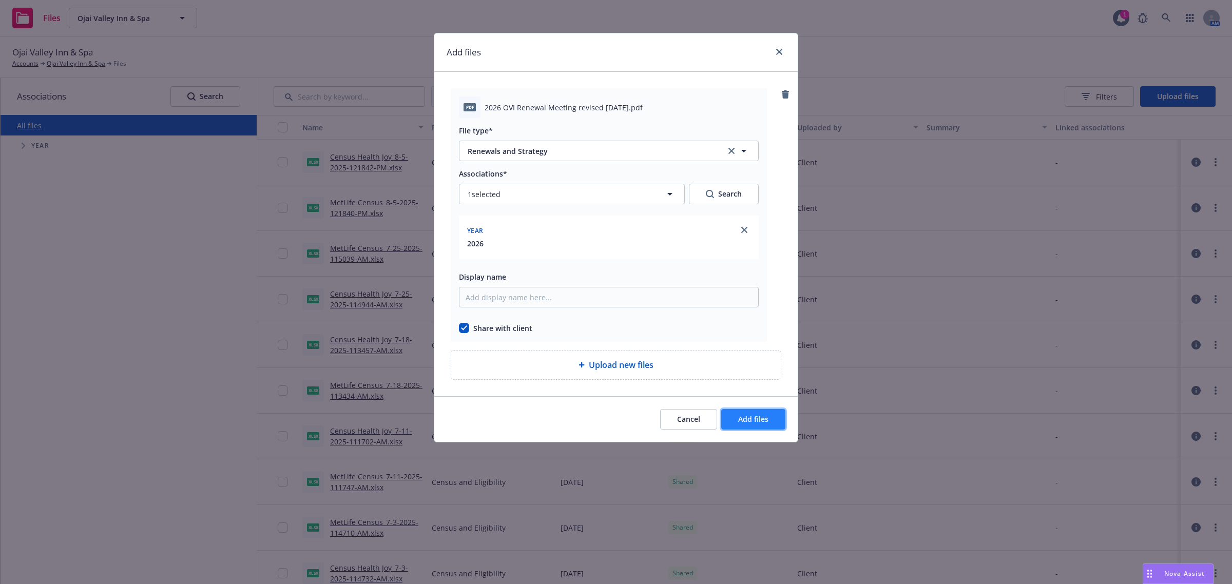
click at [754, 415] on span "Add files" at bounding box center [753, 419] width 30 height 10
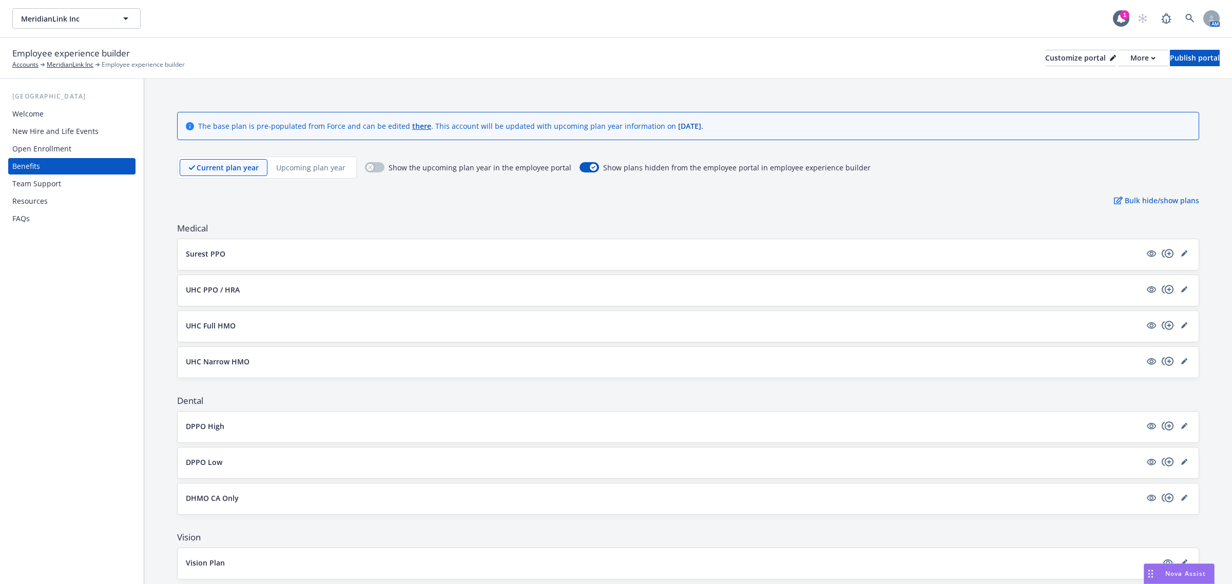
scroll to position [448, 0]
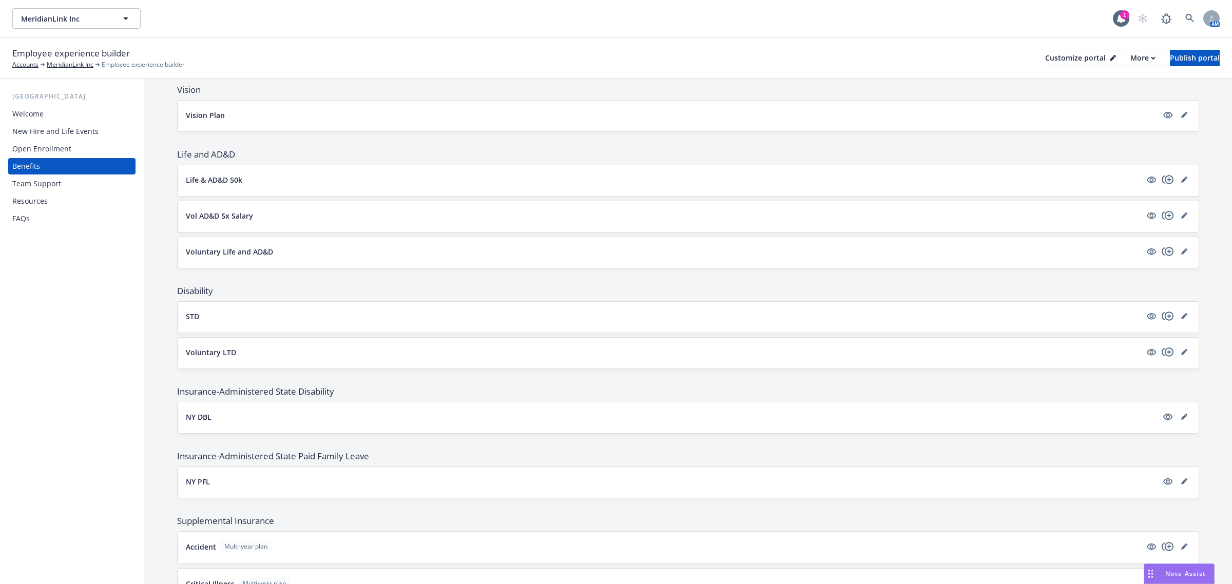
click at [1174, 576] on span "Nova Assist" at bounding box center [1185, 573] width 41 height 9
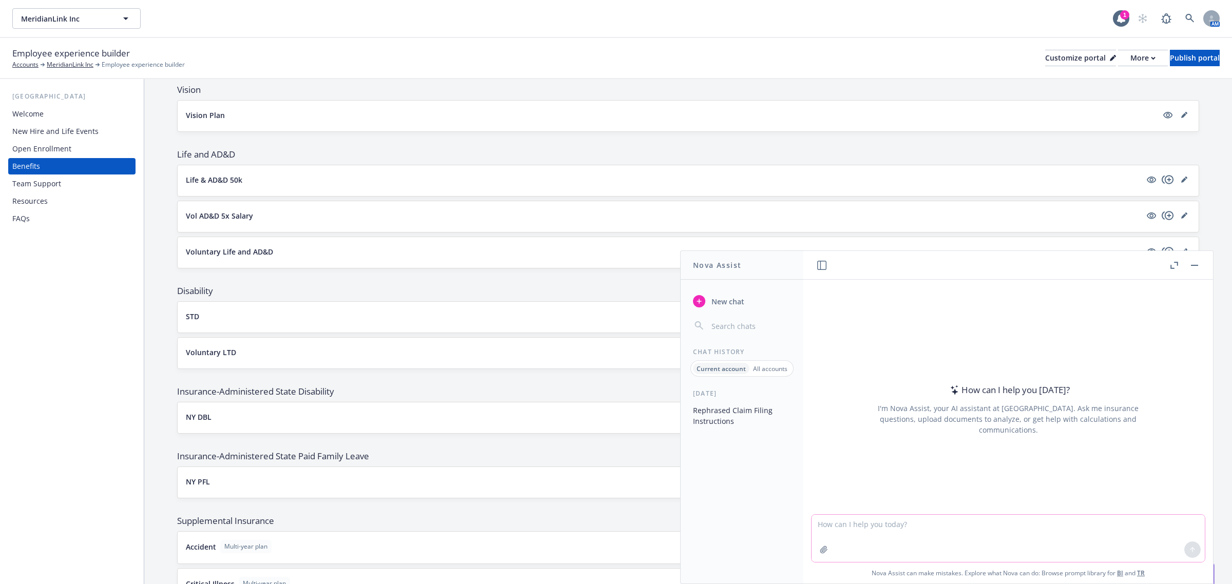
drag, startPoint x: 925, startPoint y: 527, endPoint x: 937, endPoint y: 539, distance: 16.3
click at [927, 527] on textarea at bounding box center [1008, 538] width 393 height 47
paste textarea "With your care.com membership, you gain access to a platform that connects you …"
type textarea "can you reuse this verbiage and gear it towards a section in their open enrollm…"
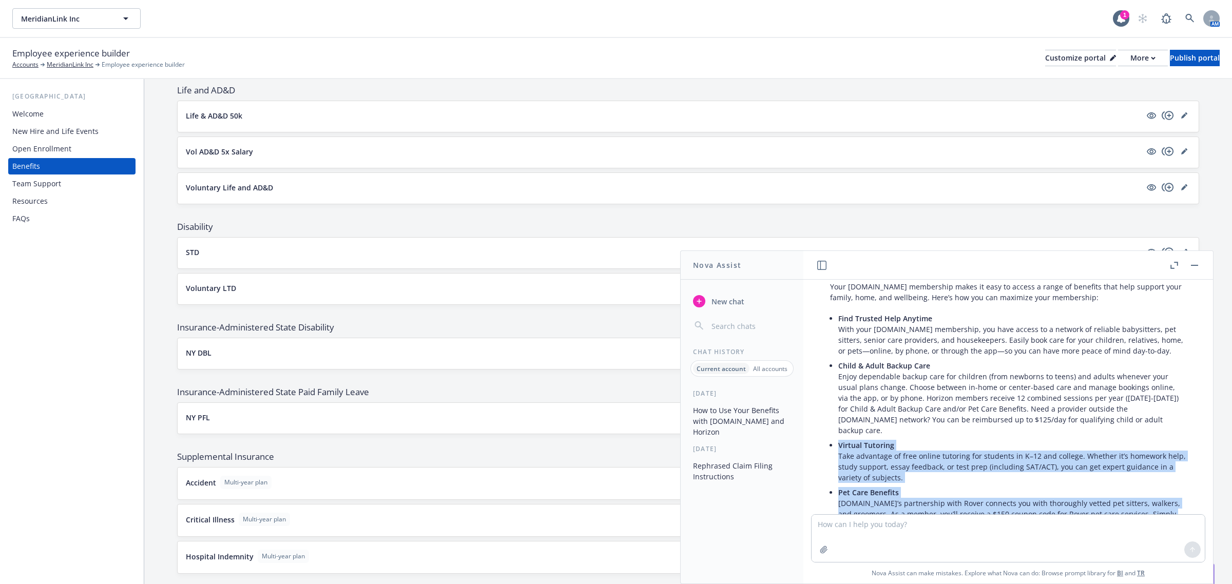
scroll to position [533, 0]
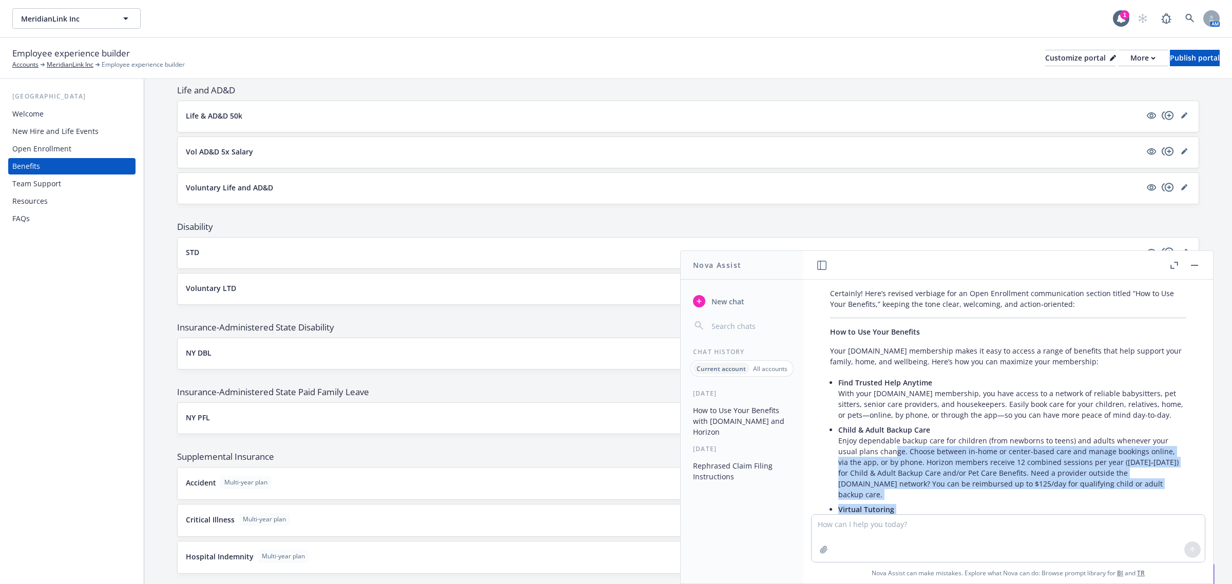
drag, startPoint x: 961, startPoint y: 453, endPoint x: 896, endPoint y: 427, distance: 70.0
click at [896, 427] on div "Certainly! Here’s revised verbiage for an Open Enrollment communication section…" at bounding box center [1008, 558] width 377 height 548
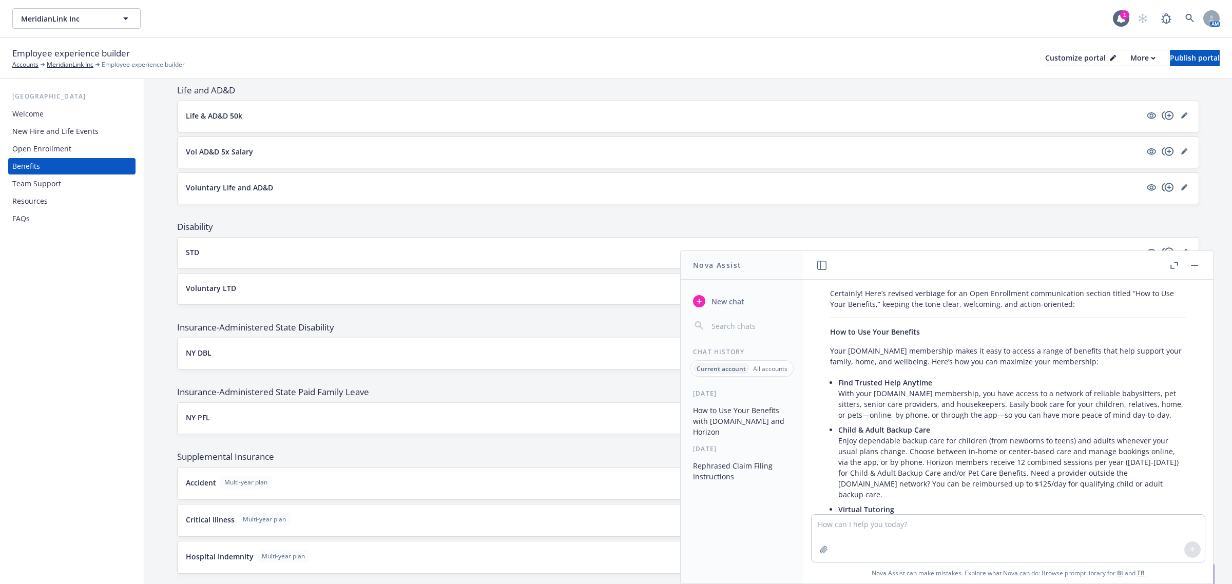
click at [1084, 345] on p "Your Care.com membership makes it easy to access a range of benefits that help …" at bounding box center [1008, 356] width 356 height 22
drag, startPoint x: 1095, startPoint y: 343, endPoint x: 830, endPoint y: 330, distance: 265.7
click at [830, 345] on p "Your Care.com membership makes it easy to access a range of benefits that help …" at bounding box center [1008, 356] width 356 height 22
copy p "Your Care.com membership makes it easy to access a range of benefits that help …"
click at [833, 525] on textarea at bounding box center [1008, 538] width 393 height 47
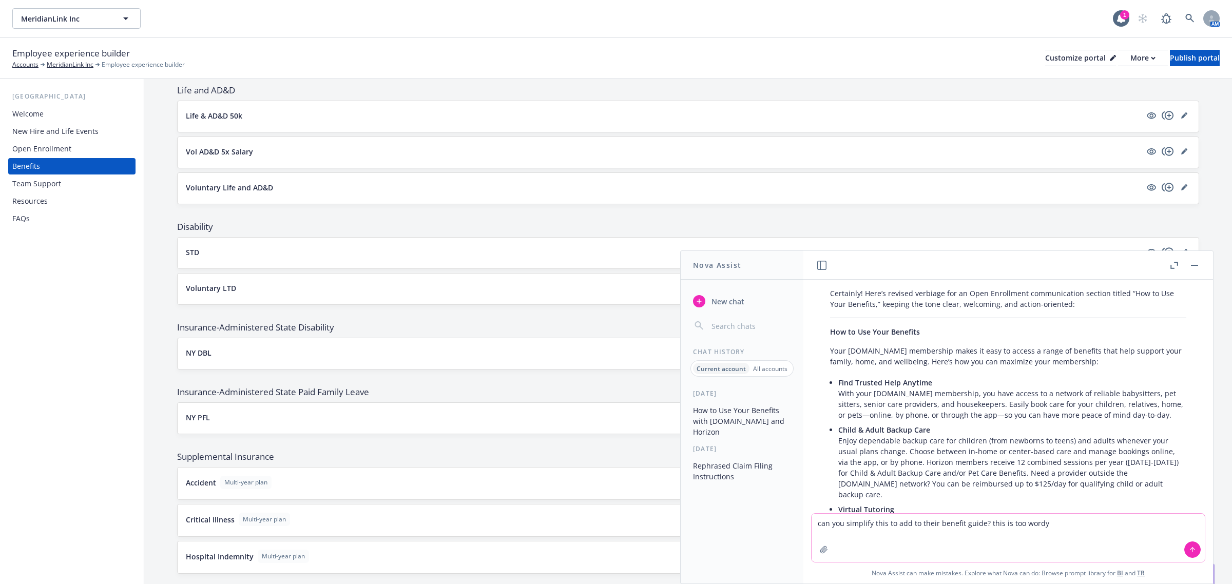
paste textarea
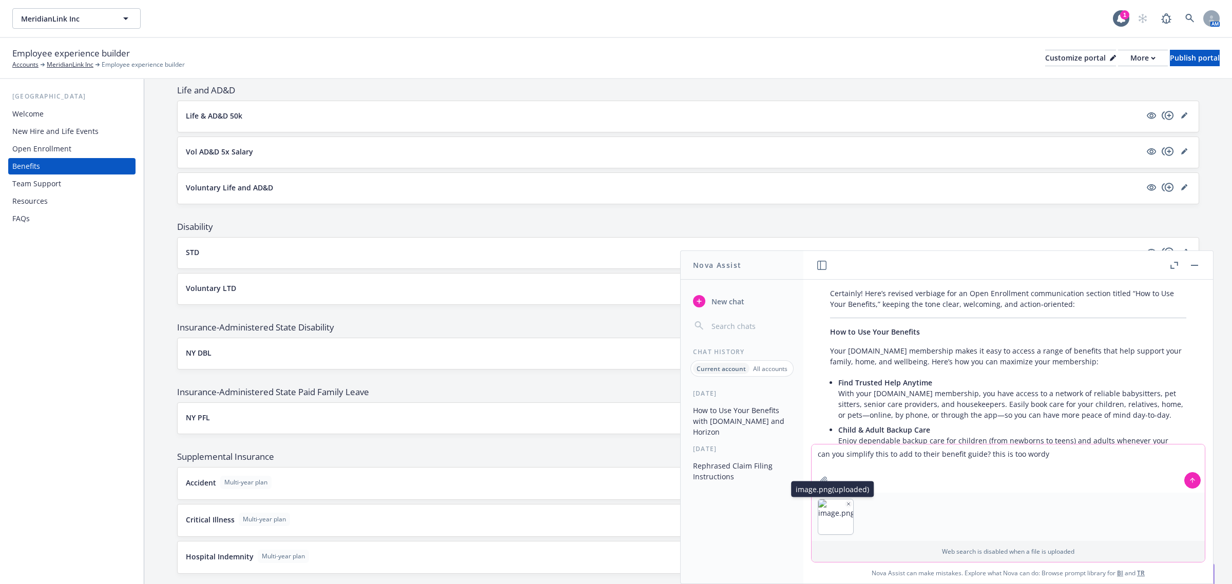
type textarea "can you simplify this to add to their benefit guide? this is too wordy"
click at [846, 504] on icon "button" at bounding box center [848, 504] width 5 height 5
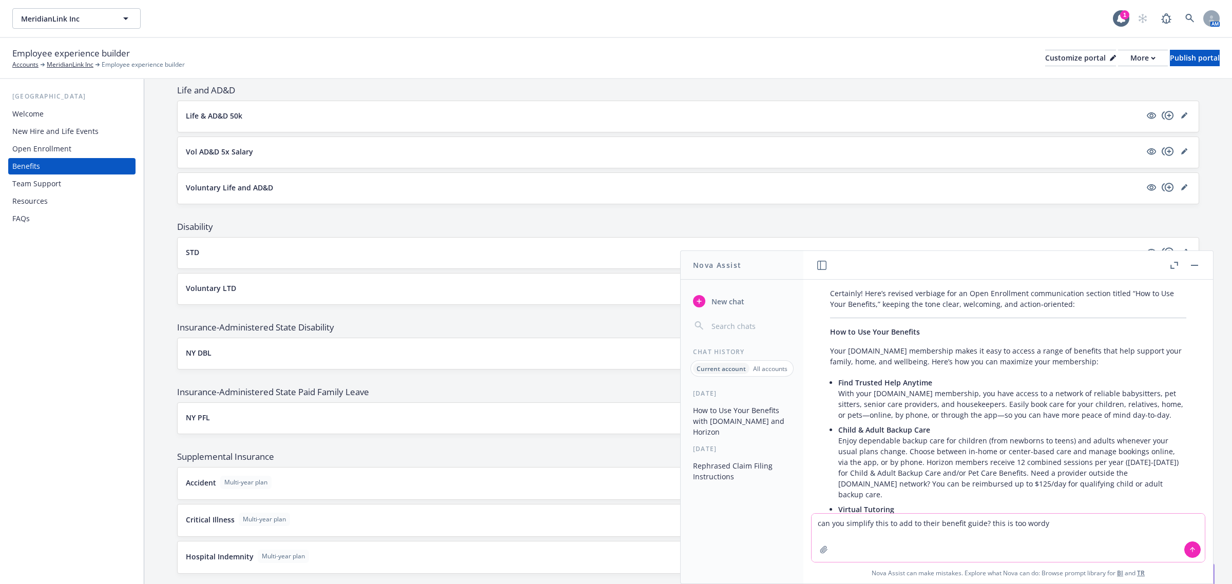
scroll to position [725, 0]
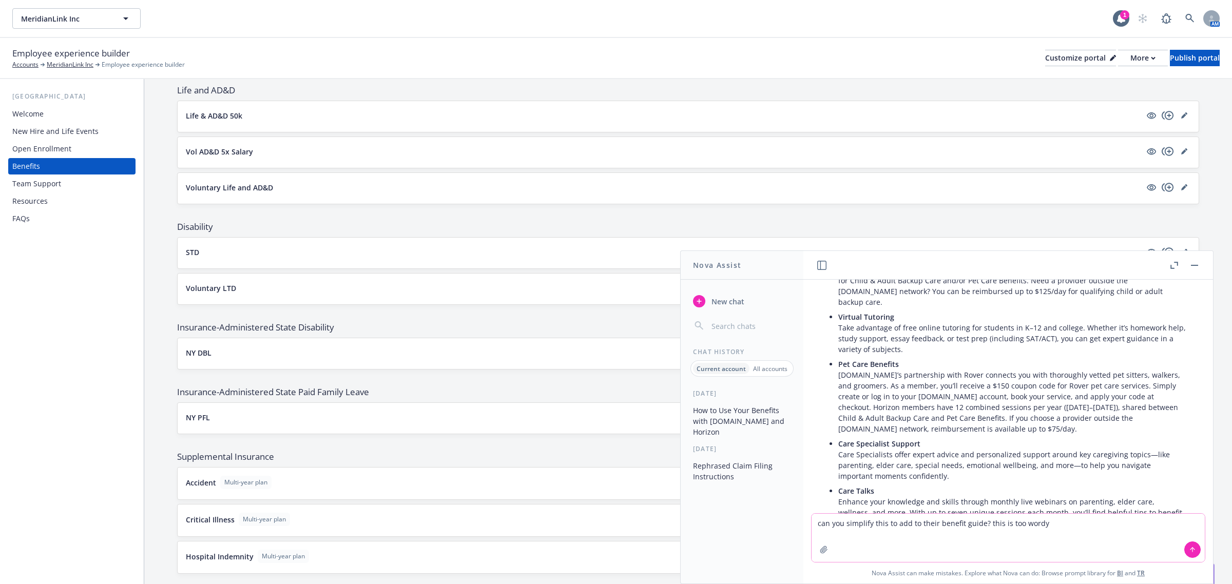
click at [1184, 548] on button at bounding box center [1192, 550] width 16 height 16
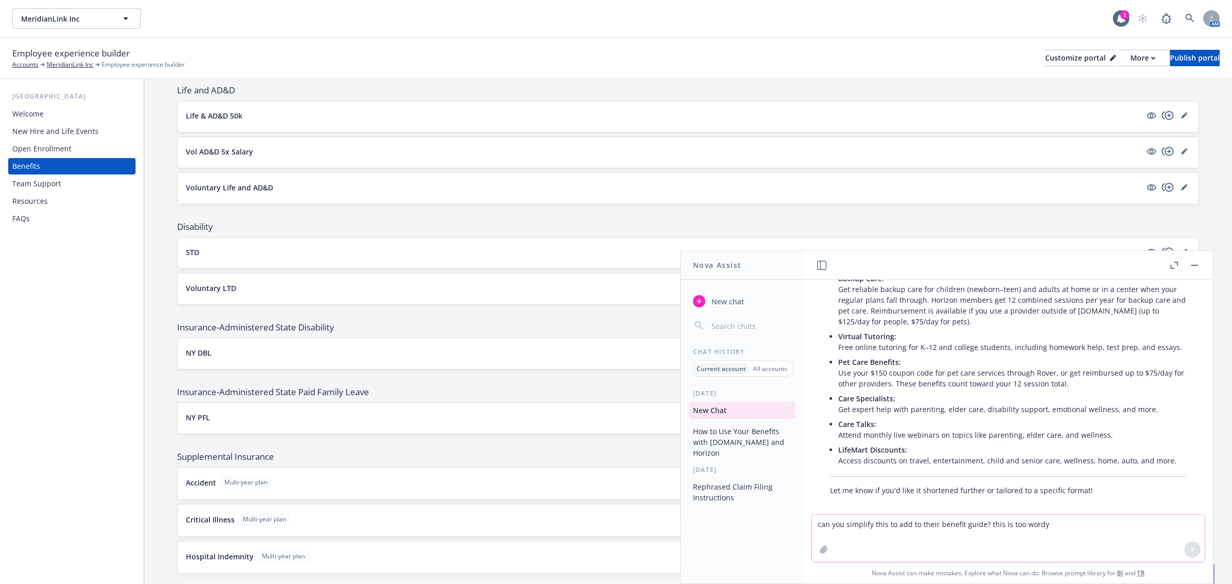
scroll to position [1214, 0]
click at [847, 521] on textarea "can you simplify this to add to their benefit guide? this is too wordy" at bounding box center [1008, 538] width 393 height 47
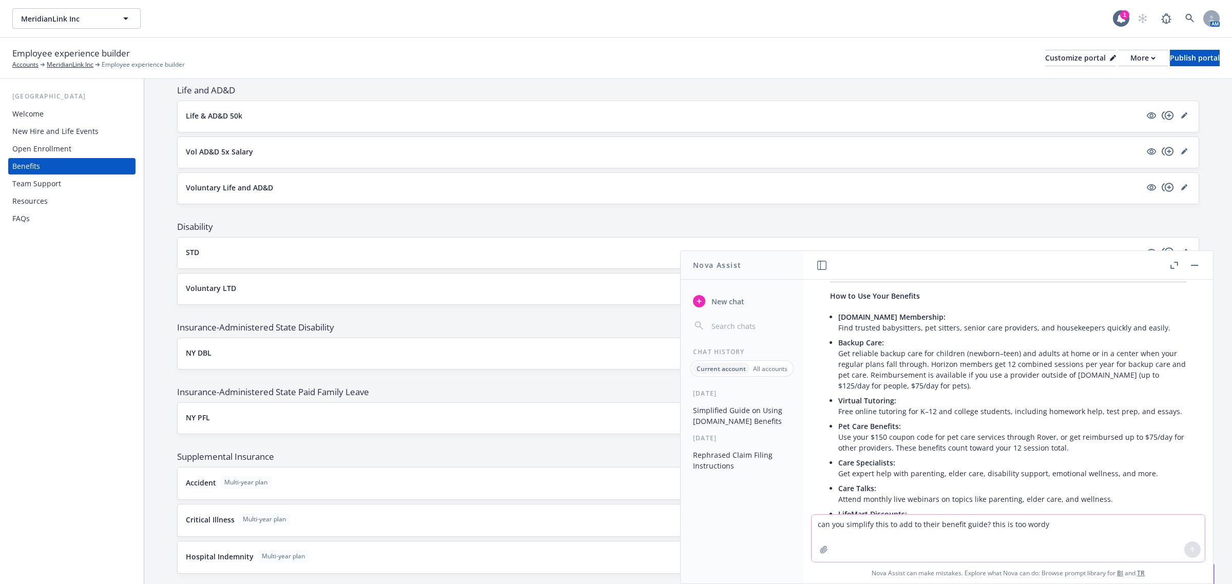
click at [989, 537] on textarea "can you simplify this to add to their benefit guide? this is too wordy" at bounding box center [1008, 538] width 393 height 47
type textarea "can you make it more in sentance format?"
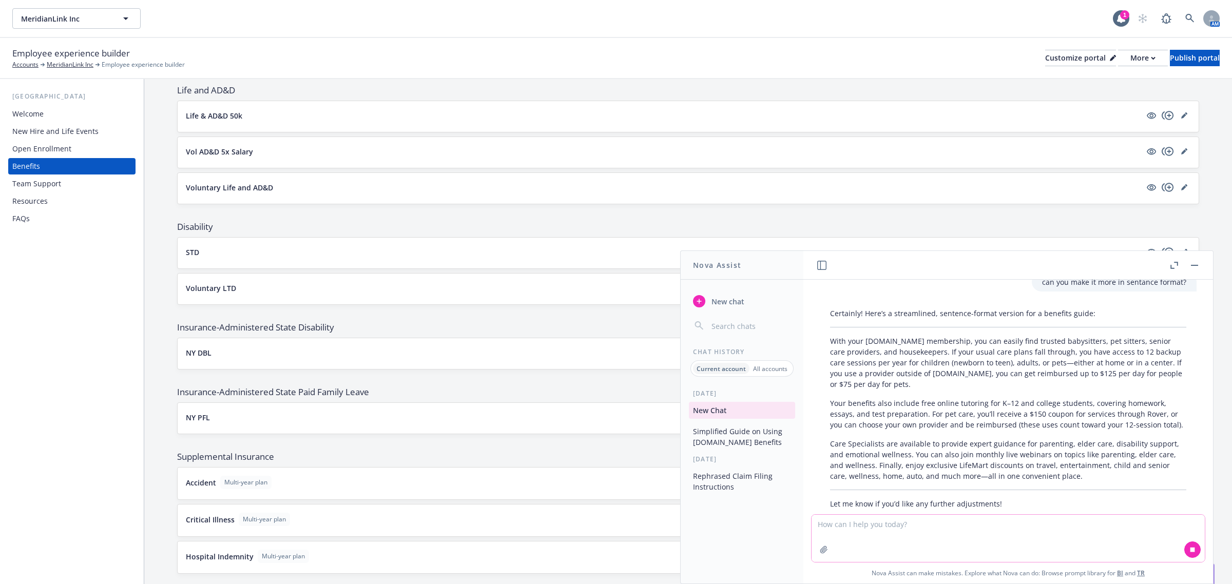
scroll to position [1477, 0]
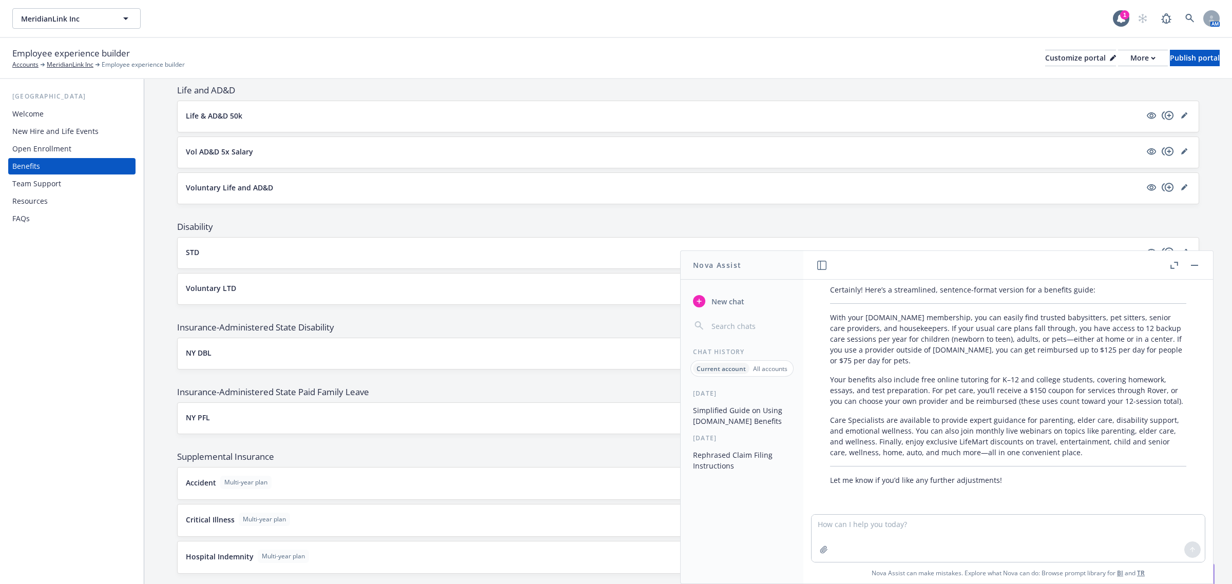
click at [1190, 261] on button "button" at bounding box center [1194, 265] width 12 height 12
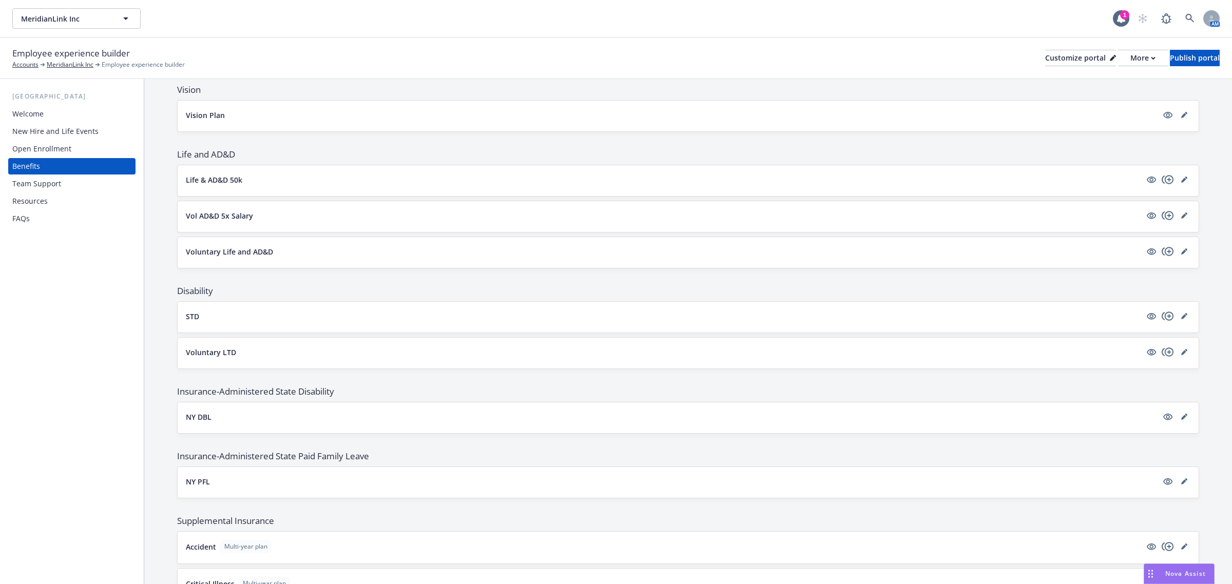
scroll to position [127, 0]
